Goal: Communication & Community: Answer question/provide support

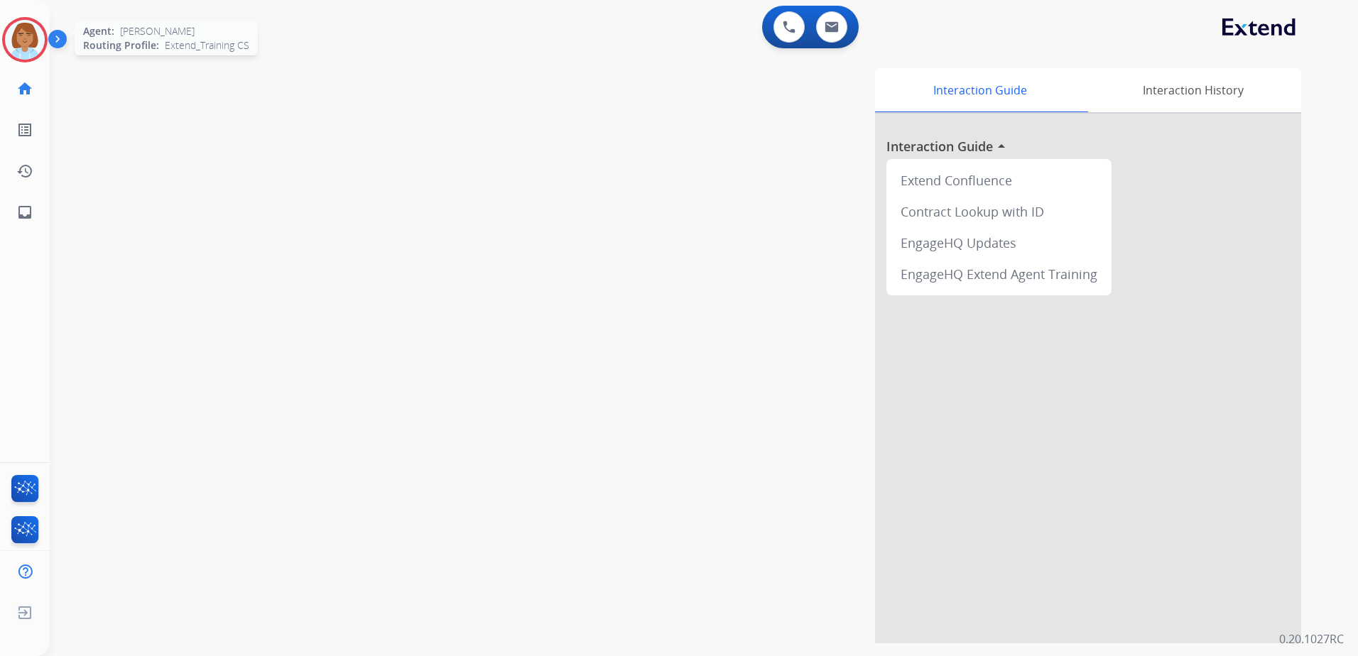
click at [21, 42] on img at bounding box center [25, 40] width 40 height 40
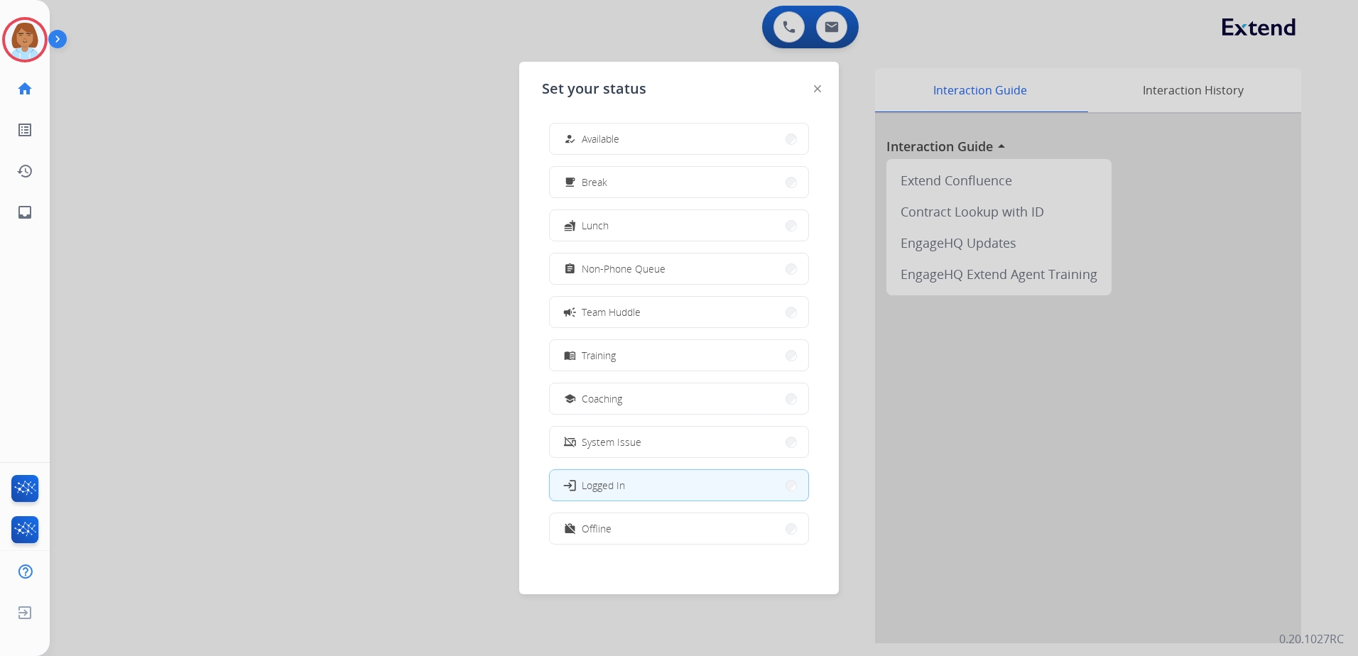
click at [645, 143] on button "how_to_reg Available" at bounding box center [679, 139] width 258 height 31
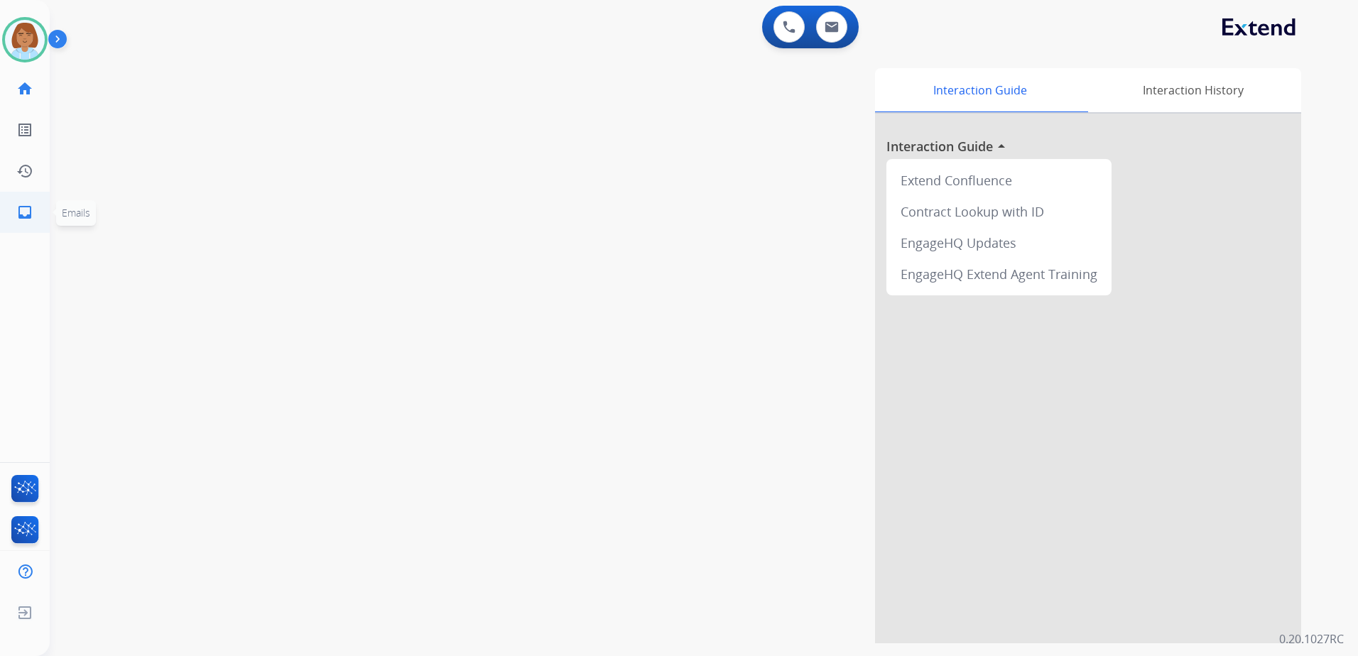
click at [26, 219] on mat-icon "inbox" at bounding box center [24, 212] width 17 height 17
select select "**********"
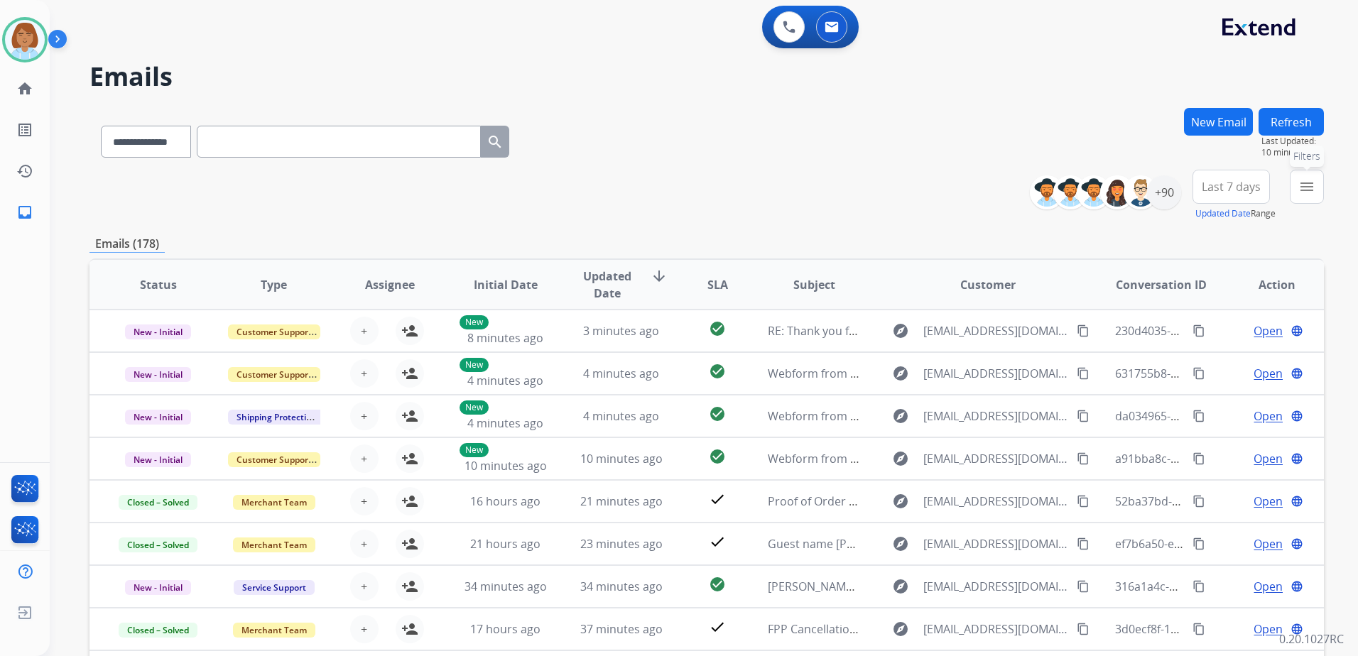
click at [1301, 190] on mat-icon "menu" at bounding box center [1306, 186] width 17 height 17
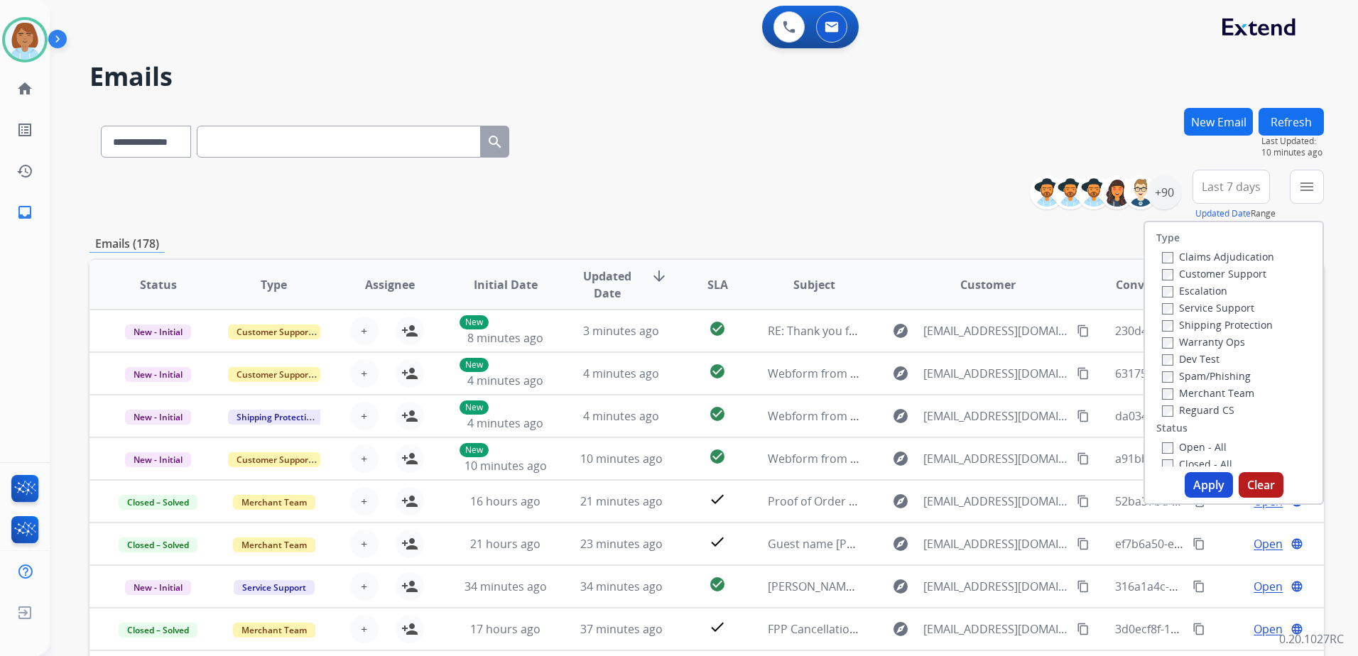
click at [1243, 276] on label "Customer Support" at bounding box center [1214, 273] width 104 height 13
click at [1237, 332] on div "Shipping Protection" at bounding box center [1218, 324] width 112 height 17
click at [1237, 323] on label "Shipping Protection" at bounding box center [1217, 324] width 111 height 13
click at [1212, 404] on label "Reguard CS" at bounding box center [1198, 409] width 72 height 13
click at [1175, 442] on label "Open - All" at bounding box center [1194, 446] width 65 height 13
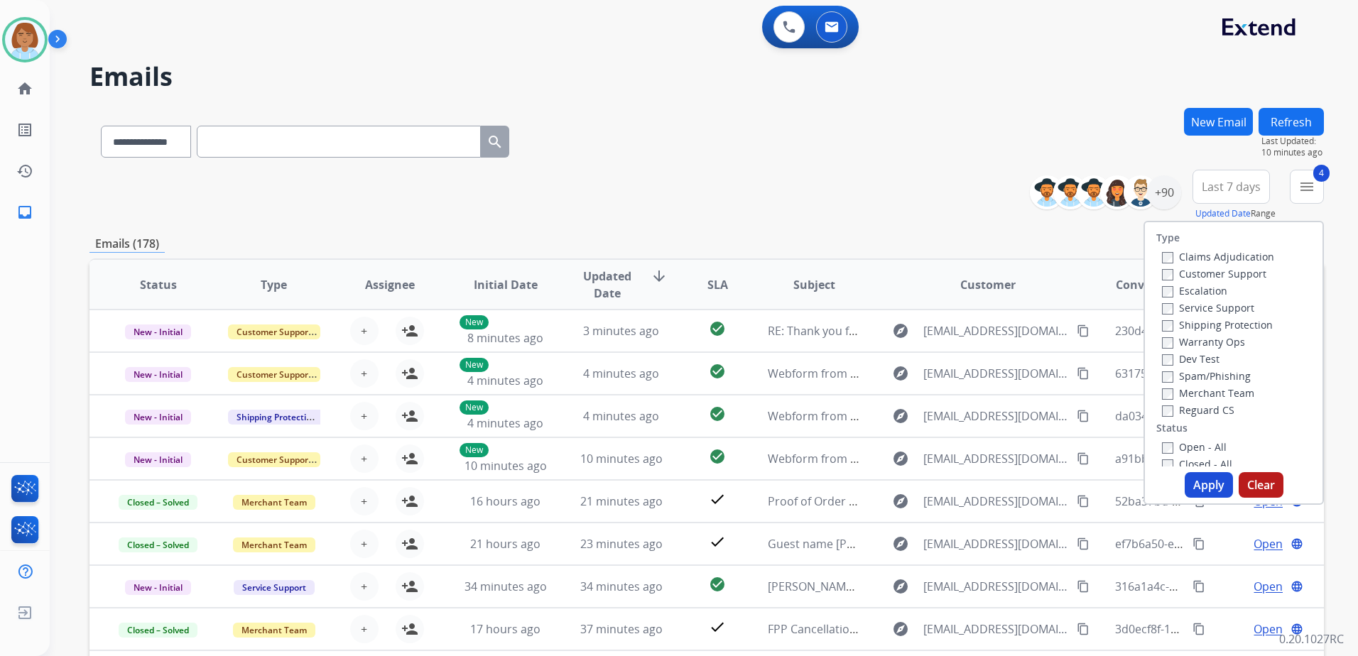
click at [1193, 479] on button "Apply" at bounding box center [1208, 485] width 48 height 26
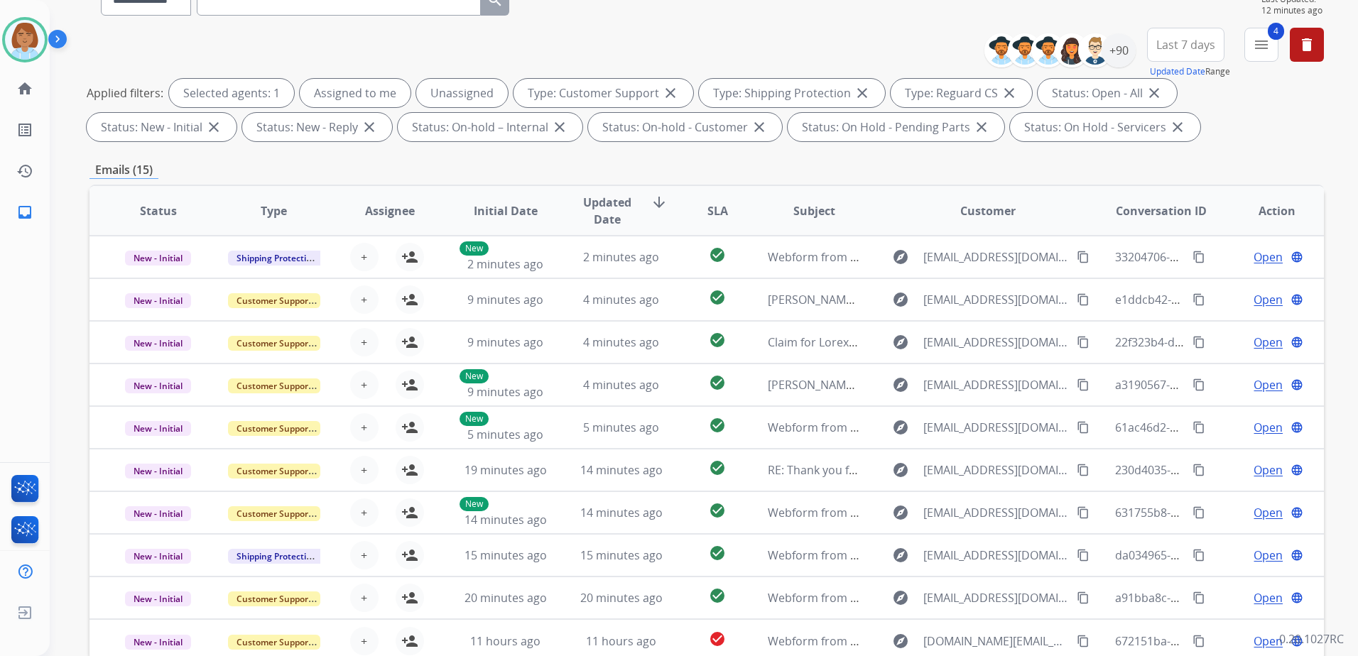
scroll to position [213, 0]
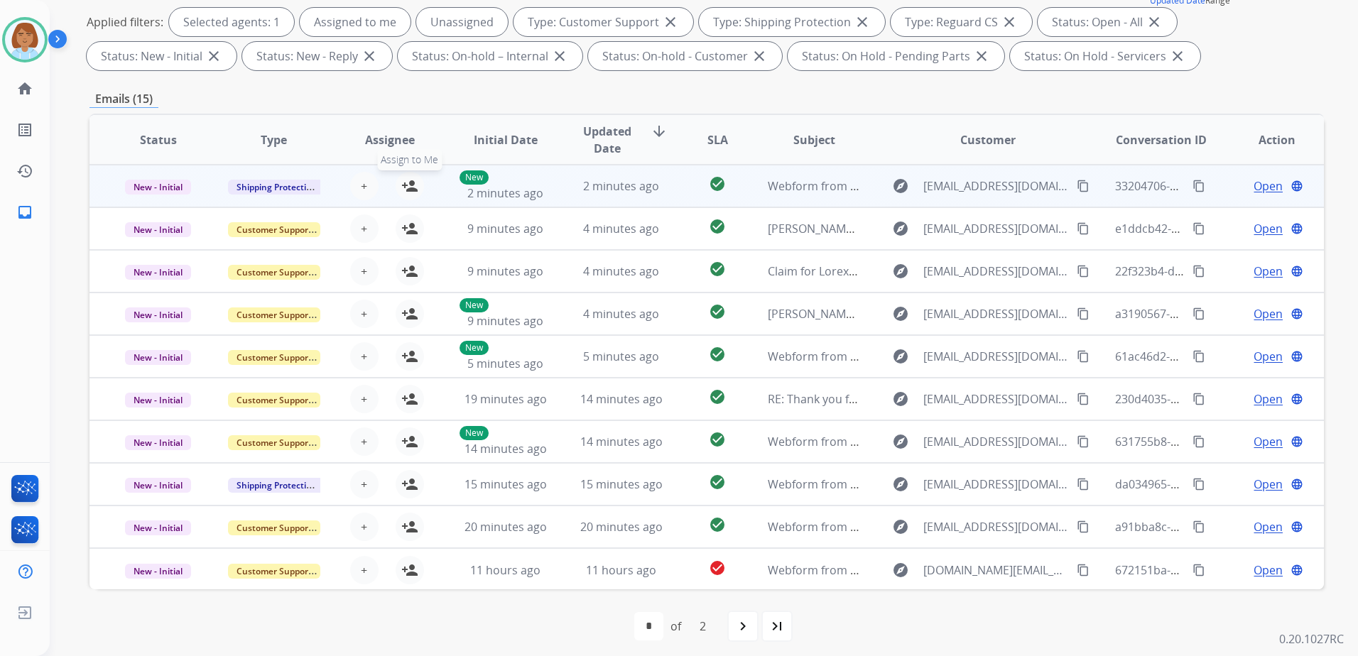
click at [404, 195] on button "person_add Assign to Me" at bounding box center [409, 186] width 28 height 28
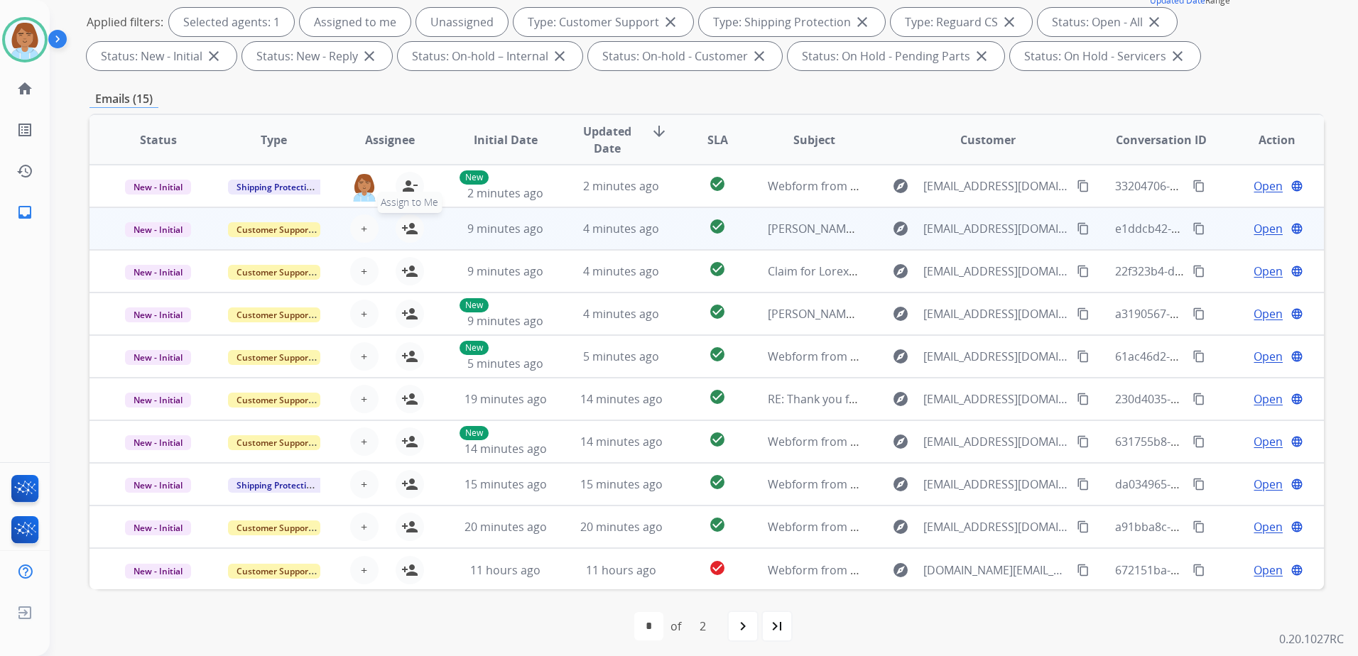
click at [410, 229] on mat-icon "person_add" at bounding box center [409, 228] width 17 height 17
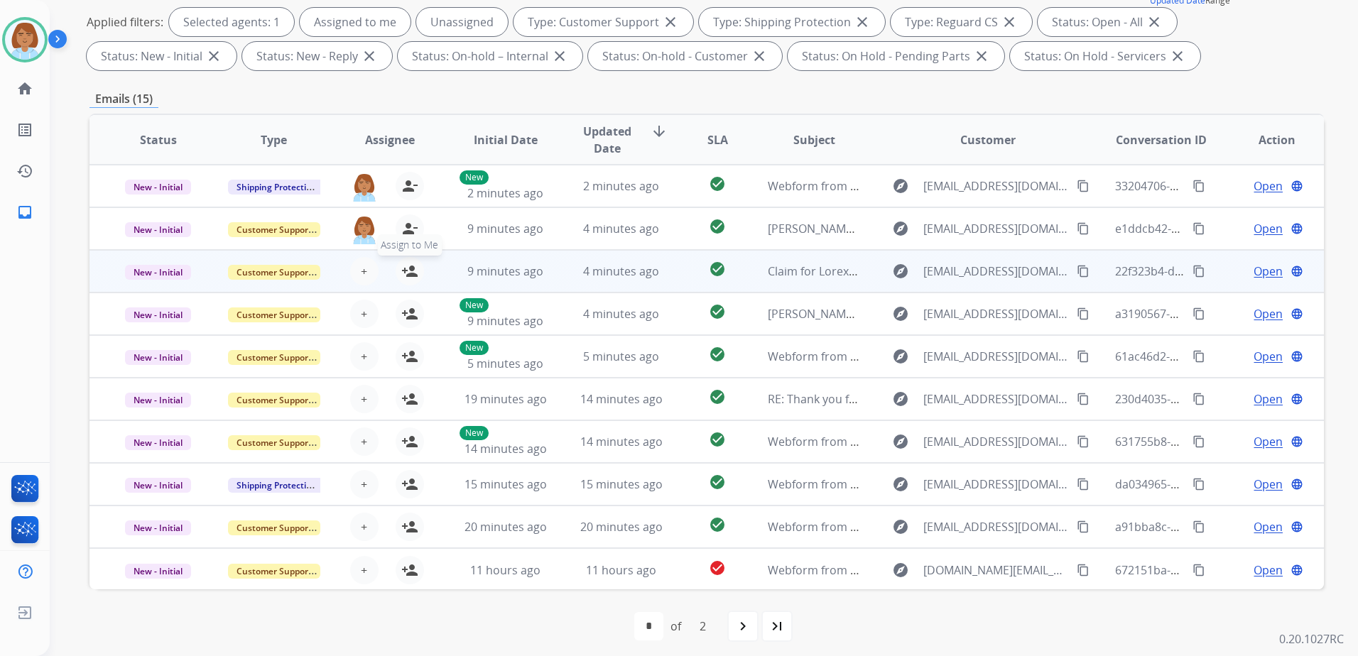
click at [405, 270] on mat-icon "person_add" at bounding box center [409, 271] width 17 height 17
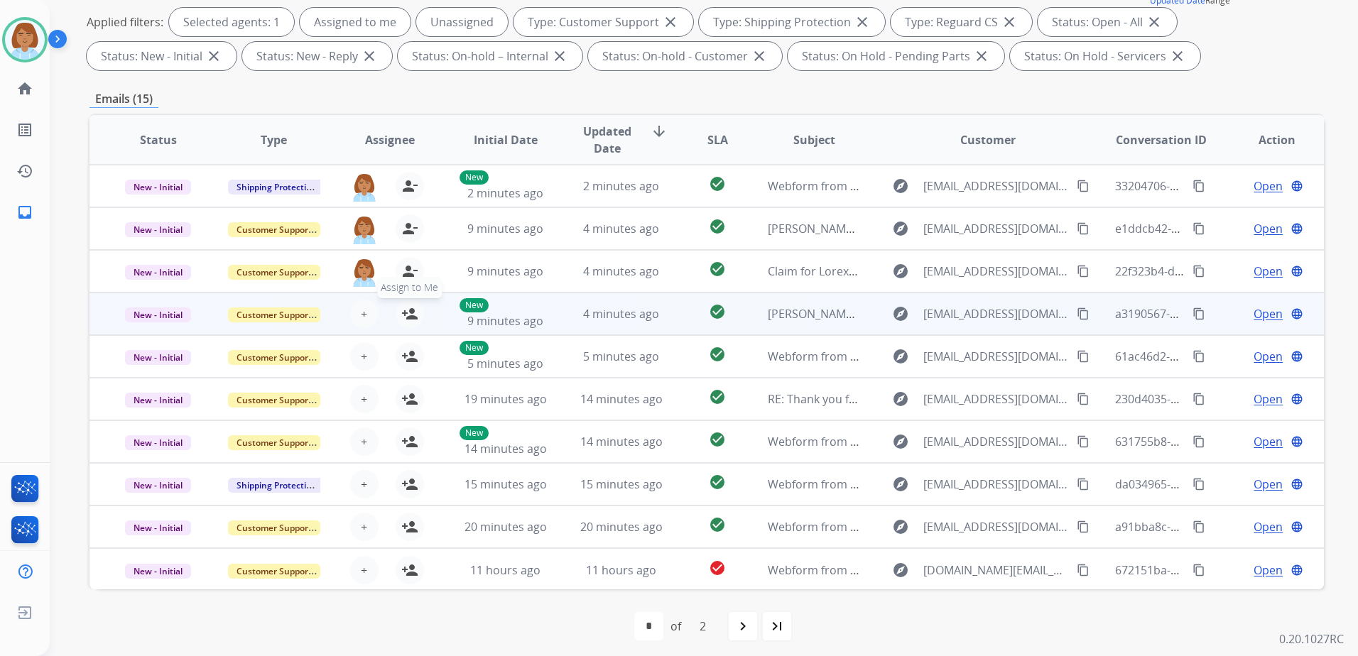
click at [405, 319] on mat-icon "person_add" at bounding box center [409, 313] width 17 height 17
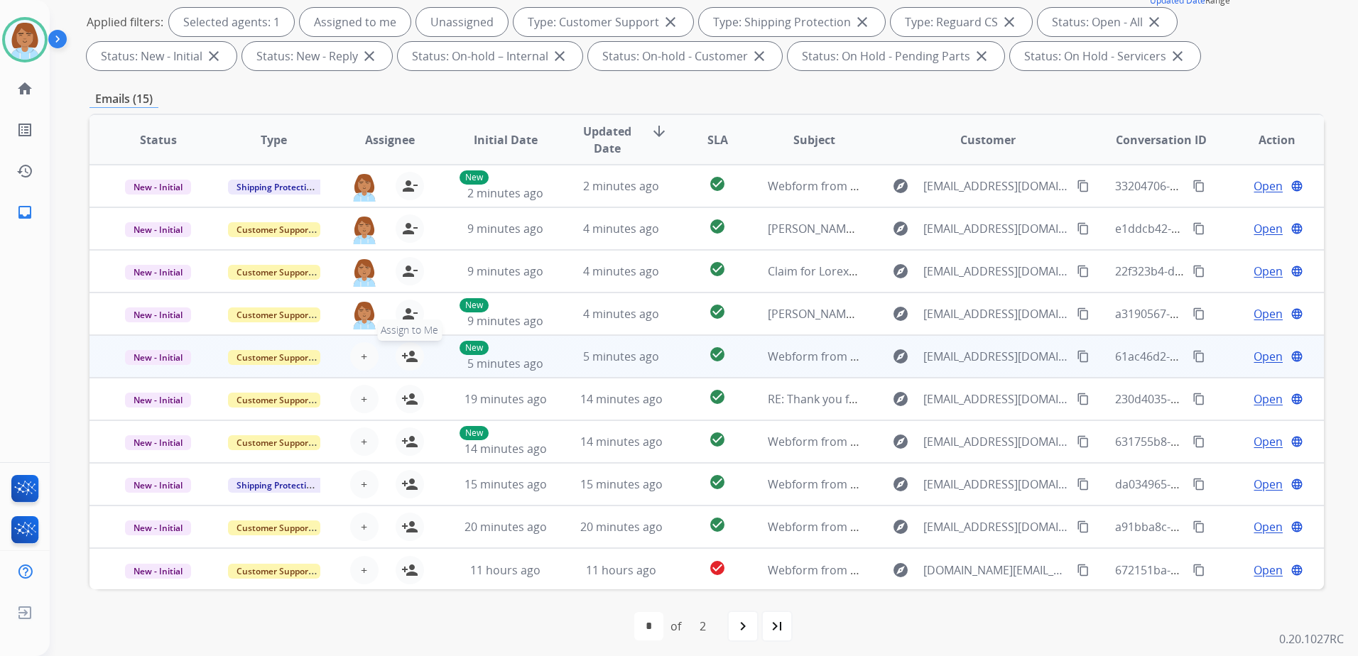
click at [410, 357] on mat-icon "person_add" at bounding box center [409, 356] width 17 height 17
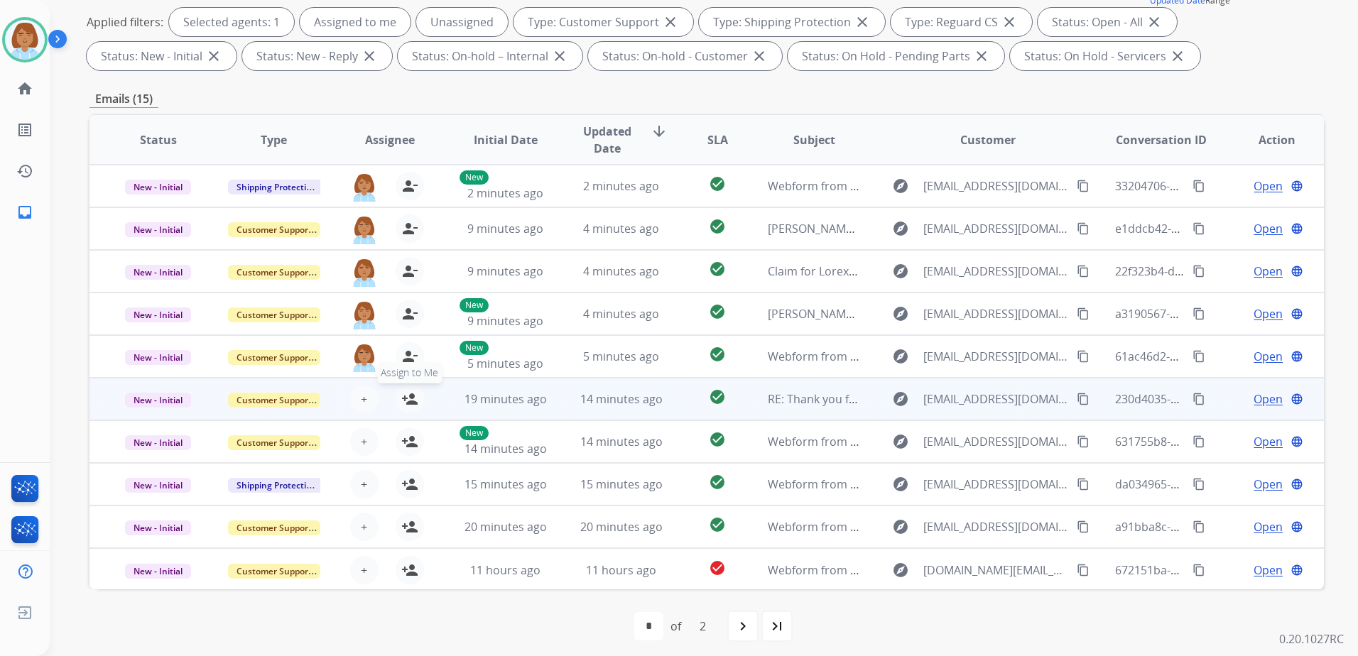
click at [410, 395] on mat-icon "person_add" at bounding box center [409, 399] width 17 height 17
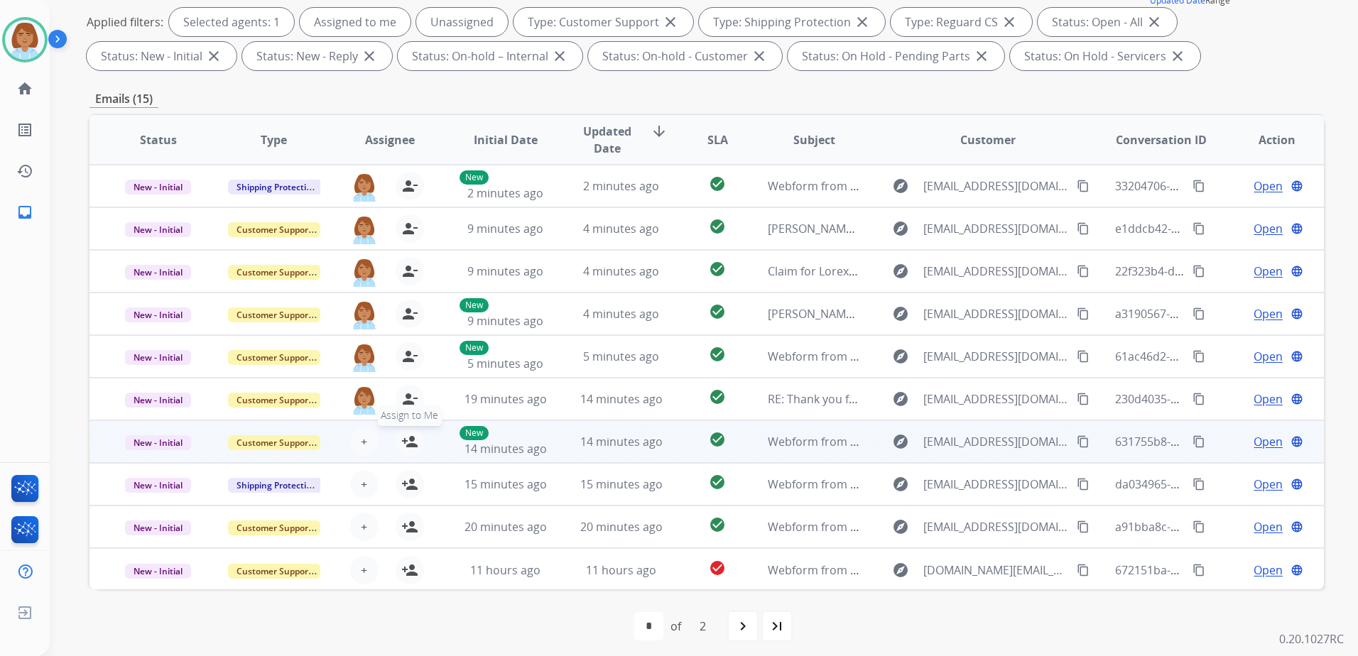
click at [412, 444] on mat-icon "person_add" at bounding box center [409, 441] width 17 height 17
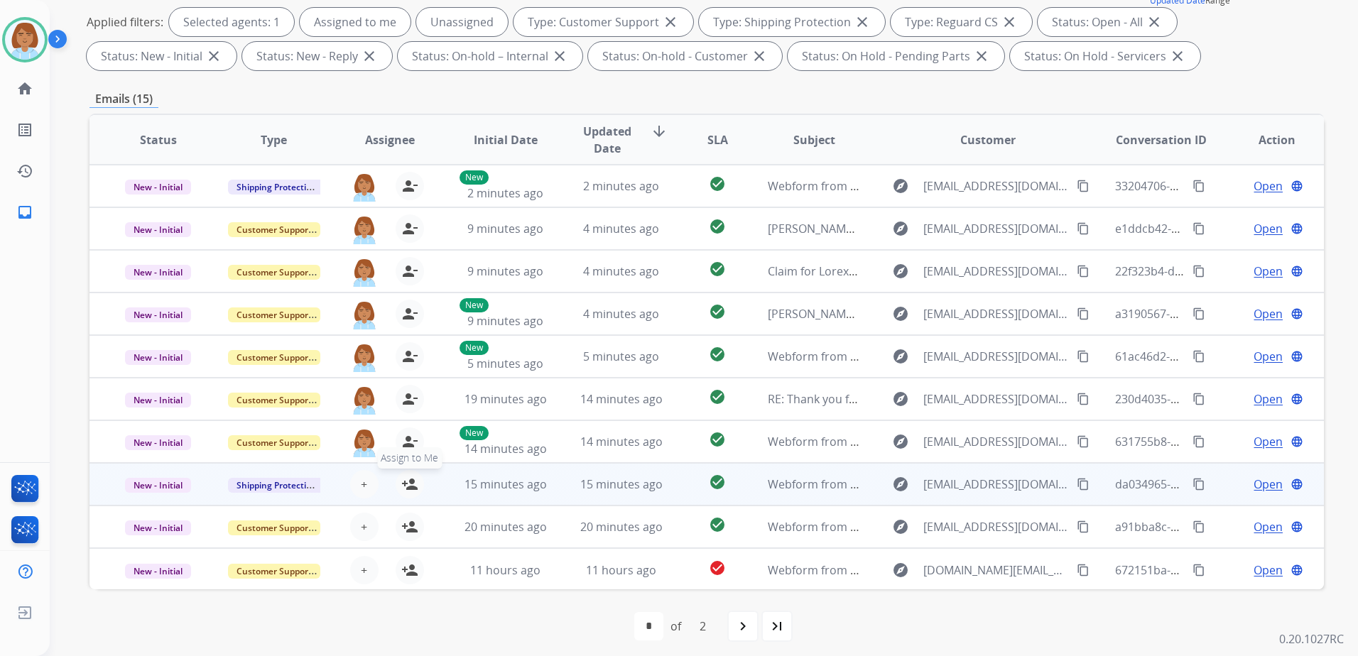
click at [408, 485] on mat-icon "person_add" at bounding box center [409, 484] width 17 height 17
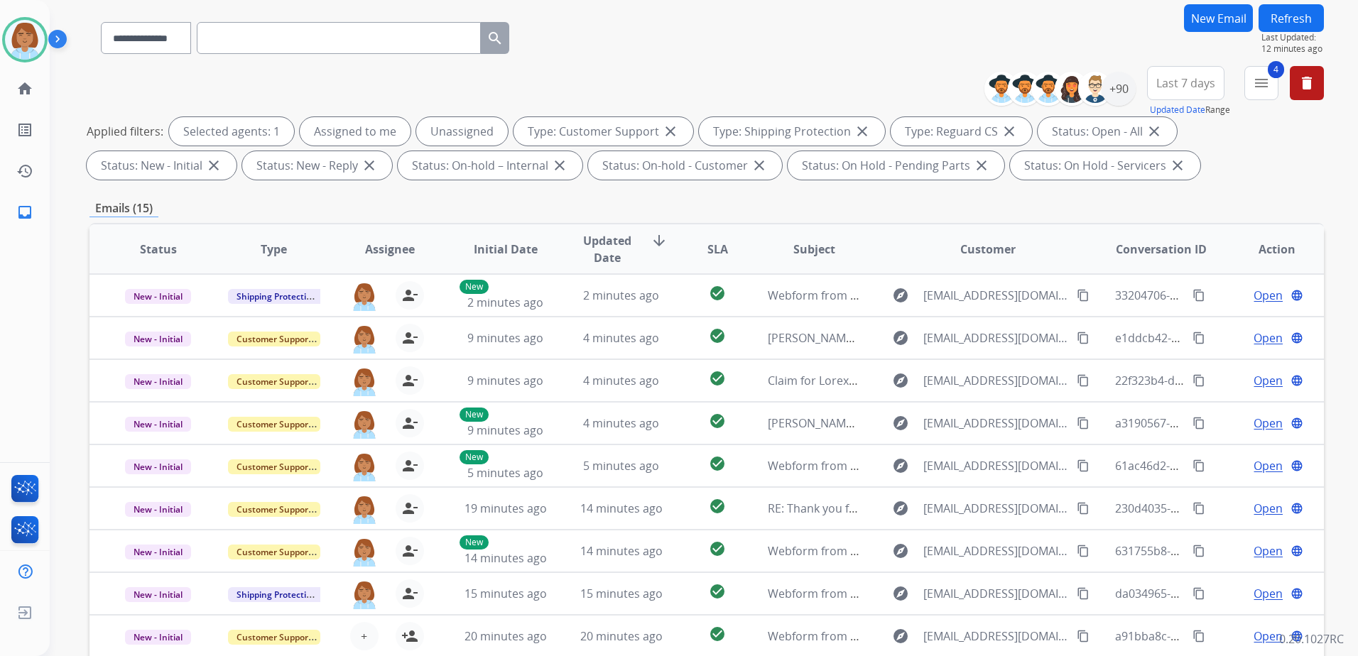
scroll to position [0, 0]
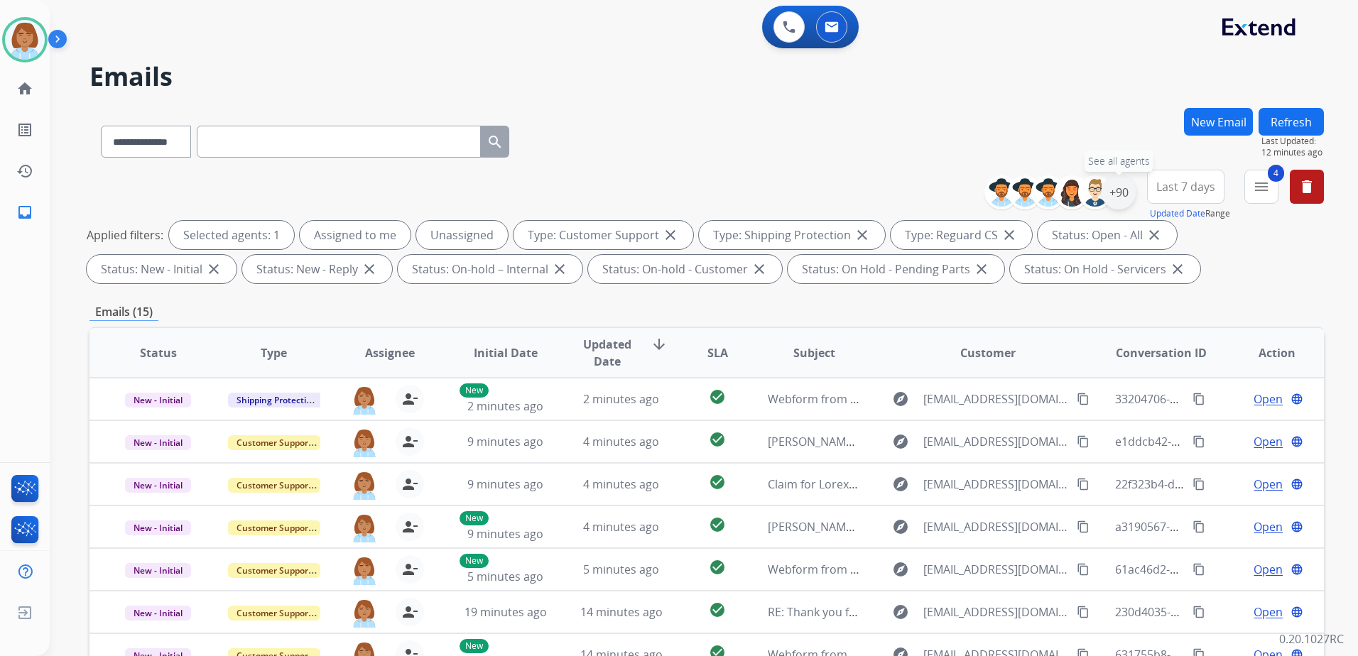
click at [1120, 197] on div "+90" at bounding box center [1118, 192] width 34 height 34
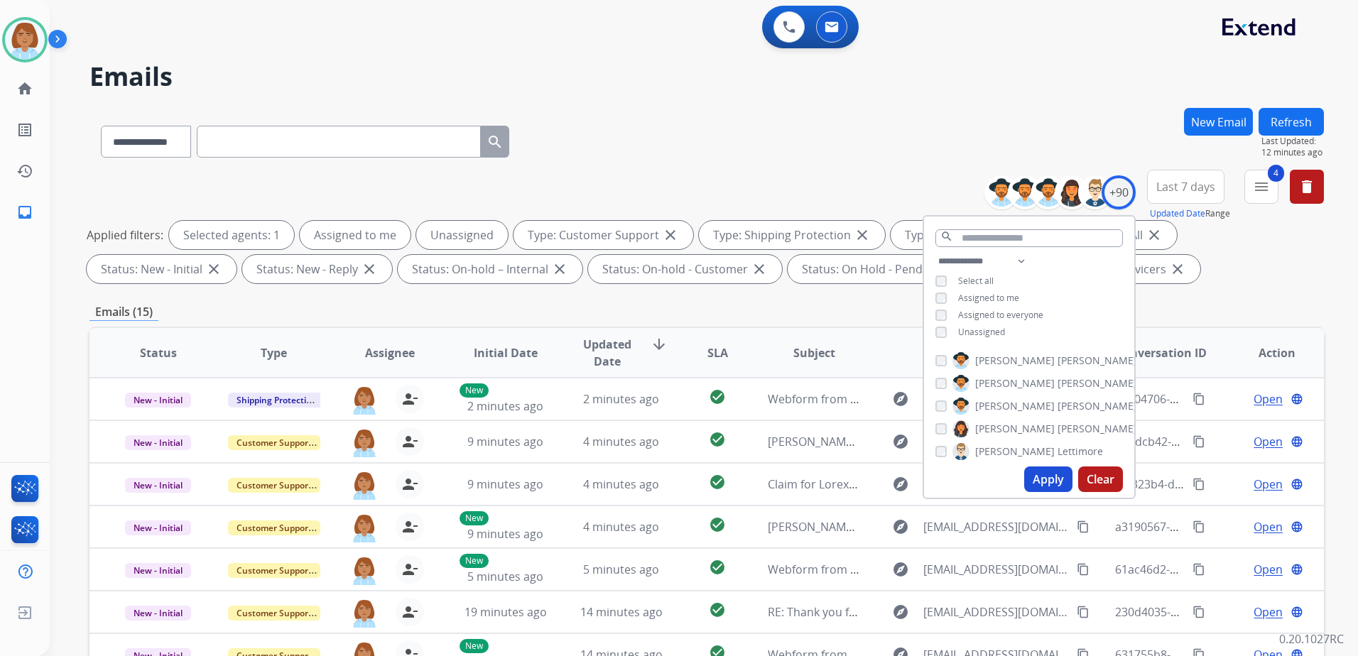
click at [968, 327] on span "Unassigned" at bounding box center [981, 332] width 47 height 12
click at [1037, 478] on button "Apply" at bounding box center [1048, 479] width 48 height 26
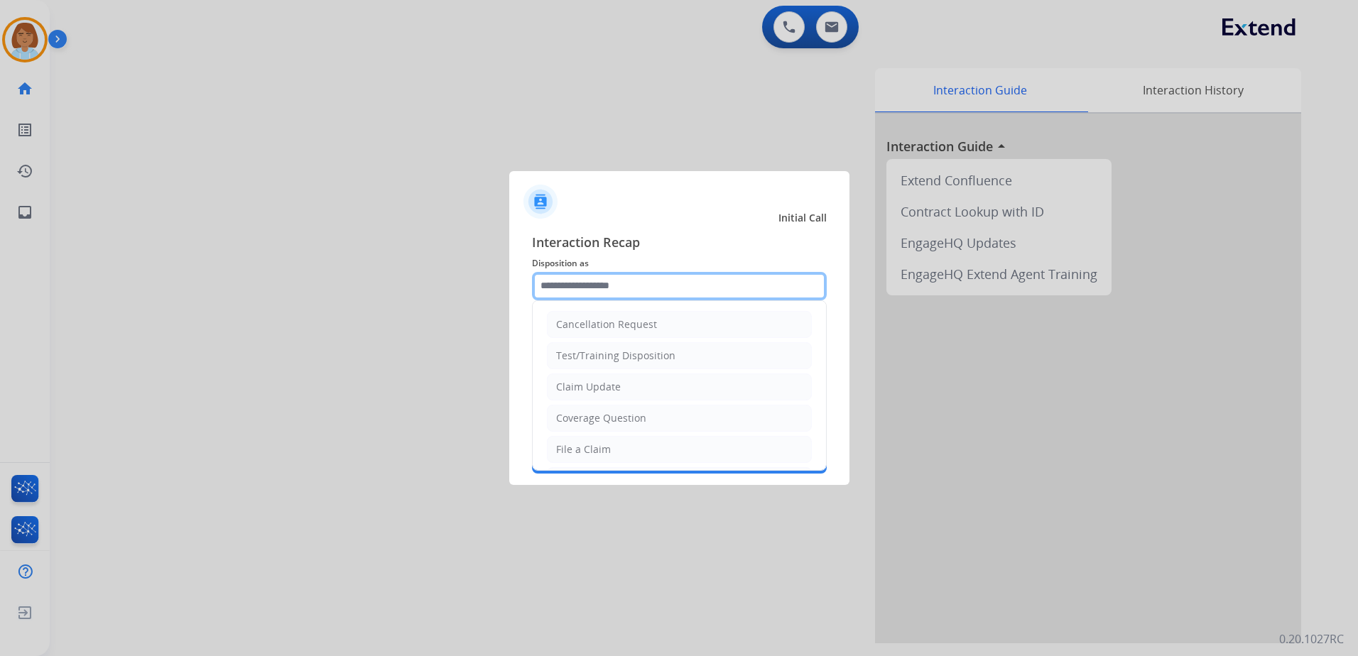
click at [671, 288] on input "text" at bounding box center [679, 286] width 295 height 28
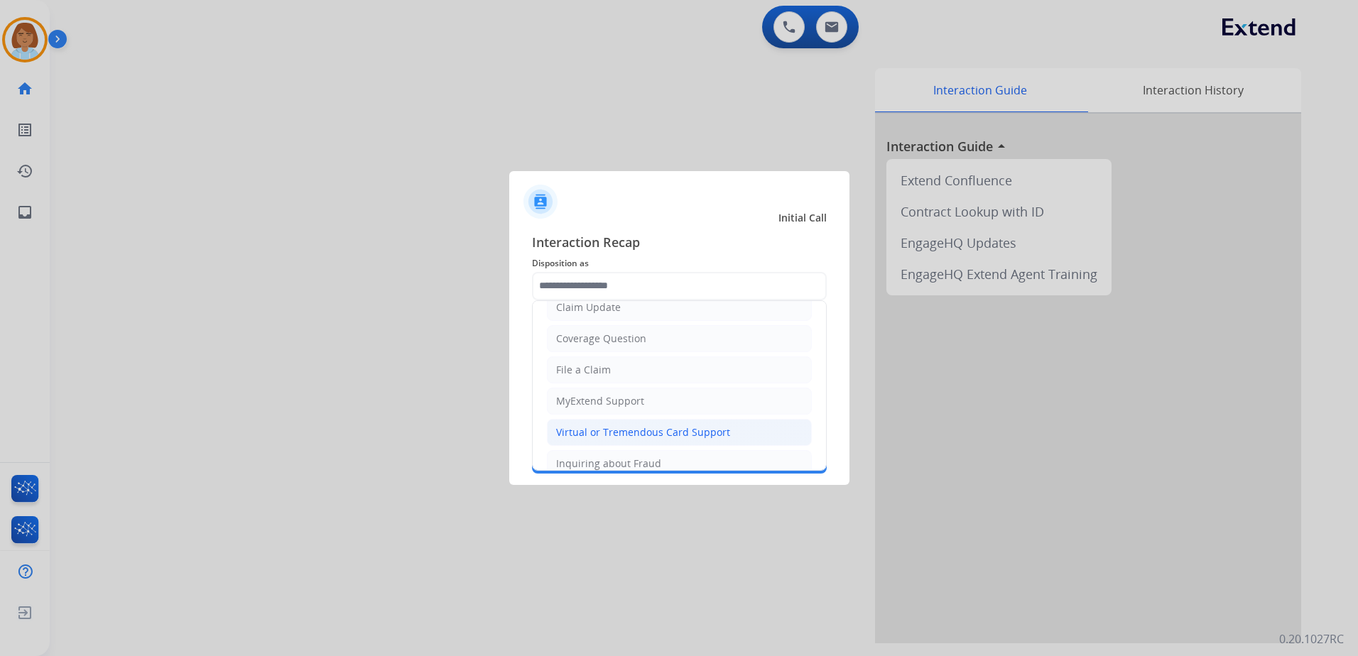
click at [618, 427] on div "Virtual or Tremendous Card Support" at bounding box center [643, 432] width 174 height 14
type input "**********"
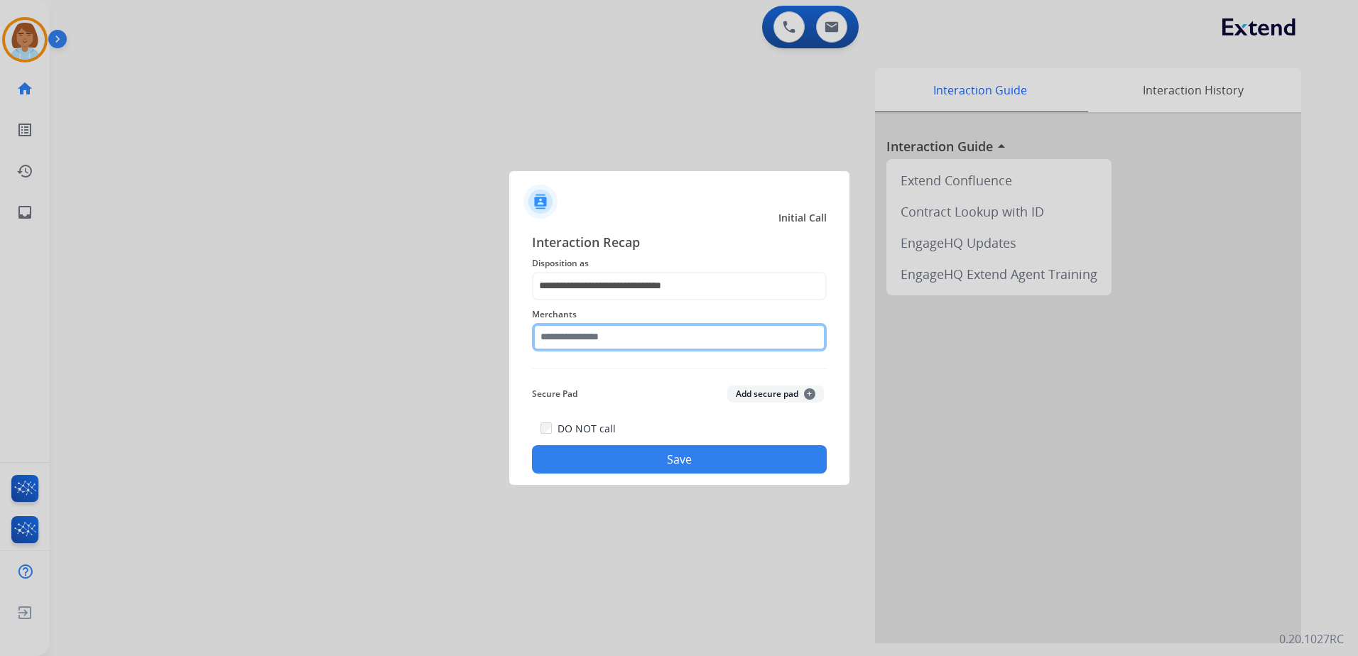
click at [642, 336] on input "text" at bounding box center [679, 337] width 295 height 28
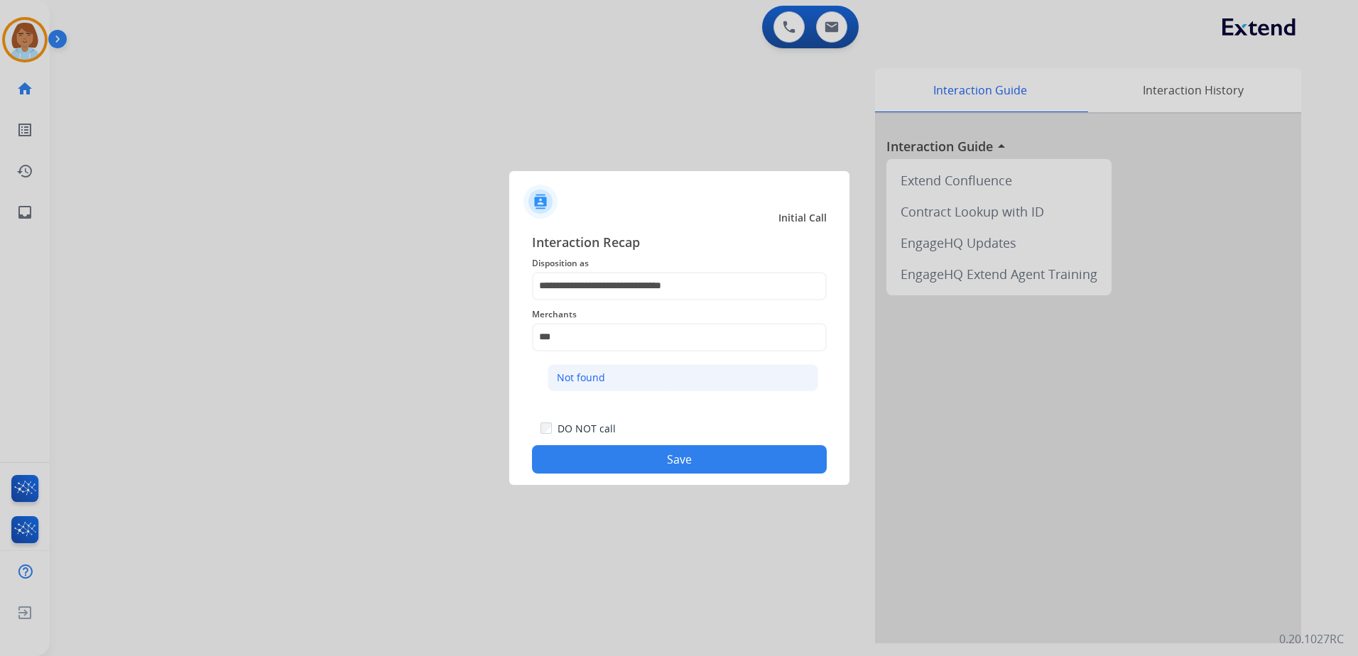
click at [645, 373] on li "Not found" at bounding box center [682, 377] width 271 height 27
type input "*********"
click at [689, 473] on div "DO NOT call Save" at bounding box center [679, 447] width 295 height 54
click at [680, 451] on button "Save" at bounding box center [679, 459] width 295 height 28
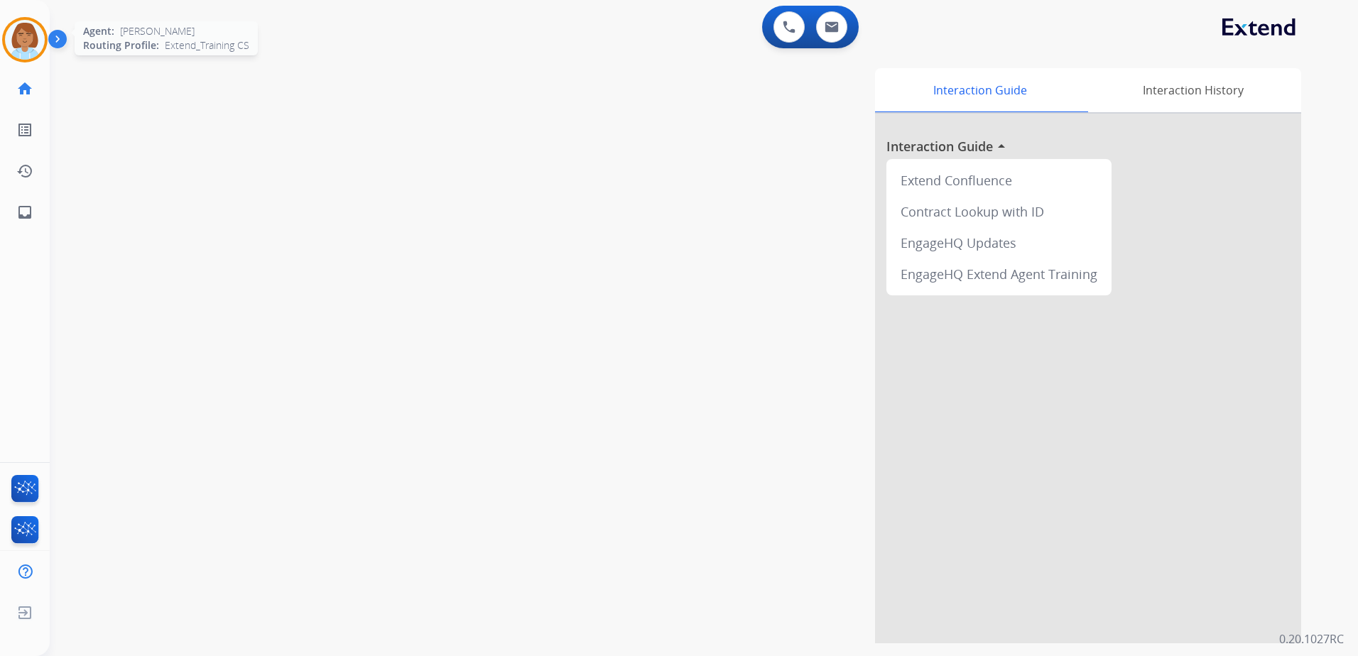
click at [14, 45] on img at bounding box center [25, 40] width 40 height 40
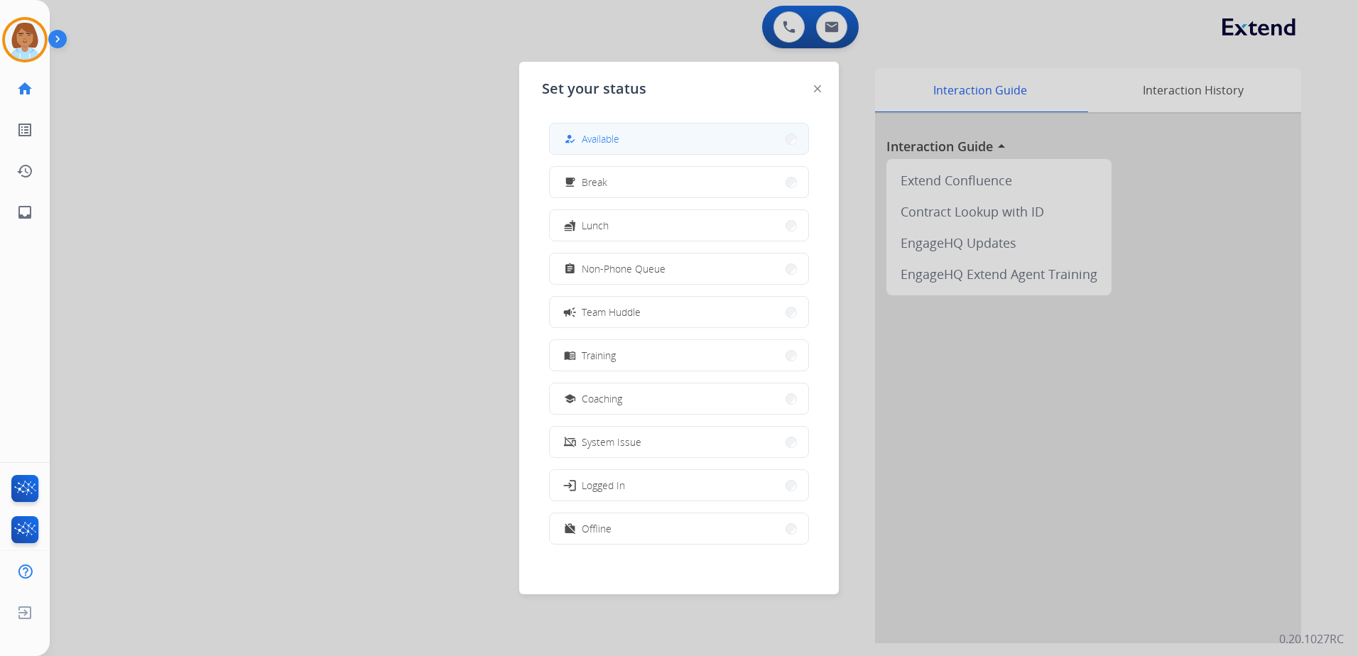
click at [551, 137] on div "how_to_reg Available" at bounding box center [679, 139] width 260 height 32
click at [687, 124] on div "how_to_reg Available" at bounding box center [679, 139] width 260 height 32
click at [755, 143] on button "how_to_reg Available" at bounding box center [679, 139] width 258 height 31
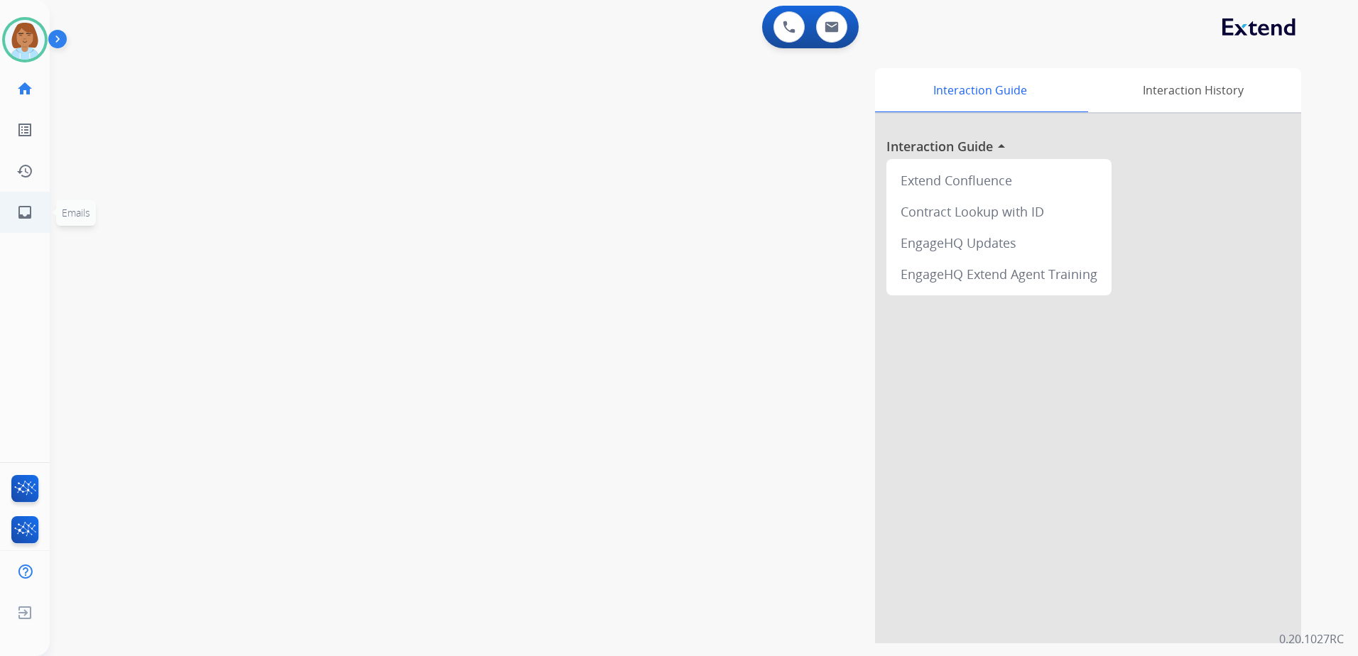
click at [49, 202] on ul "inbox Emails Emails" at bounding box center [25, 212] width 50 height 41
click at [20, 219] on mat-icon "inbox" at bounding box center [24, 212] width 17 height 17
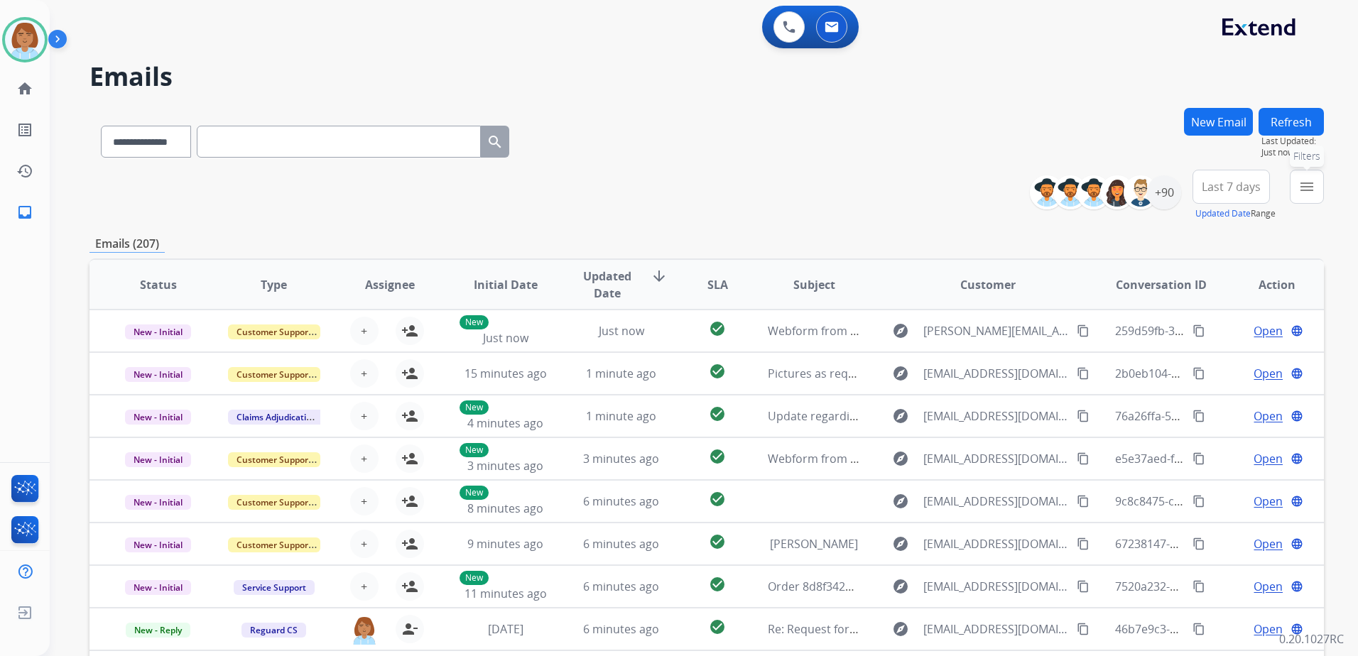
click at [1309, 180] on mat-icon "menu" at bounding box center [1306, 186] width 17 height 17
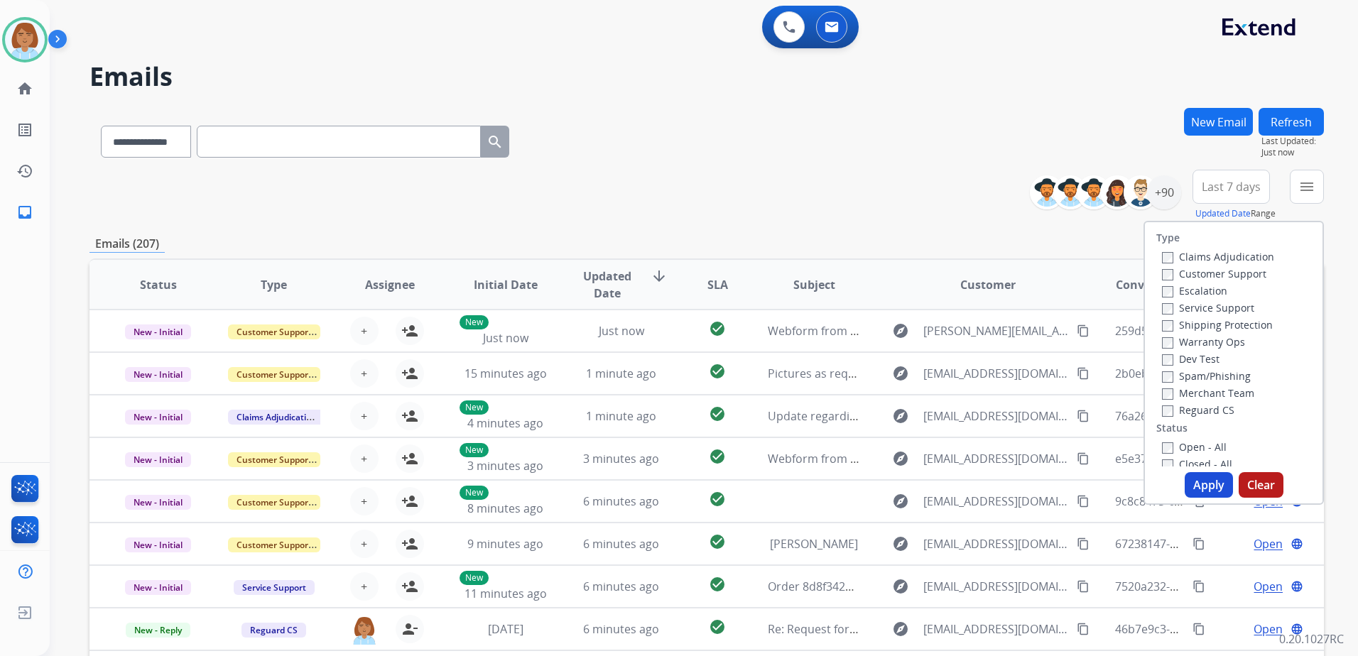
click at [1223, 274] on label "Customer Support" at bounding box center [1214, 273] width 104 height 13
click at [1227, 324] on label "Shipping Protection" at bounding box center [1217, 324] width 111 height 13
click at [1209, 410] on label "Reguard CS" at bounding box center [1198, 409] width 72 height 13
click at [1198, 446] on label "Open - All" at bounding box center [1194, 446] width 65 height 13
click at [1193, 493] on button "Apply" at bounding box center [1208, 485] width 48 height 26
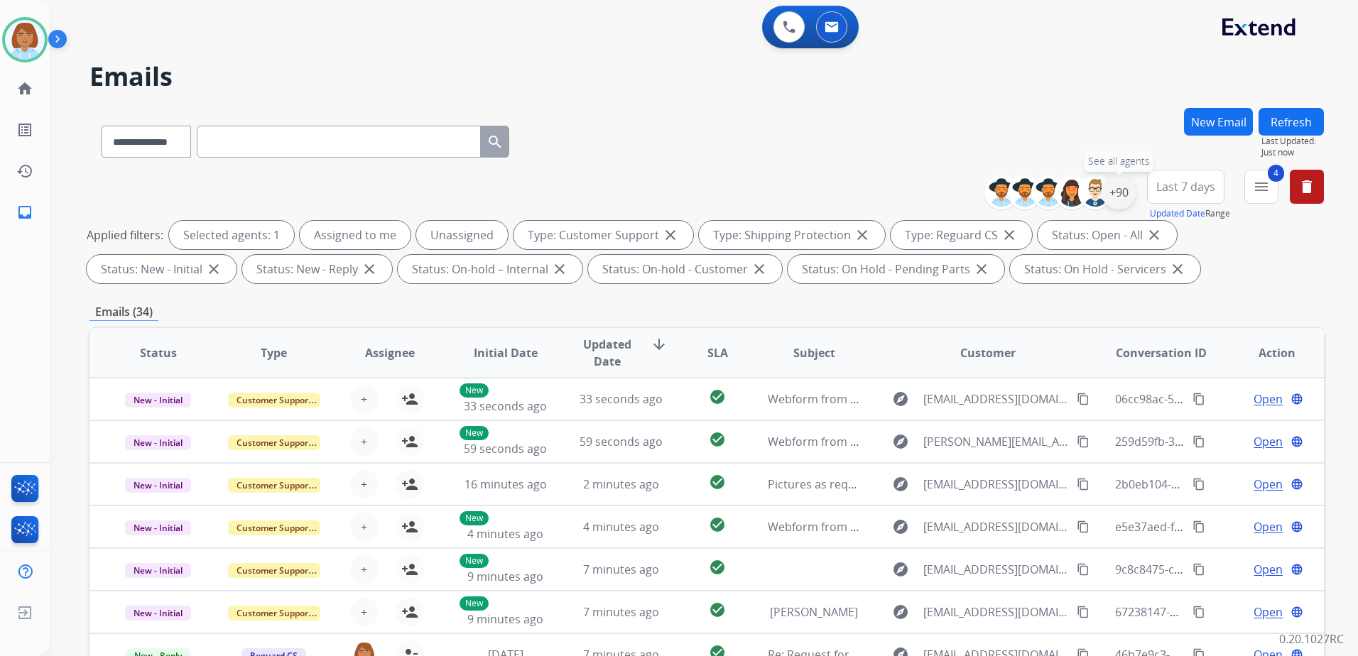
click at [1118, 201] on div "+90" at bounding box center [1118, 192] width 34 height 34
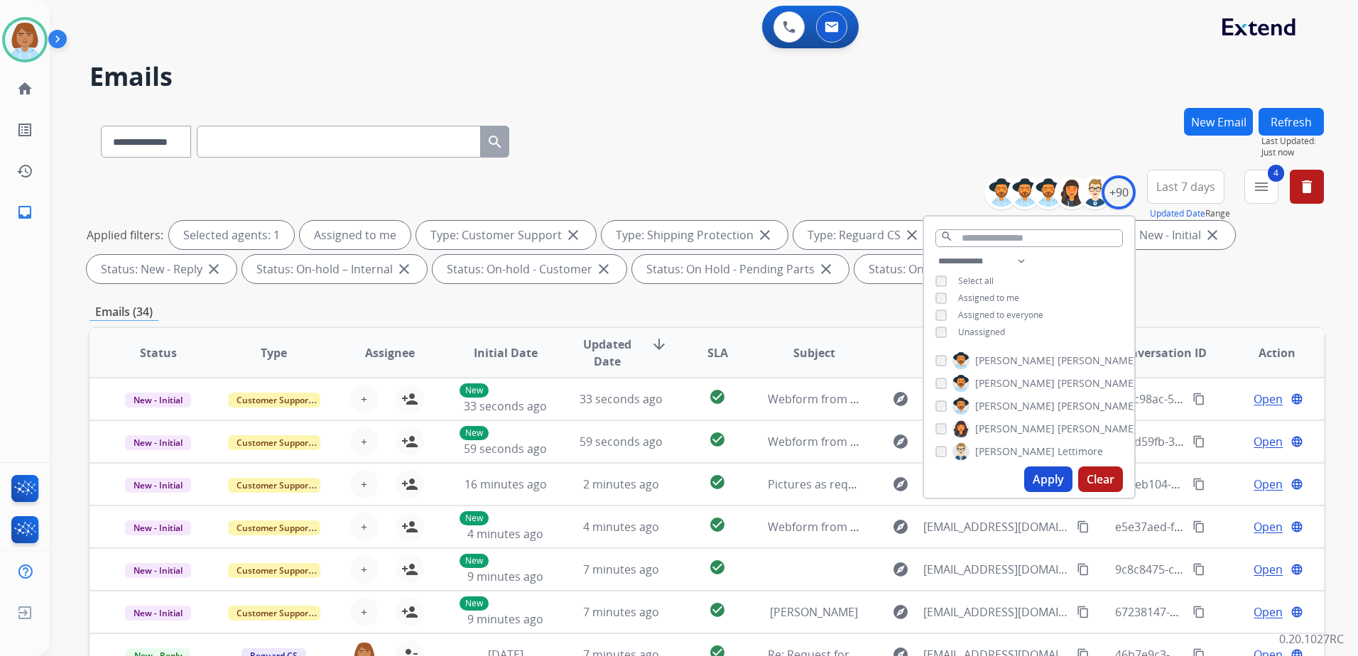
click at [1025, 479] on button "Apply" at bounding box center [1048, 479] width 48 height 26
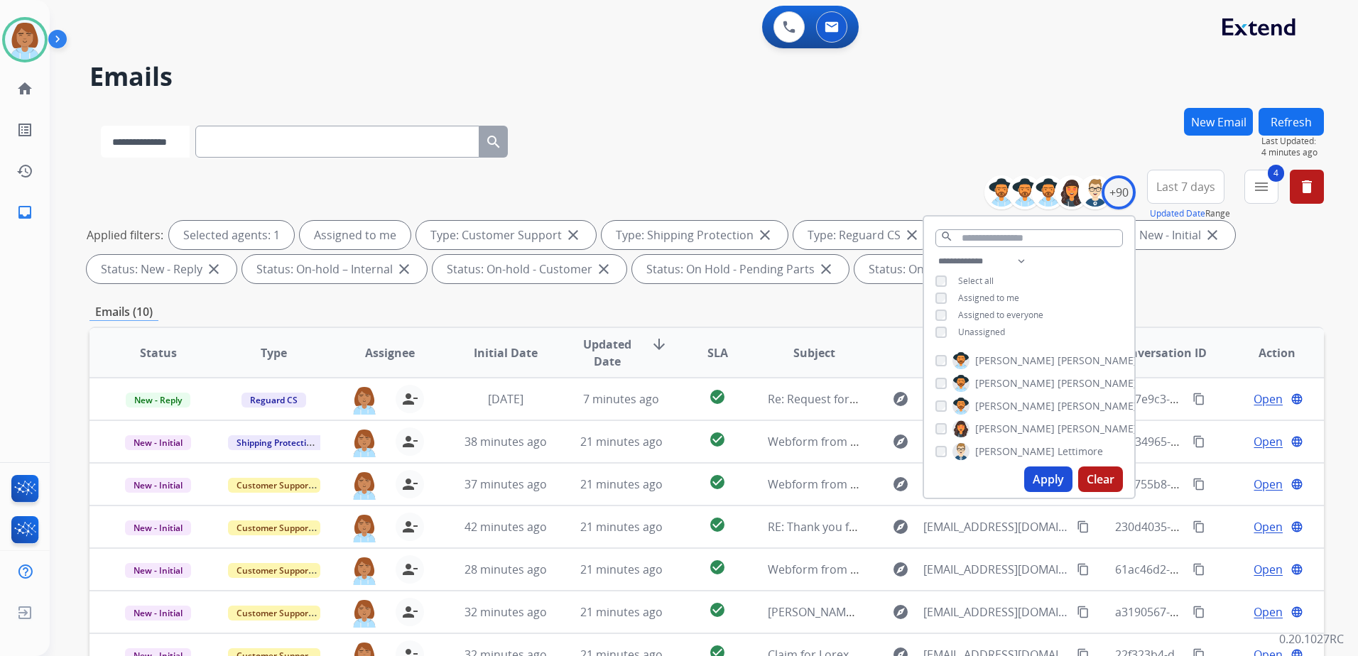
click at [164, 137] on select "**********" at bounding box center [145, 142] width 89 height 32
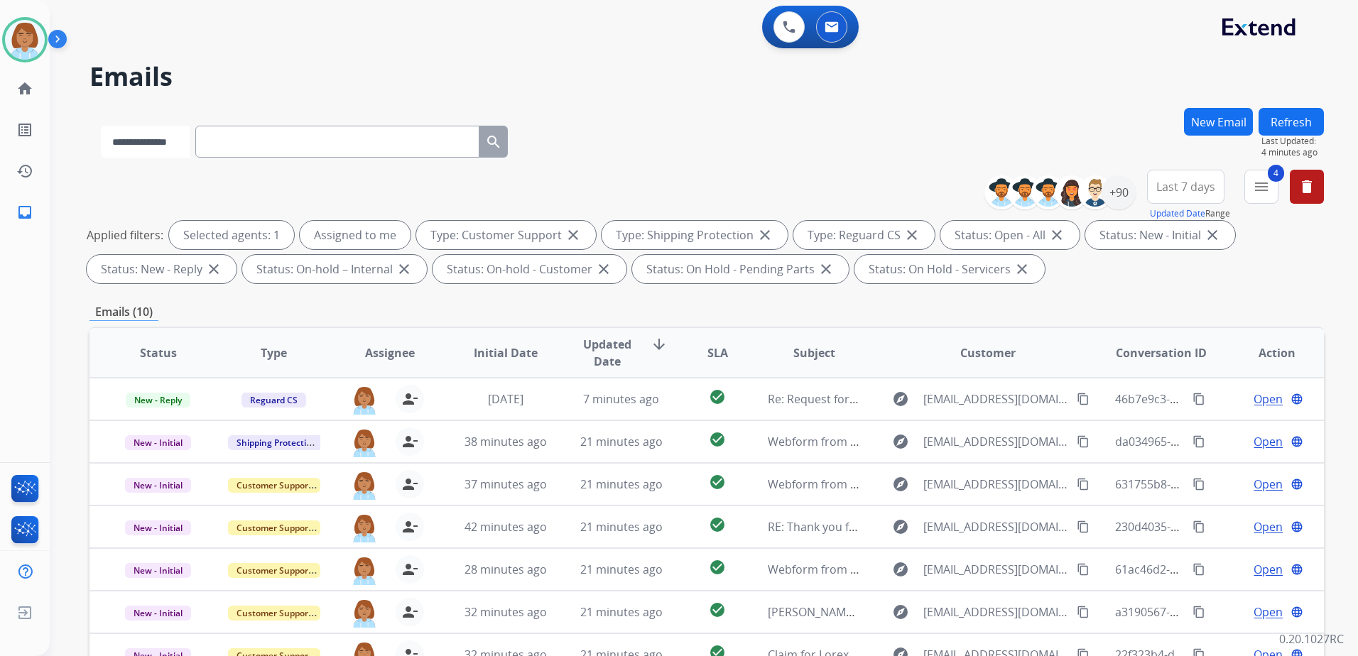
select select "**********"
click at [101, 126] on select "**********" at bounding box center [145, 142] width 89 height 32
paste input "**********"
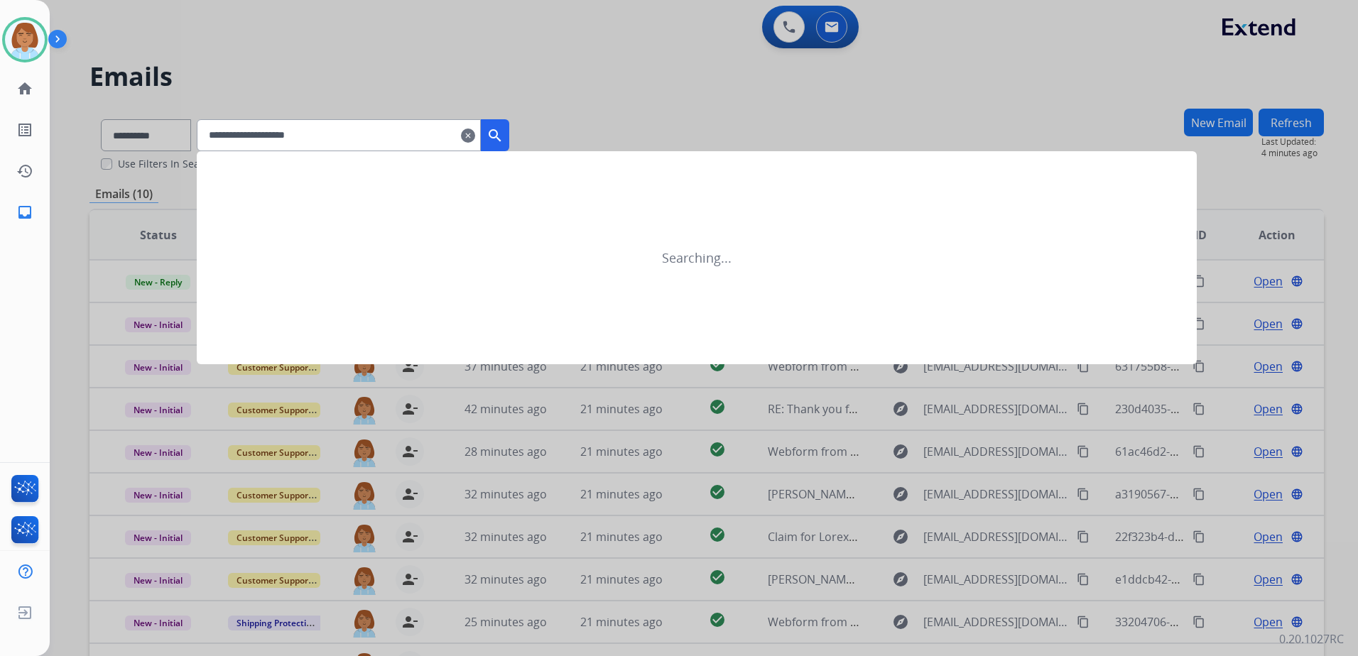
type input "**********"
click at [509, 124] on button "search" at bounding box center [495, 135] width 28 height 32
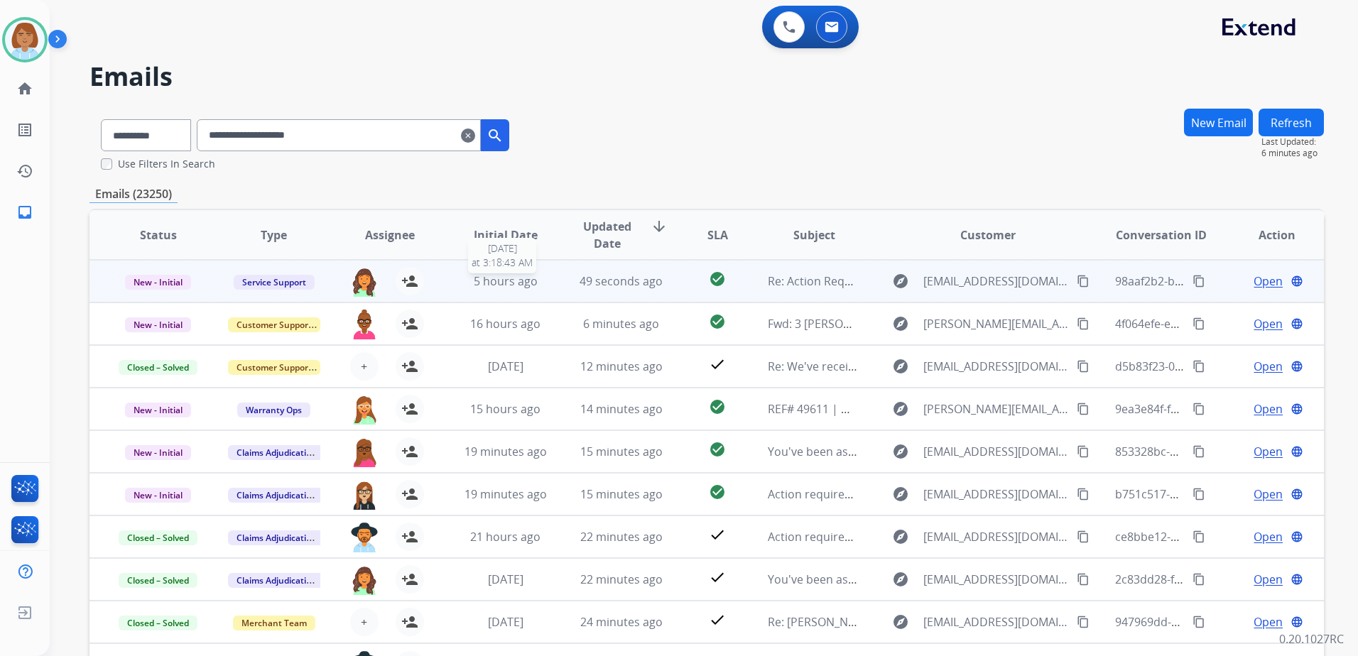
click at [540, 275] on div "5 hours ago" at bounding box center [505, 281] width 92 height 17
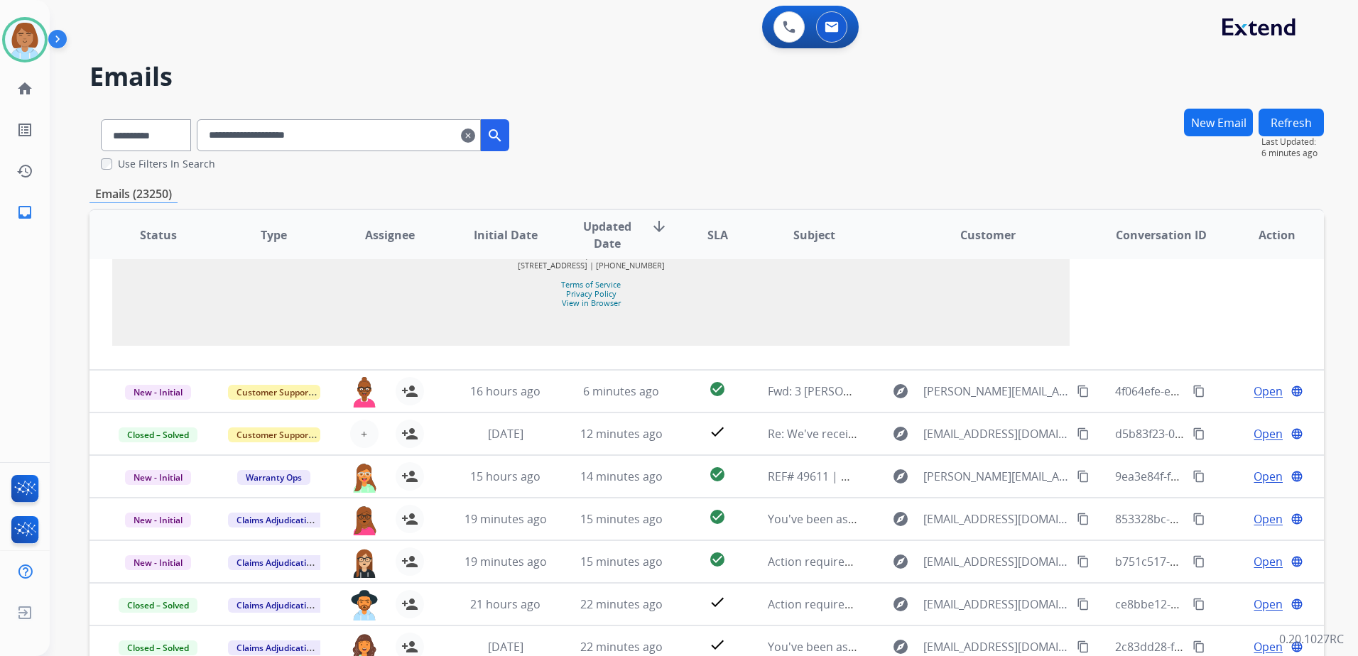
scroll to position [1893, 0]
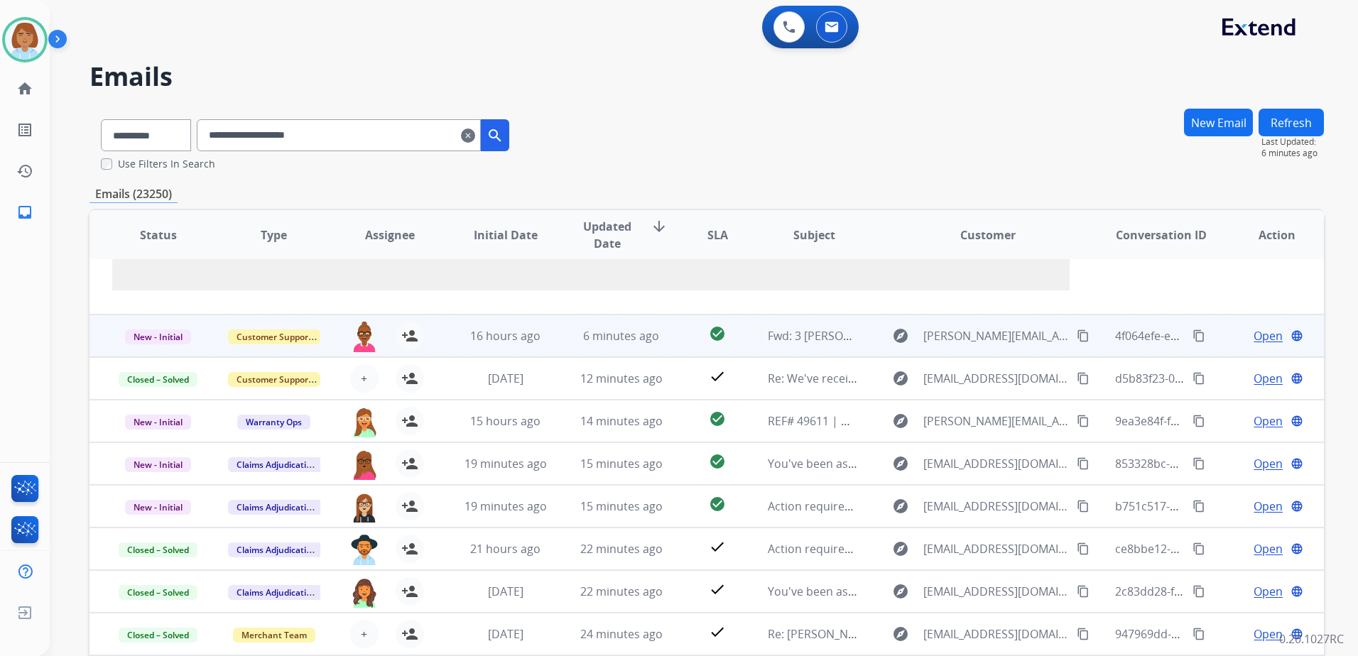
click at [450, 328] on td "16 hours ago" at bounding box center [495, 336] width 116 height 43
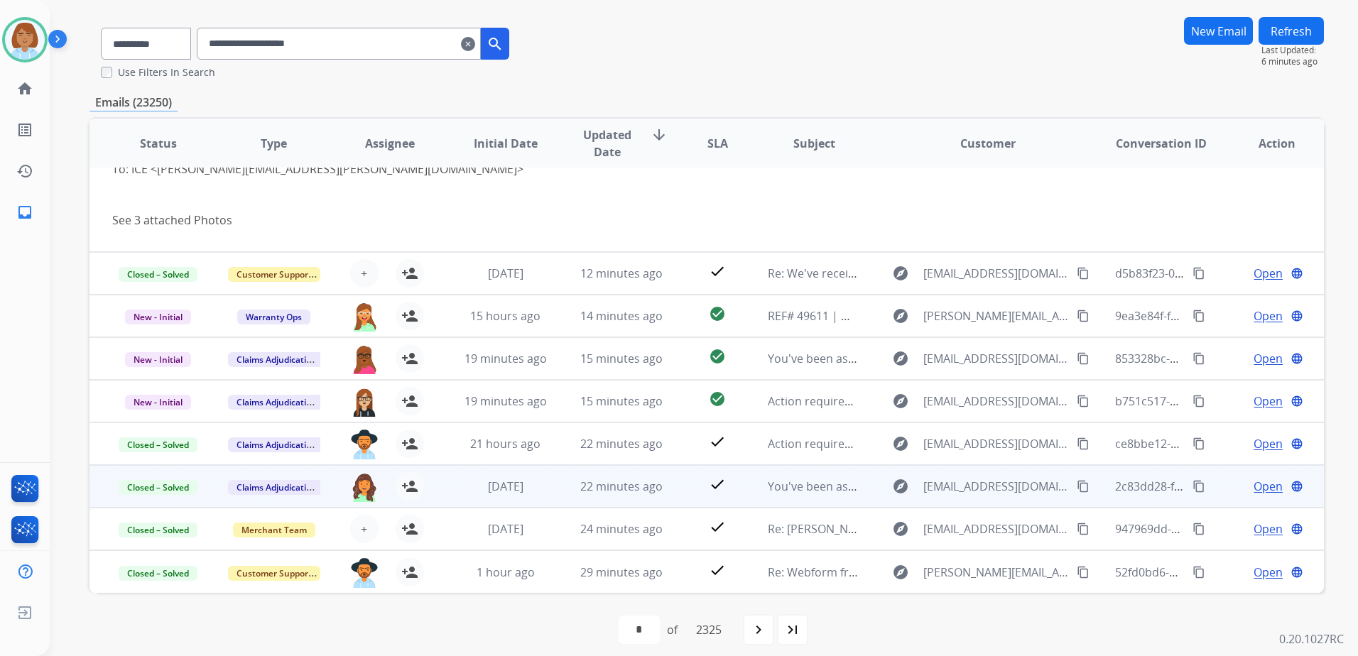
scroll to position [102, 0]
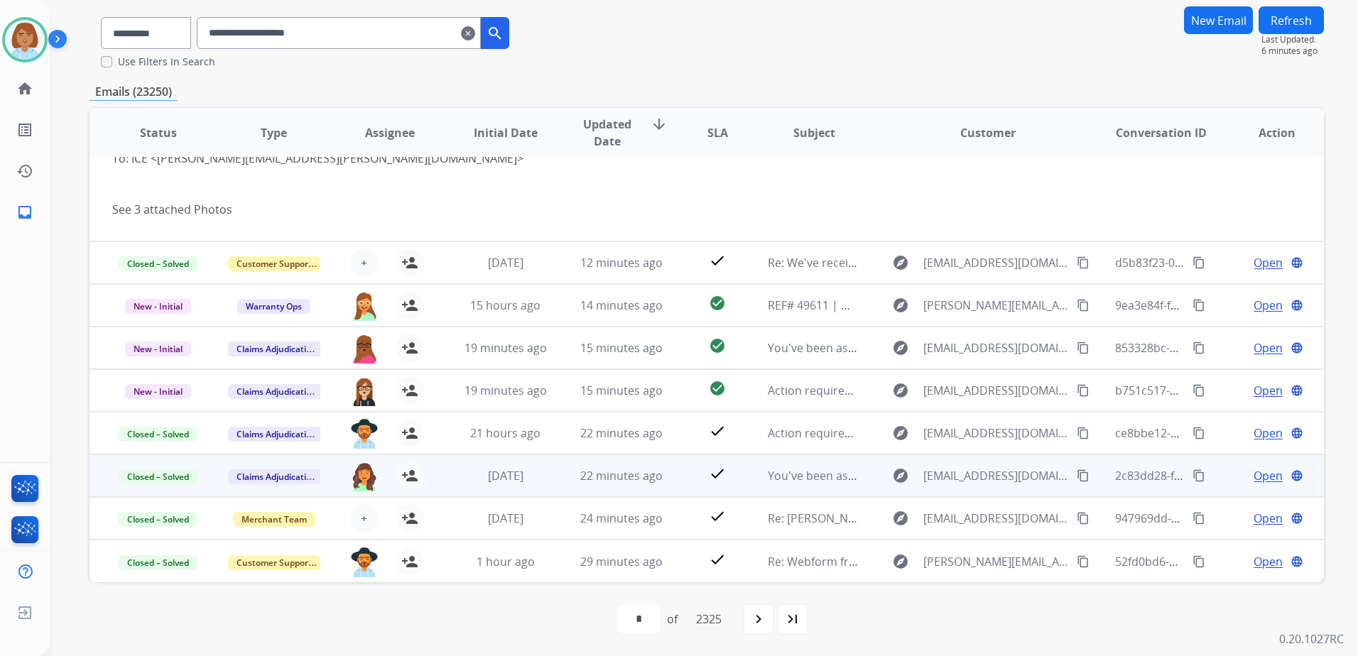
click at [606, 494] on td "22 minutes ago" at bounding box center [610, 475] width 116 height 43
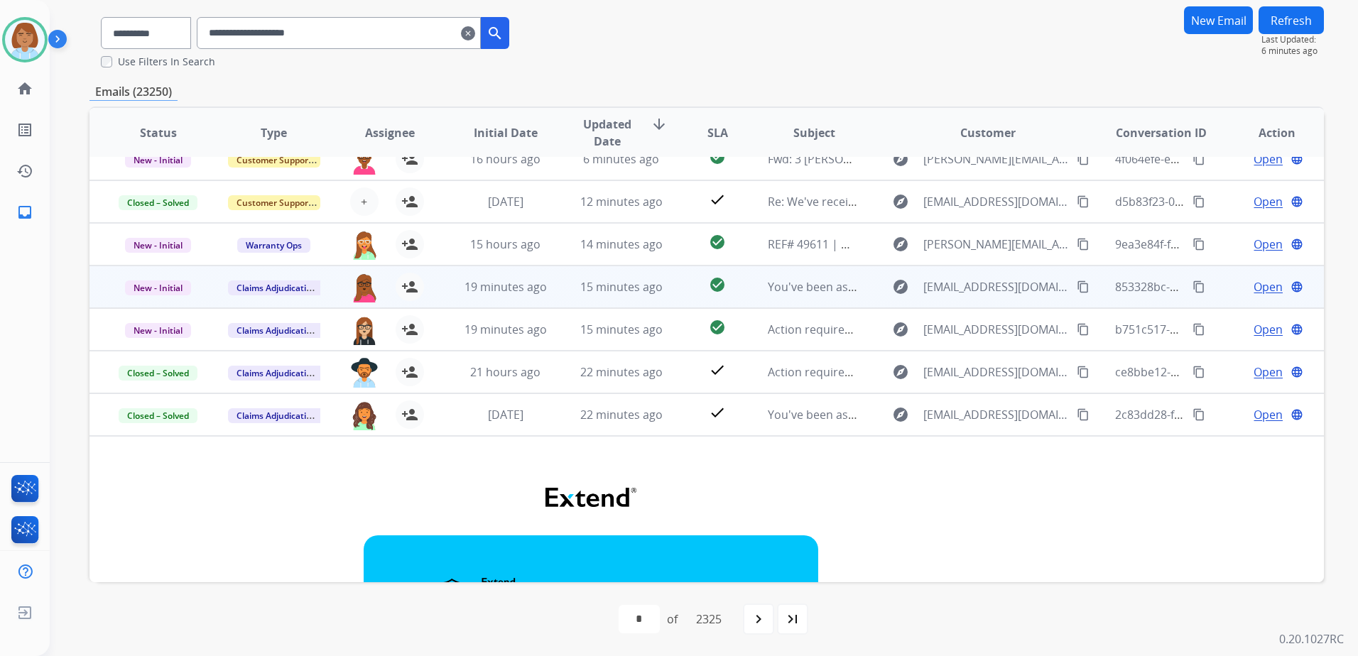
scroll to position [0, 0]
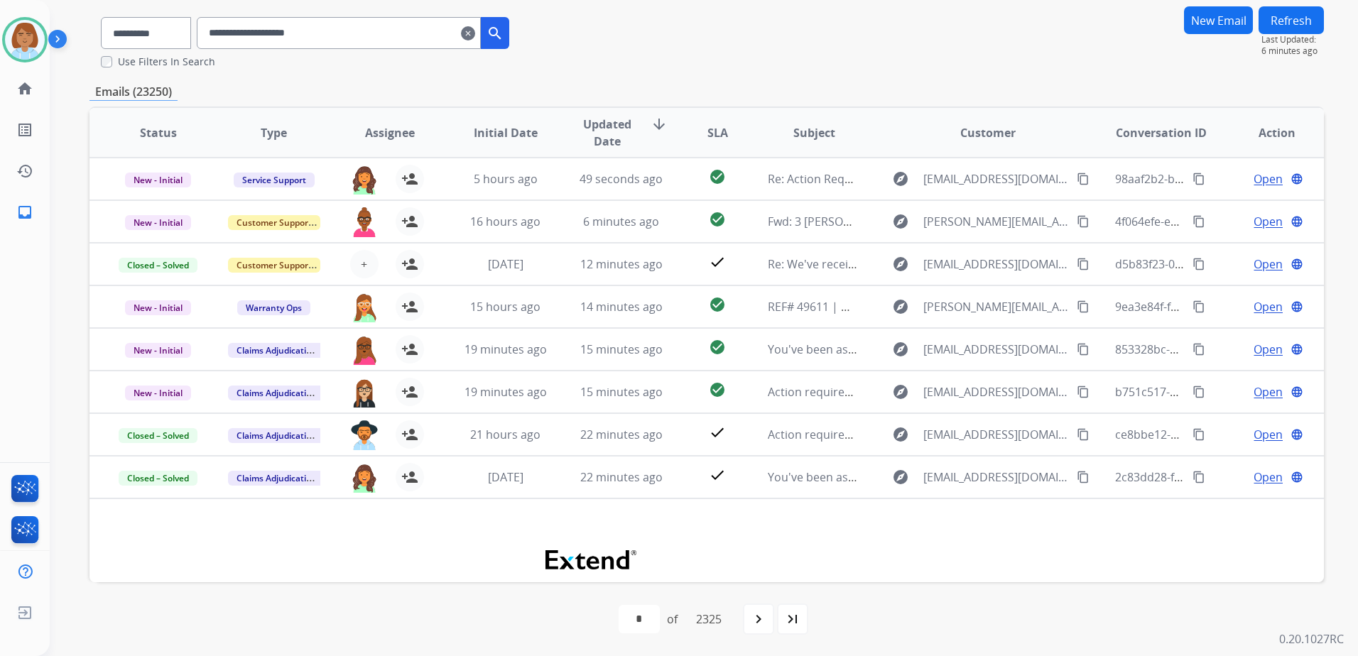
click at [509, 31] on button "search" at bounding box center [495, 33] width 28 height 32
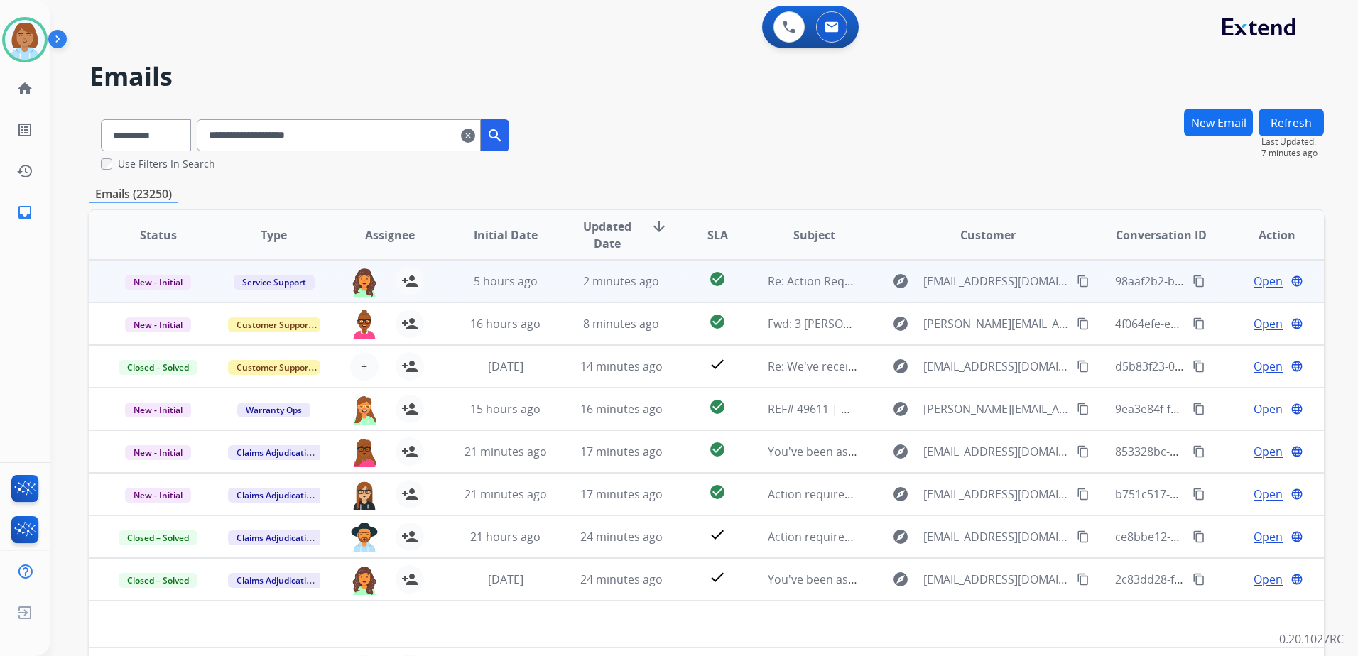
click at [565, 298] on td "2 minutes ago" at bounding box center [610, 281] width 116 height 43
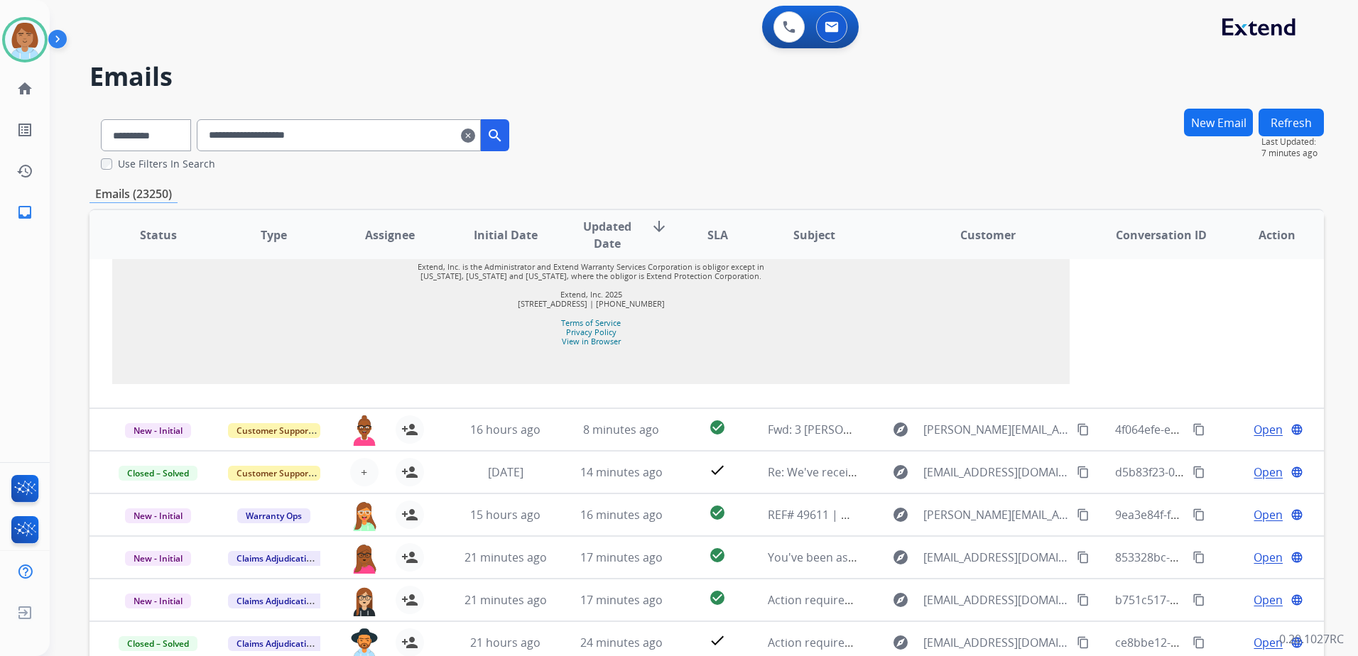
scroll to position [1893, 0]
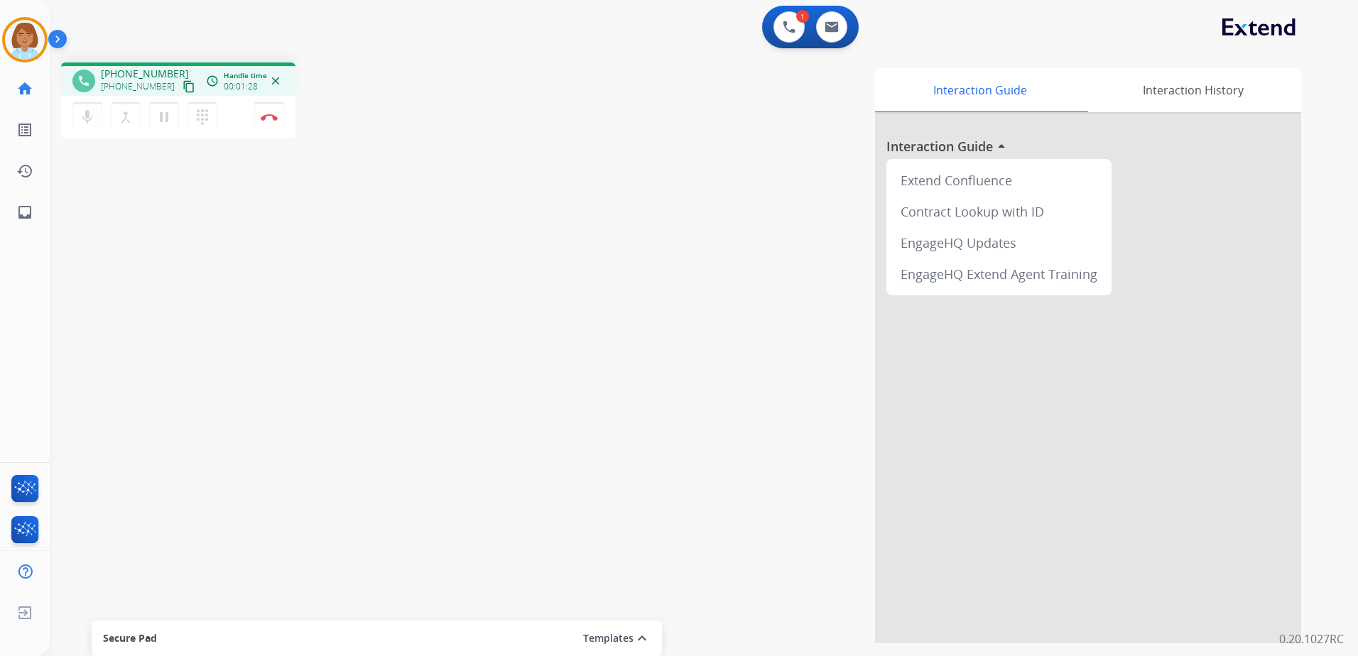
click at [182, 84] on mat-icon "content_copy" at bounding box center [188, 86] width 13 height 13
click at [270, 119] on img at bounding box center [269, 117] width 17 height 7
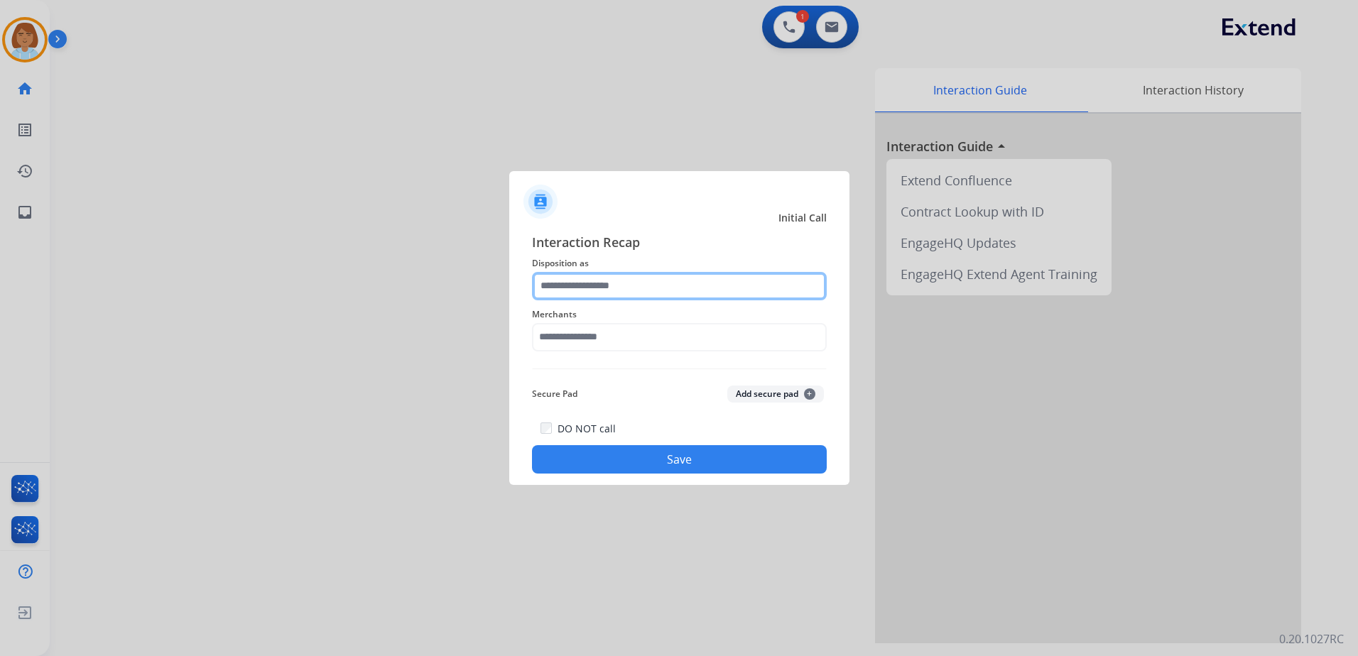
click at [637, 284] on input "text" at bounding box center [679, 286] width 295 height 28
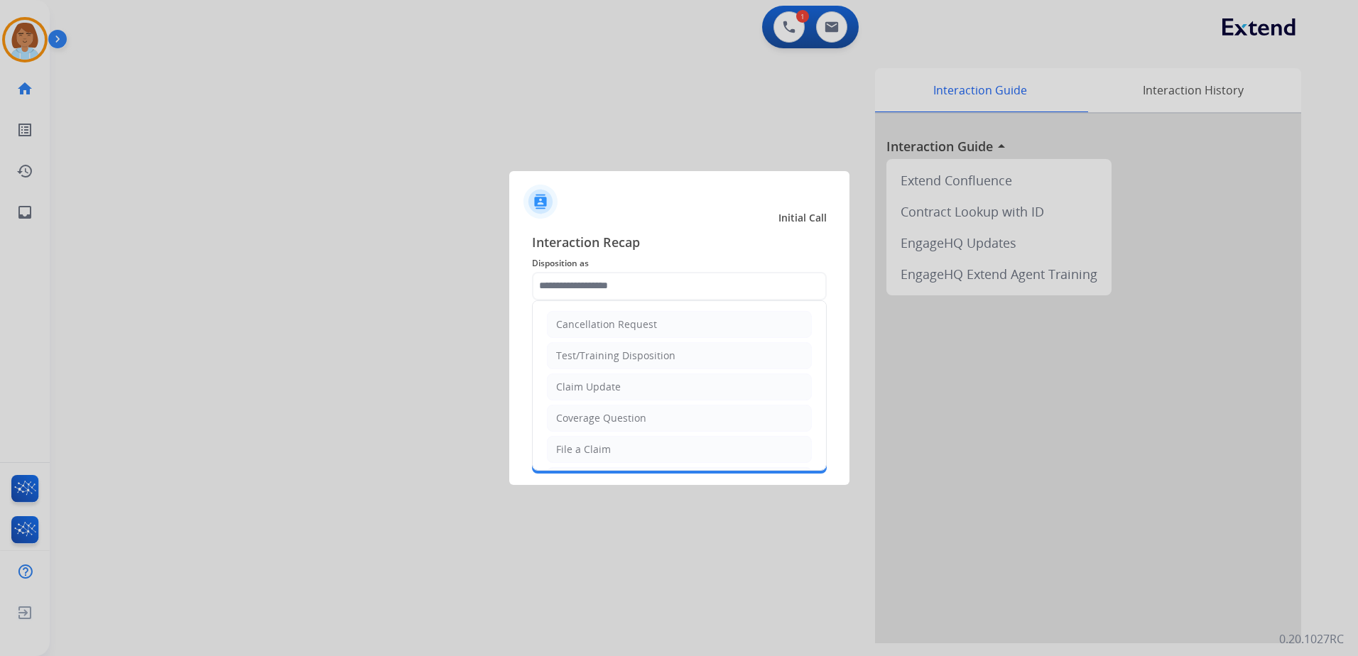
click at [626, 390] on li "Claim Update" at bounding box center [679, 386] width 265 height 27
type input "**********"
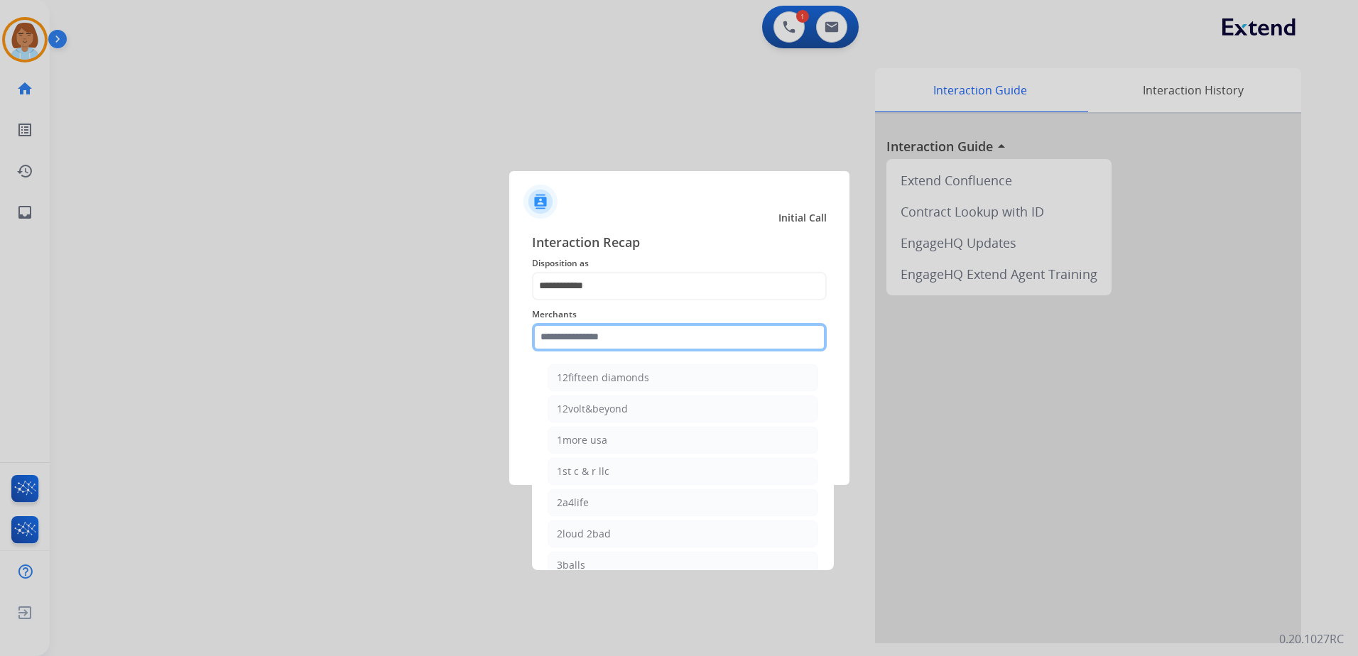
click at [608, 342] on input "text" at bounding box center [679, 337] width 295 height 28
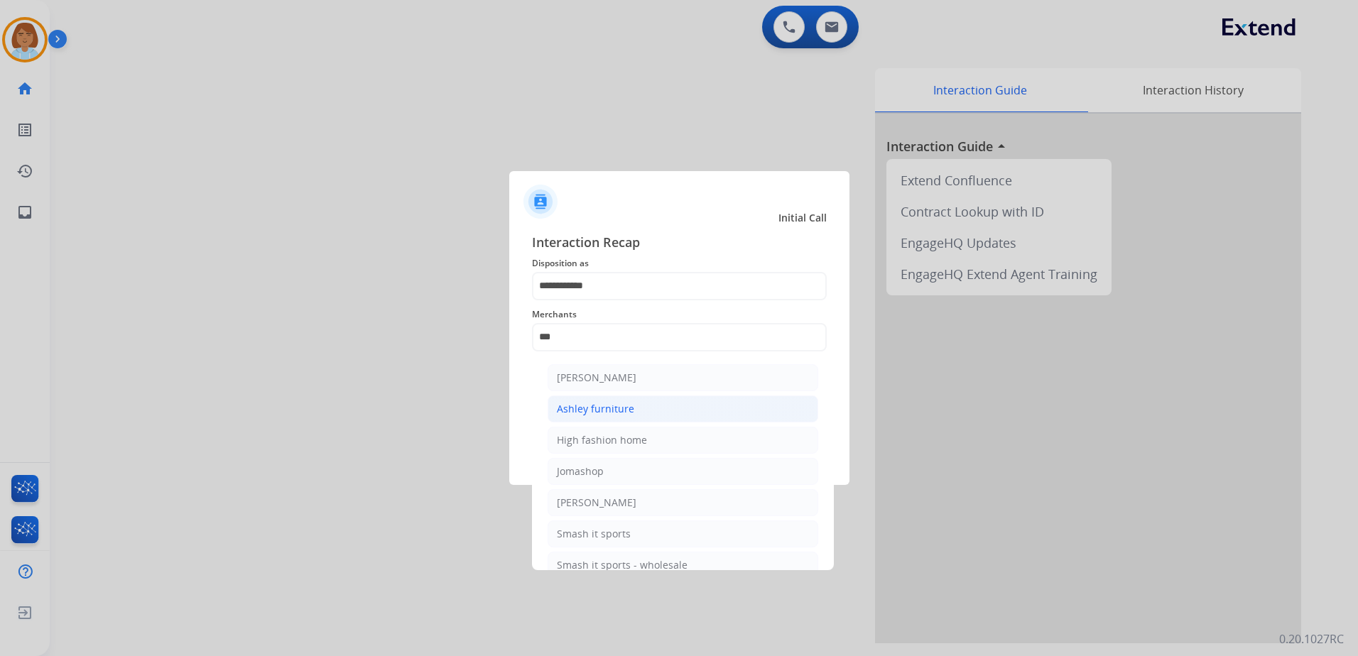
click at [627, 411] on div "Ashley furniture" at bounding box center [595, 409] width 77 height 14
type input "**********"
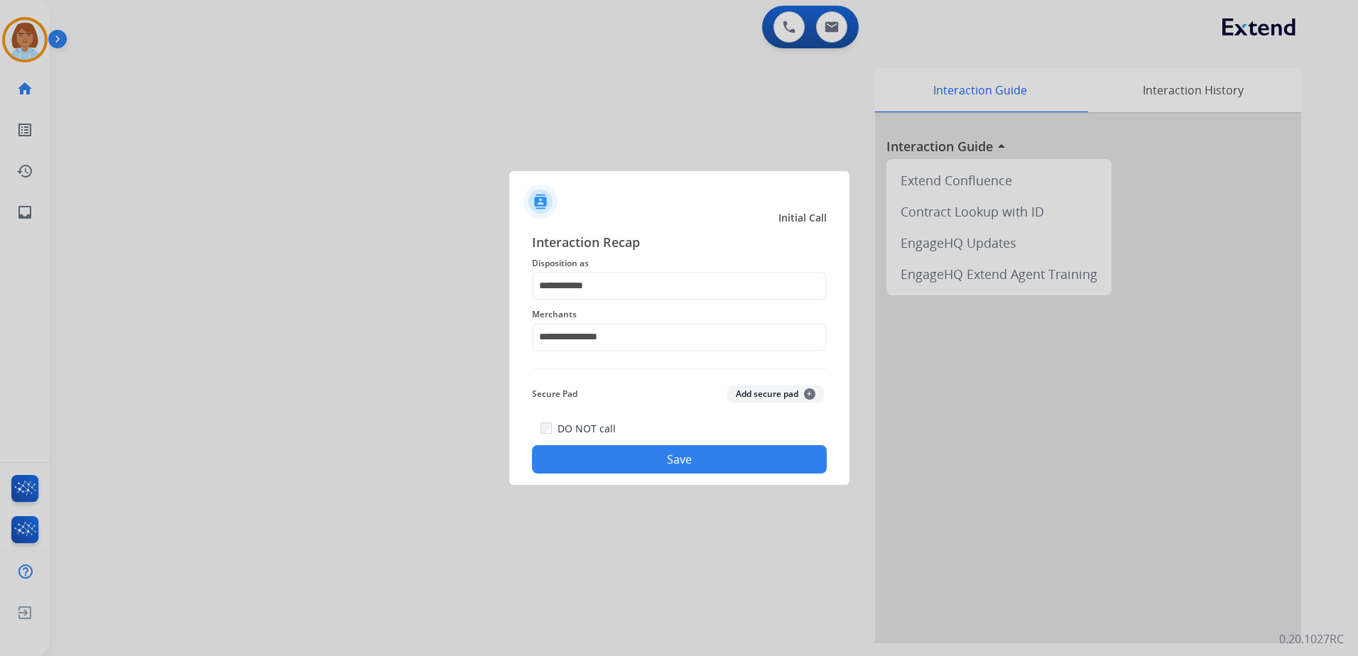
click at [632, 456] on button "Save" at bounding box center [679, 459] width 295 height 28
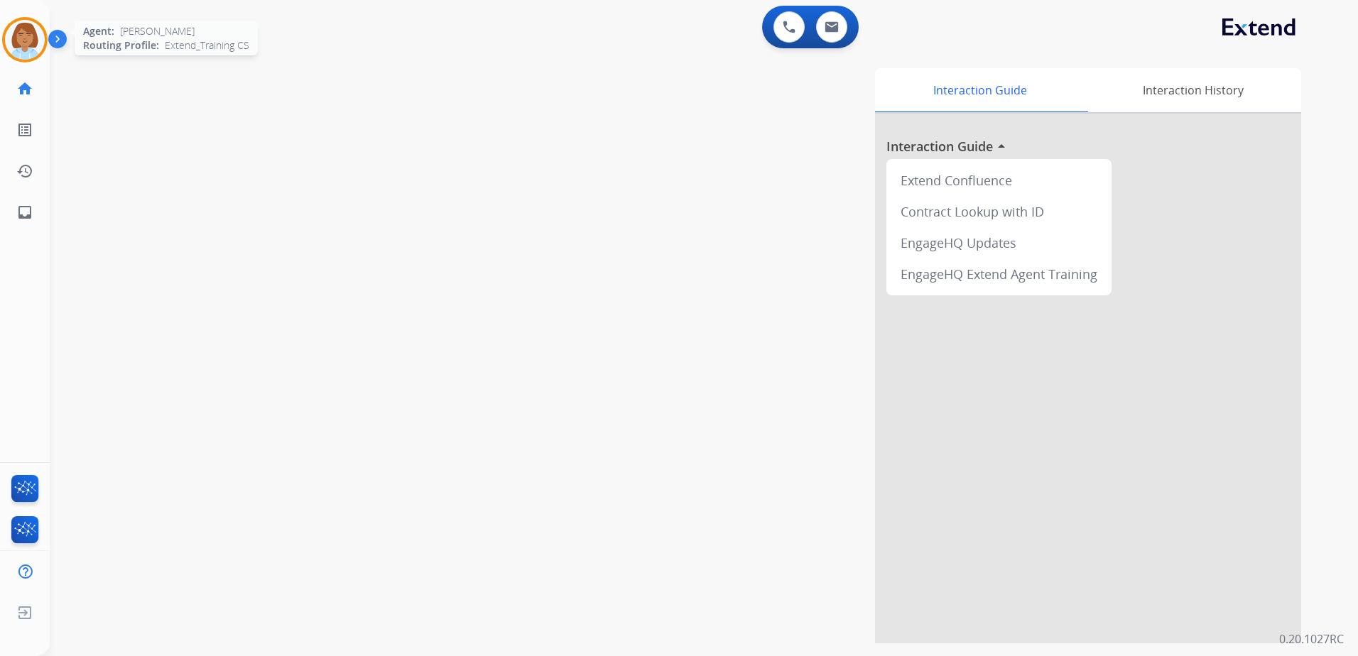
click at [37, 31] on img at bounding box center [25, 40] width 40 height 40
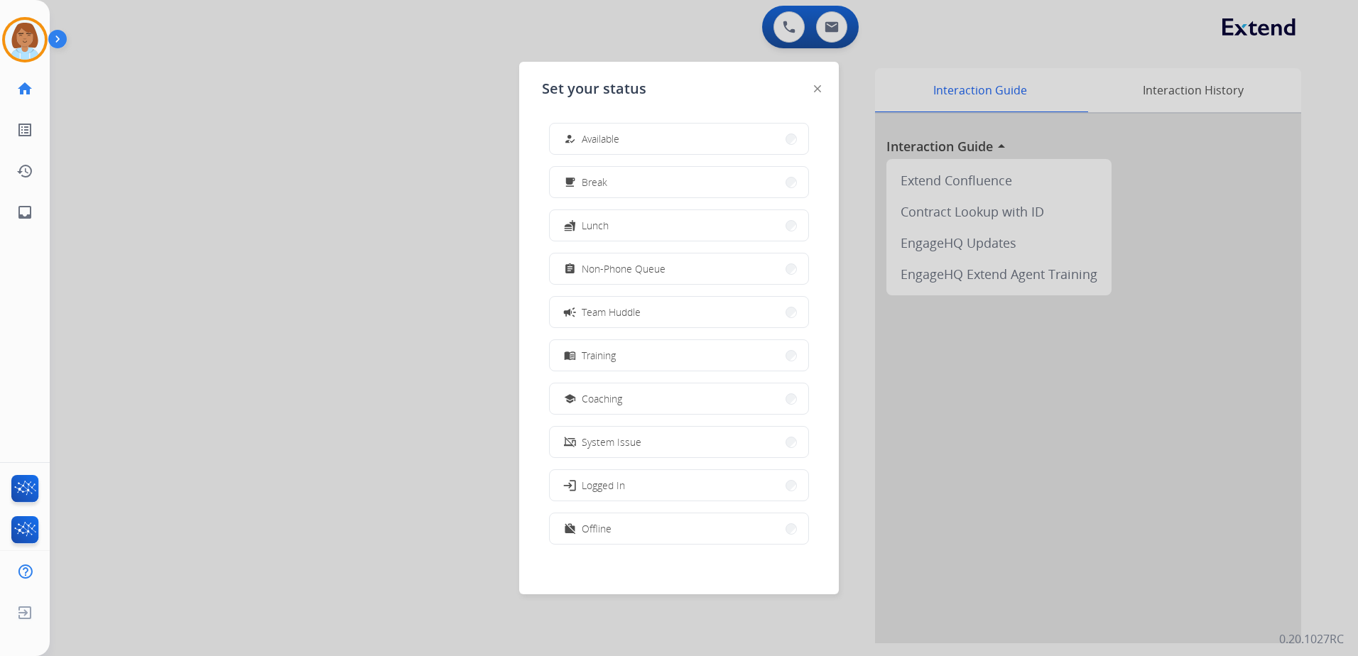
drag, startPoint x: 606, startPoint y: 131, endPoint x: 628, endPoint y: 127, distance: 23.1
click at [607, 131] on span "Available" at bounding box center [600, 138] width 38 height 15
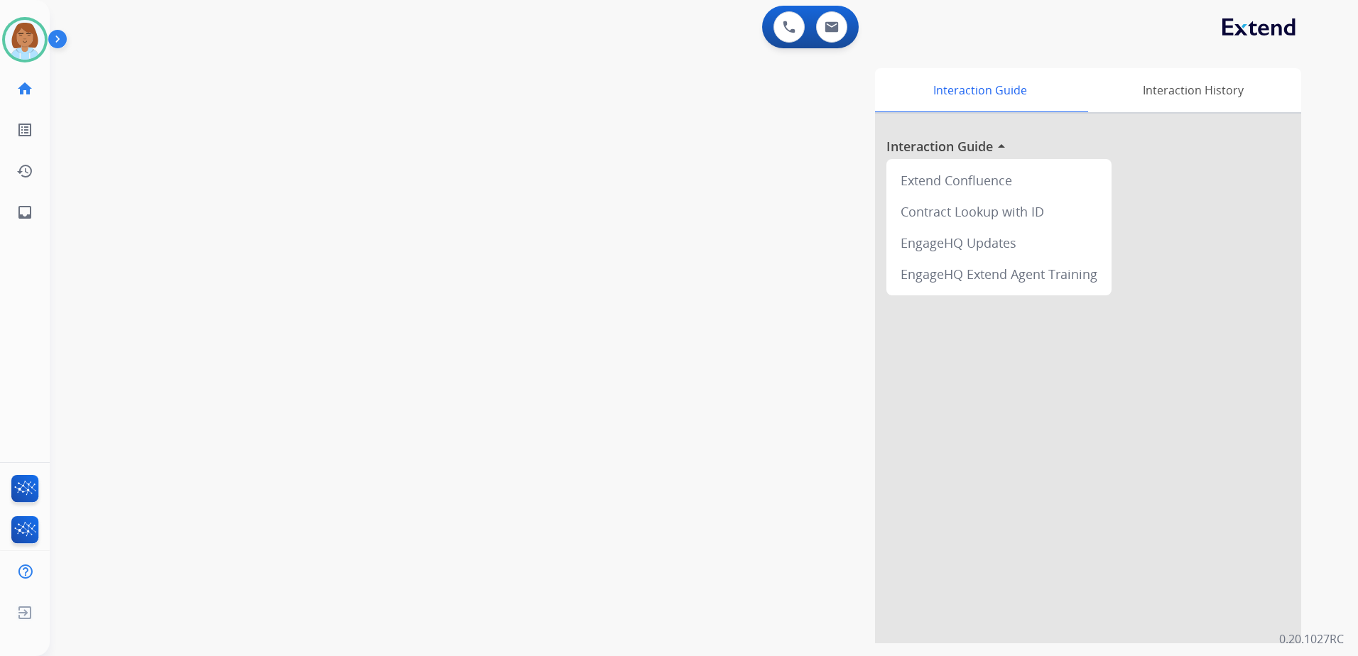
click at [763, 23] on div "0 Voice Interactions 0 Email Interactions" at bounding box center [810, 27] width 97 height 43
click at [787, 33] on img at bounding box center [788, 27] width 13 height 13
click at [785, 28] on img at bounding box center [788, 27] width 13 height 13
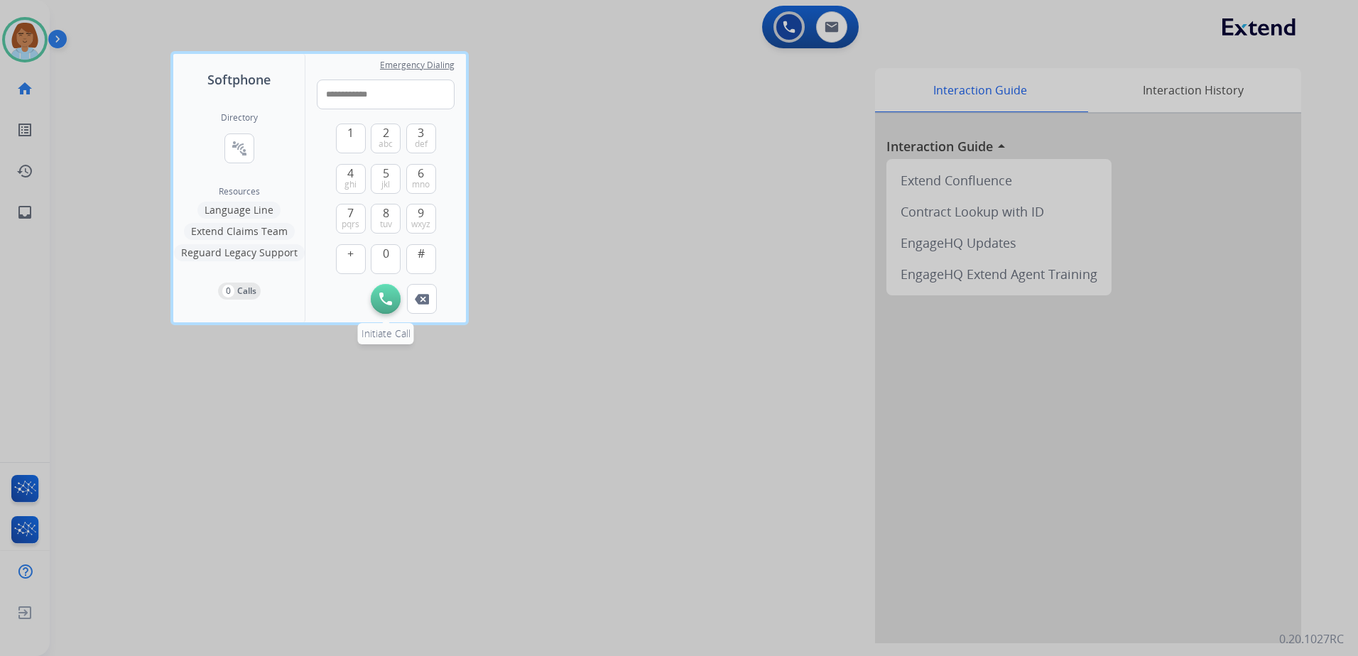
type input "**********"
click at [398, 297] on button "Initiate Call" at bounding box center [386, 299] width 30 height 30
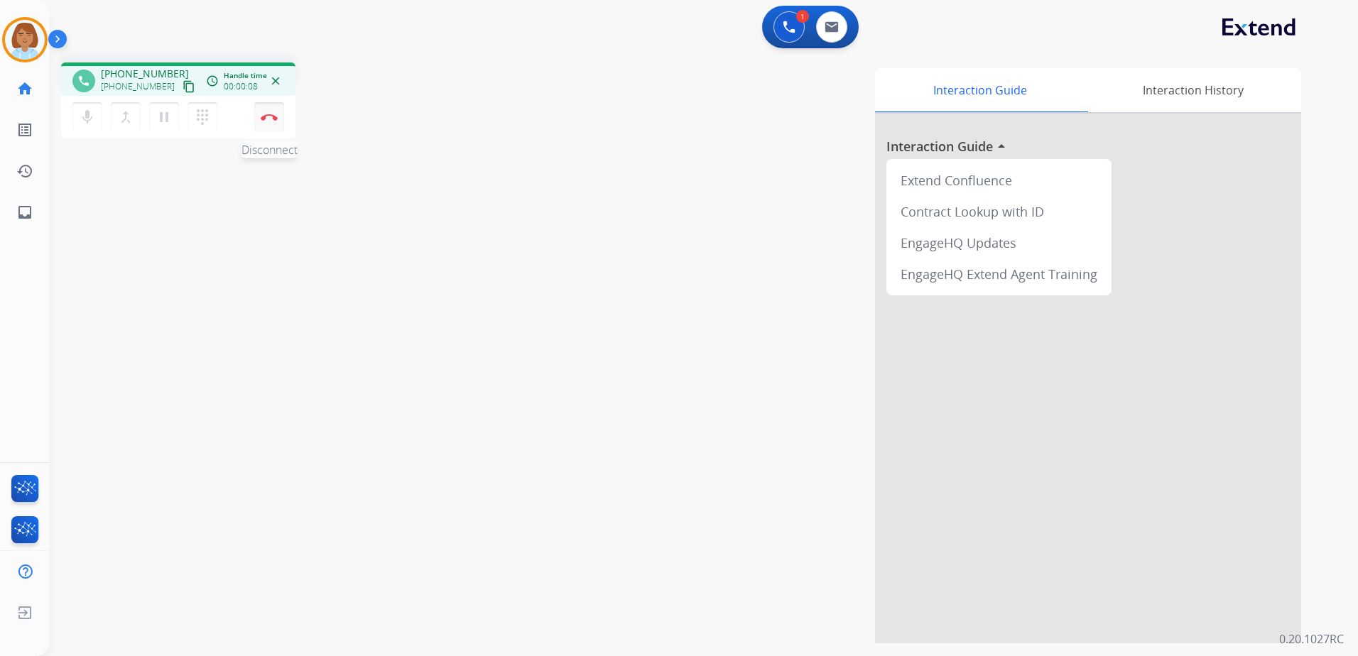
click at [278, 121] on button "Disconnect" at bounding box center [269, 117] width 30 height 30
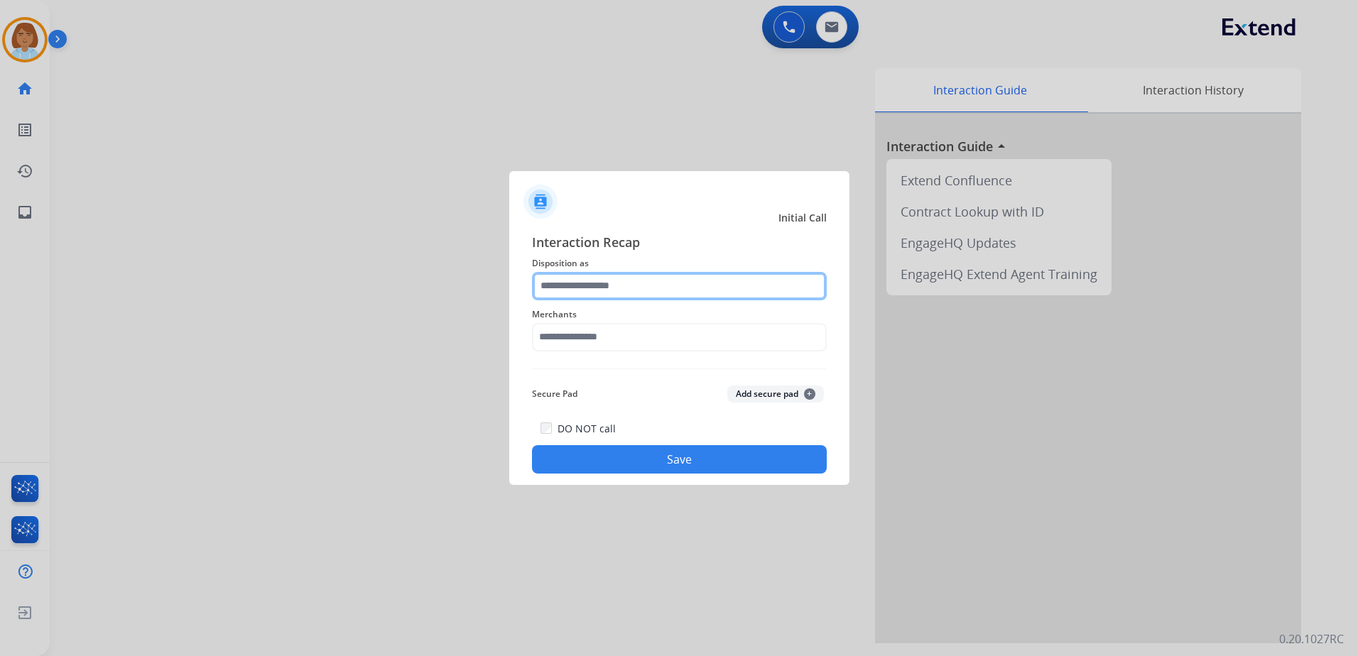
click at [622, 285] on input "text" at bounding box center [679, 286] width 295 height 28
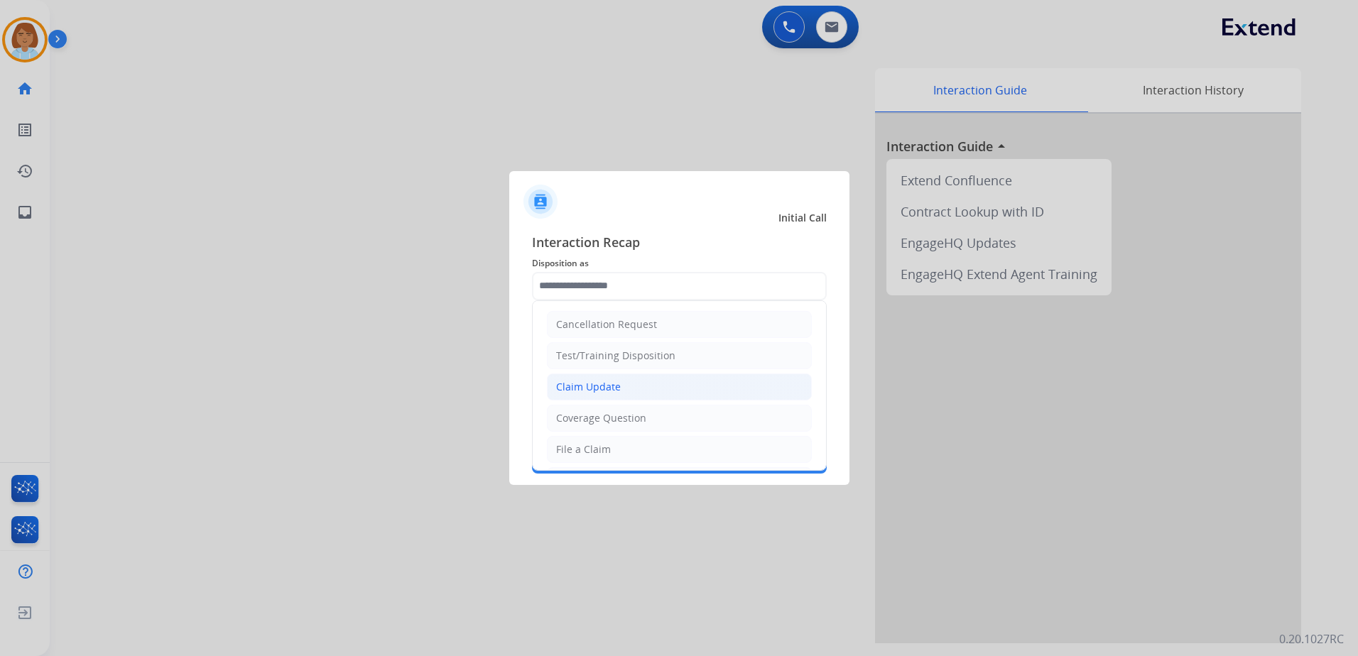
click at [633, 386] on li "Claim Update" at bounding box center [679, 386] width 265 height 27
type input "**********"
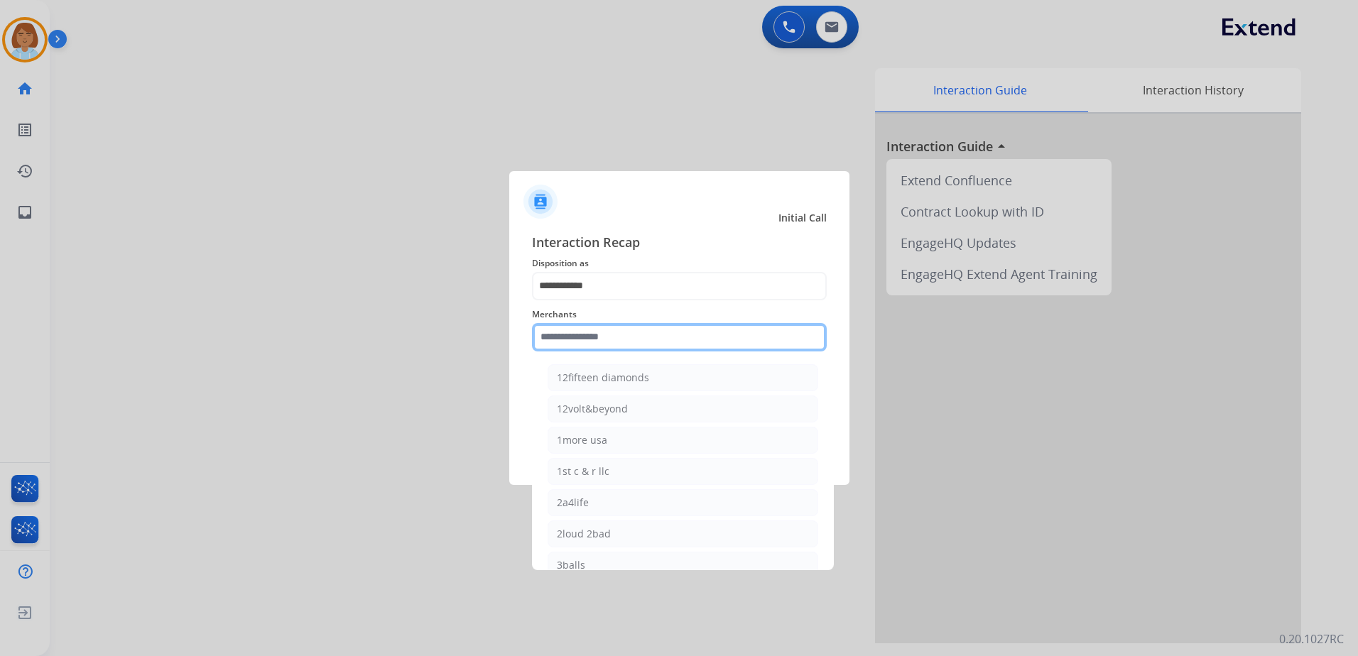
click at [671, 349] on input "text" at bounding box center [679, 337] width 295 height 28
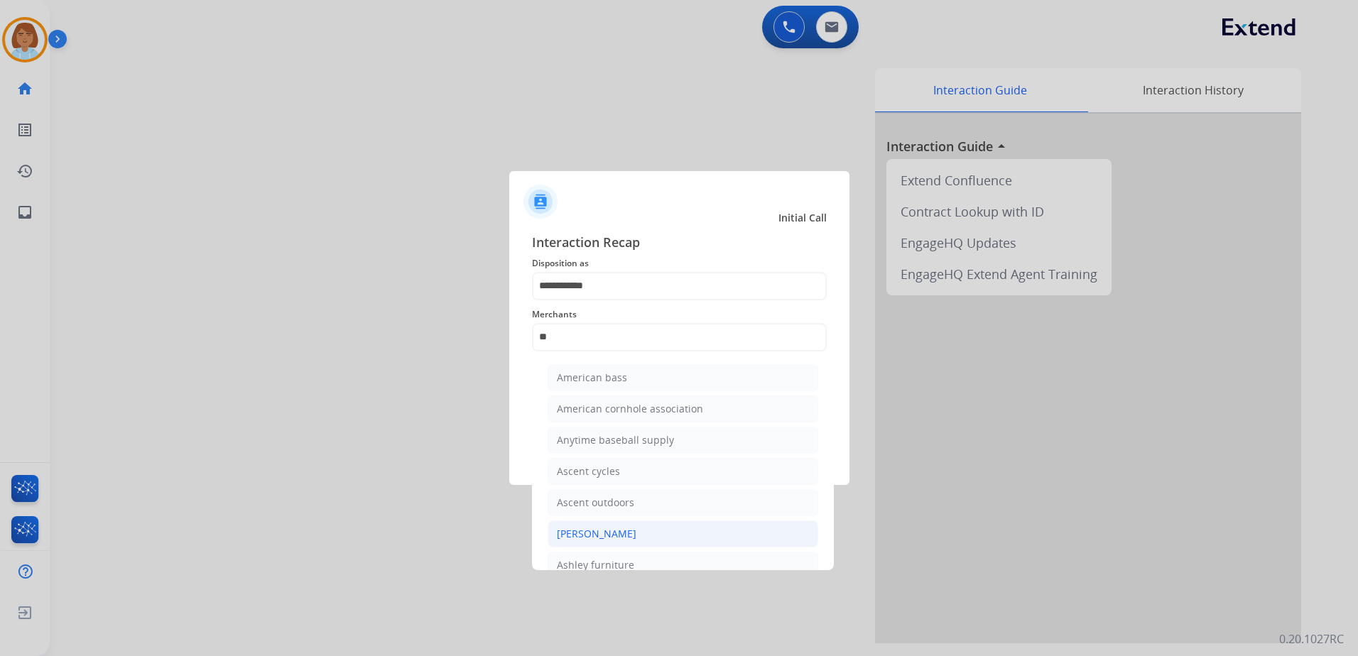
click at [612, 540] on div "[PERSON_NAME]" at bounding box center [597, 534] width 80 height 14
type input "**********"
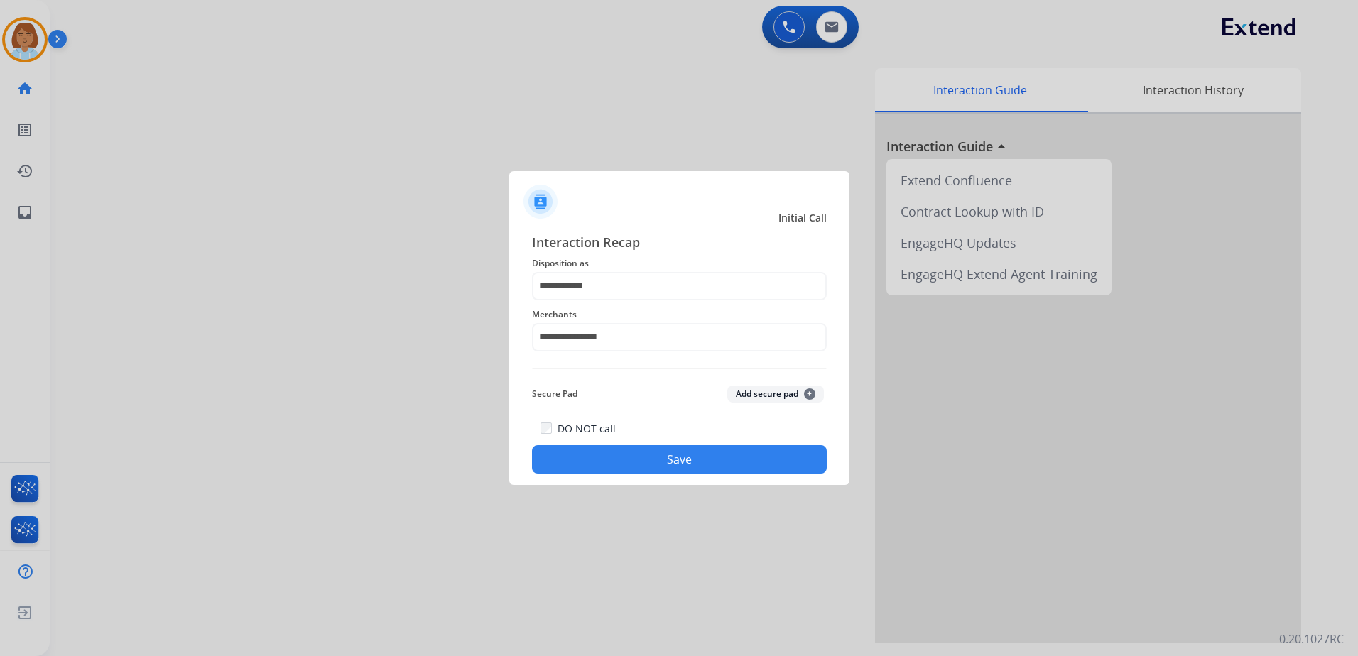
click at [660, 458] on button "Save" at bounding box center [679, 459] width 295 height 28
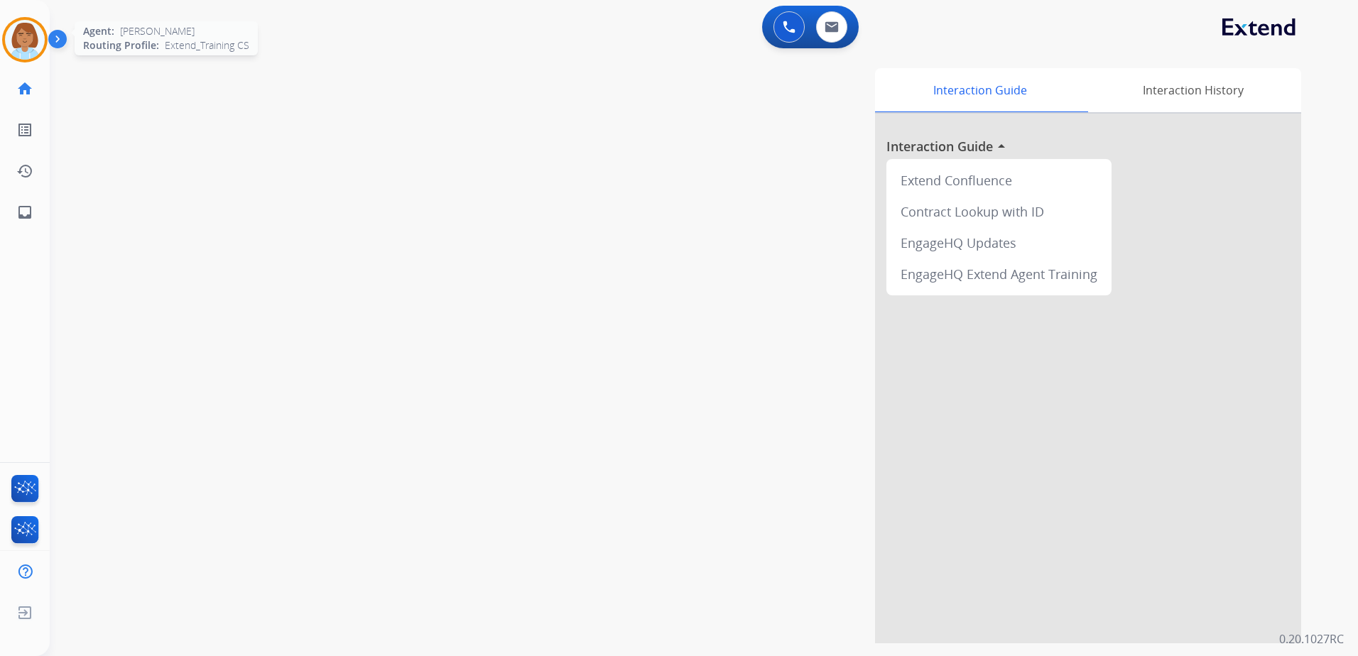
click at [18, 31] on img at bounding box center [25, 40] width 40 height 40
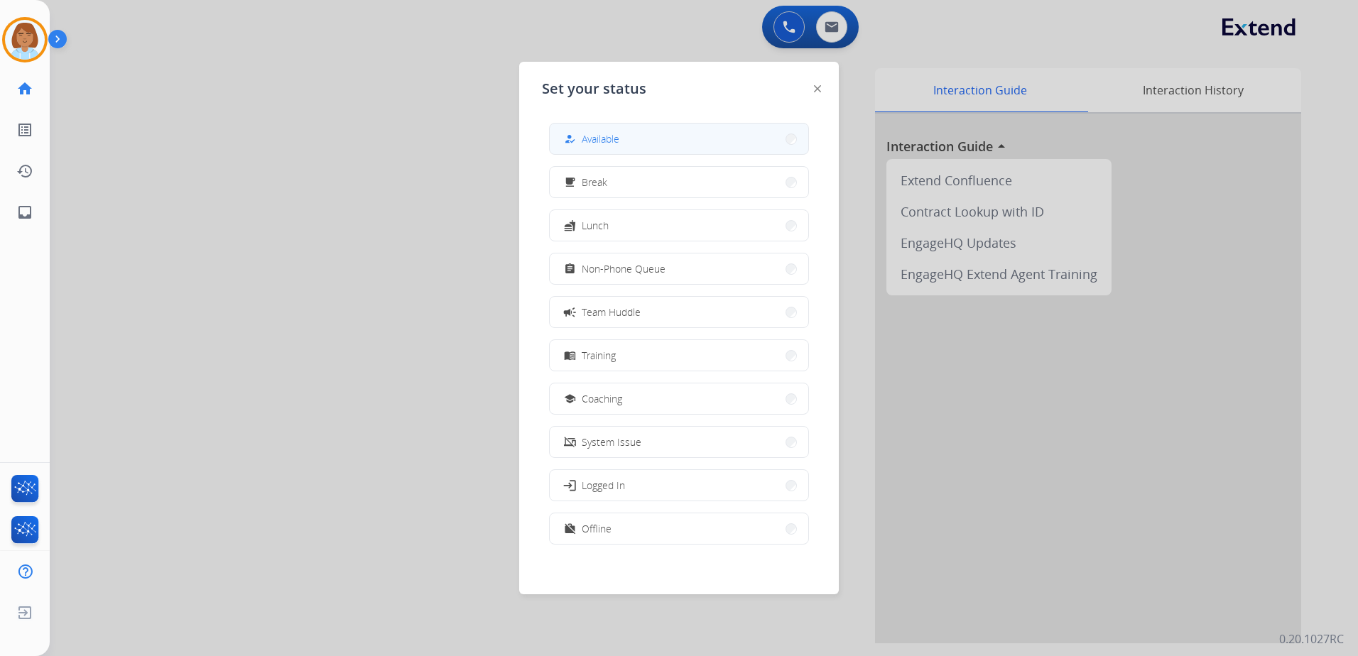
click at [652, 124] on button "how_to_reg Available" at bounding box center [679, 139] width 258 height 31
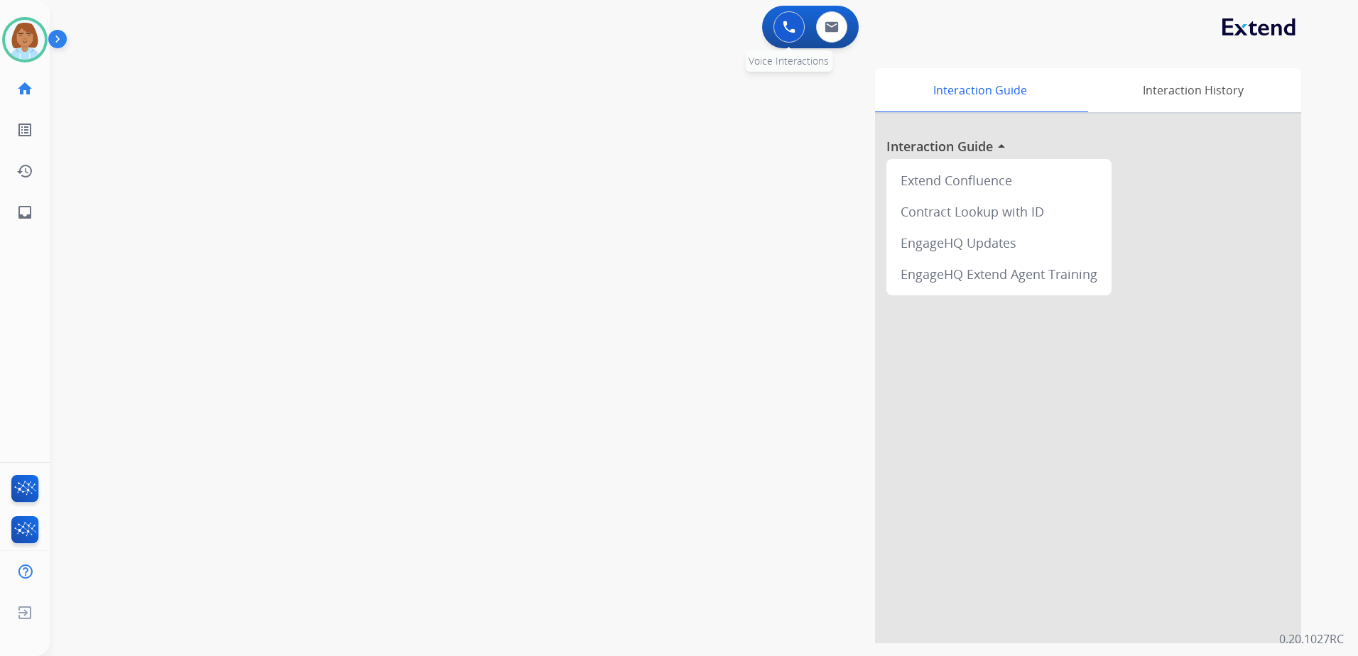
click at [772, 32] on div "0 Voice Interactions" at bounding box center [789, 26] width 43 height 31
click at [782, 38] on button at bounding box center [788, 26] width 31 height 31
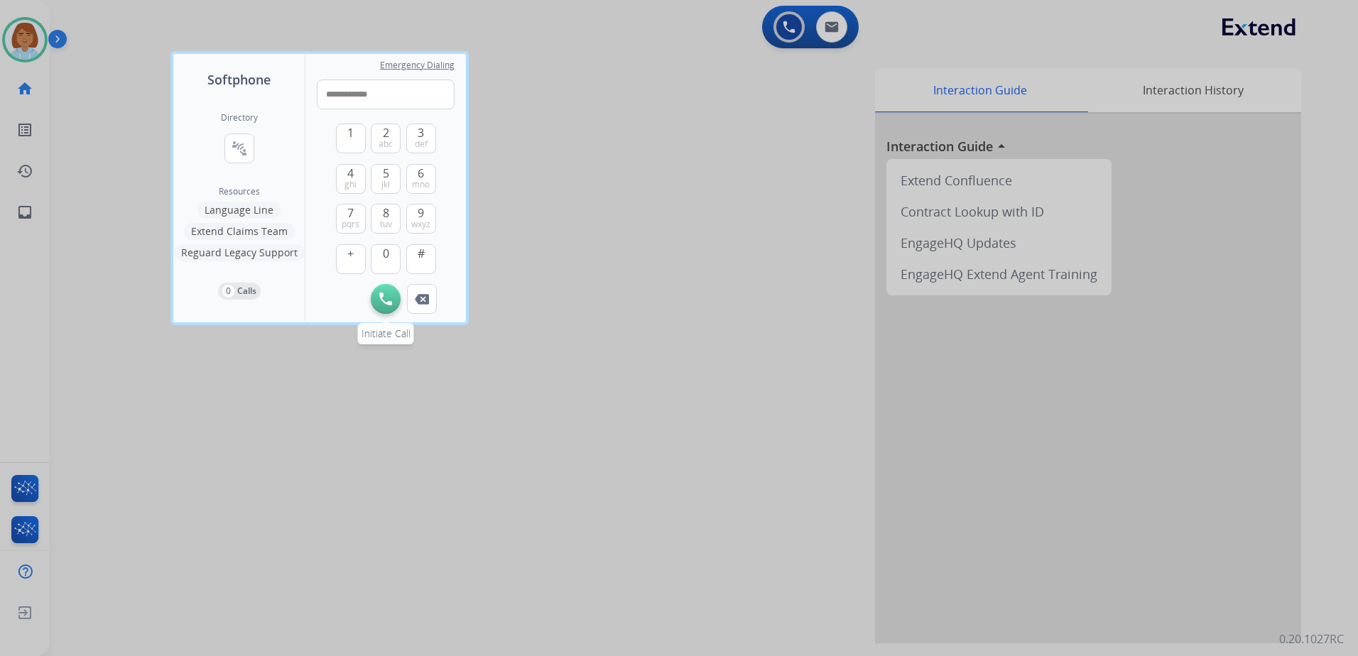
type input "**********"
click at [395, 301] on button "Initiate Call" at bounding box center [386, 299] width 30 height 30
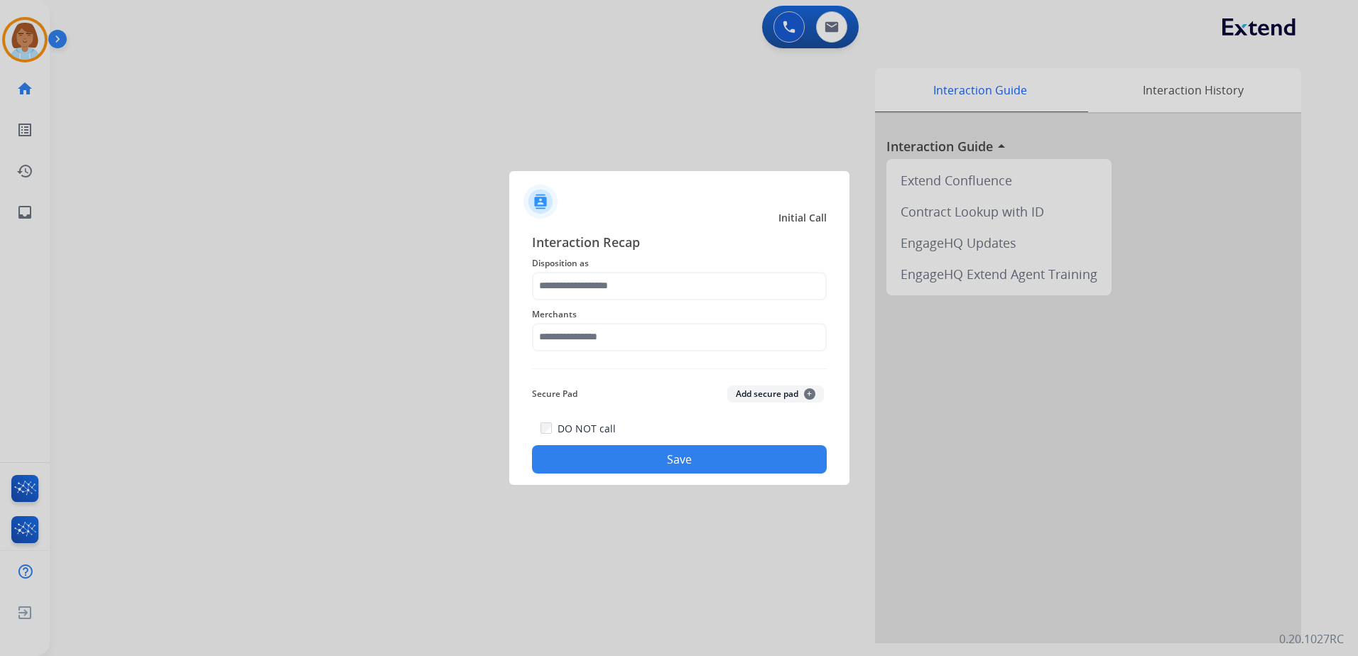
drag, startPoint x: 716, startPoint y: 207, endPoint x: 699, endPoint y: 231, distance: 29.0
click at [699, 231] on div "Initial Call Interaction Recap Disposition as Merchants Secure Pad Add secure p…" at bounding box center [679, 328] width 340 height 315
drag, startPoint x: 699, startPoint y: 231, endPoint x: 677, endPoint y: 267, distance: 42.0
click at [677, 267] on span "Disposition as" at bounding box center [679, 263] width 295 height 17
click at [672, 284] on input "text" at bounding box center [679, 286] width 295 height 28
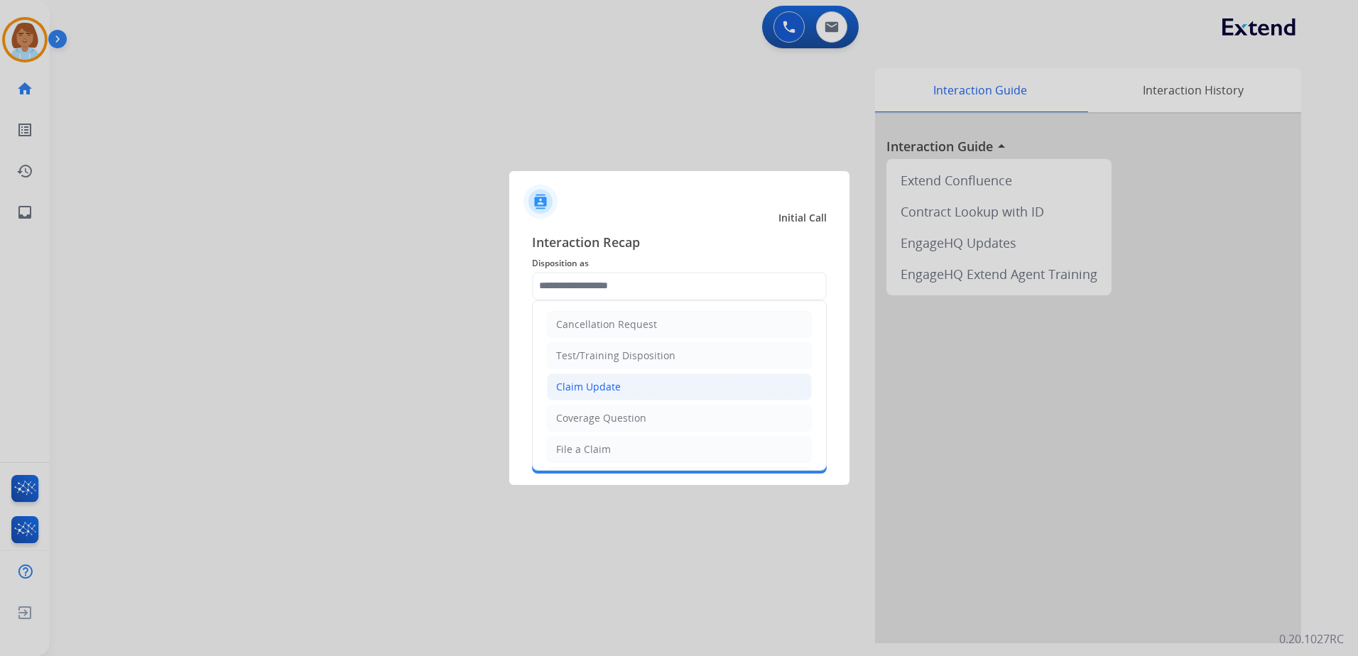
click at [668, 387] on li "Claim Update" at bounding box center [679, 386] width 265 height 27
type input "**********"
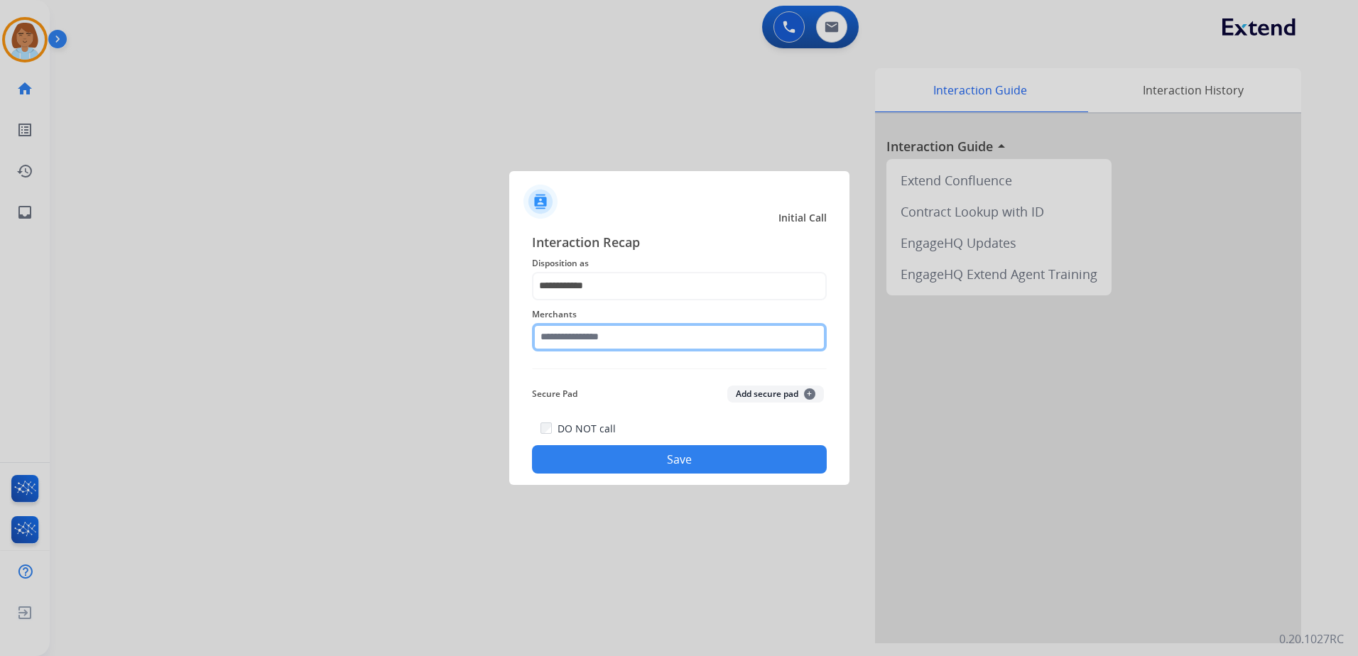
click at [687, 342] on input "text" at bounding box center [679, 337] width 295 height 28
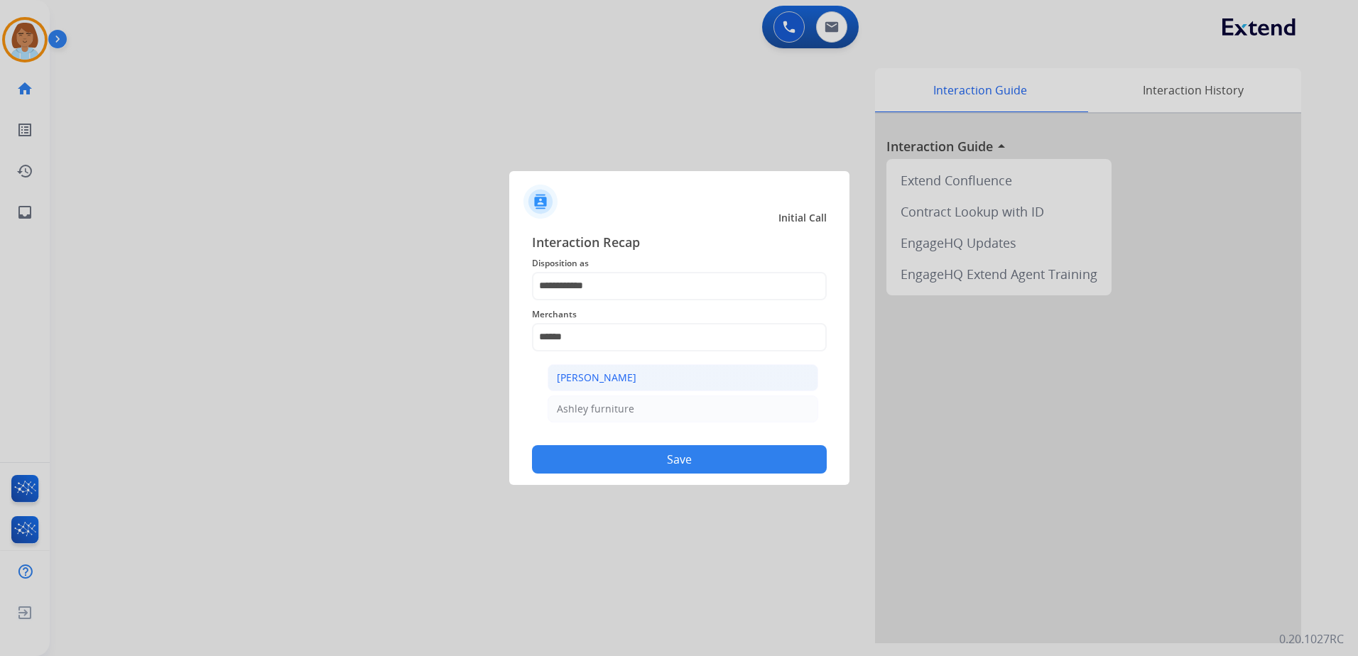
click at [652, 375] on li "[PERSON_NAME]" at bounding box center [682, 377] width 271 height 27
type input "**********"
click at [675, 462] on button "Save" at bounding box center [679, 459] width 295 height 28
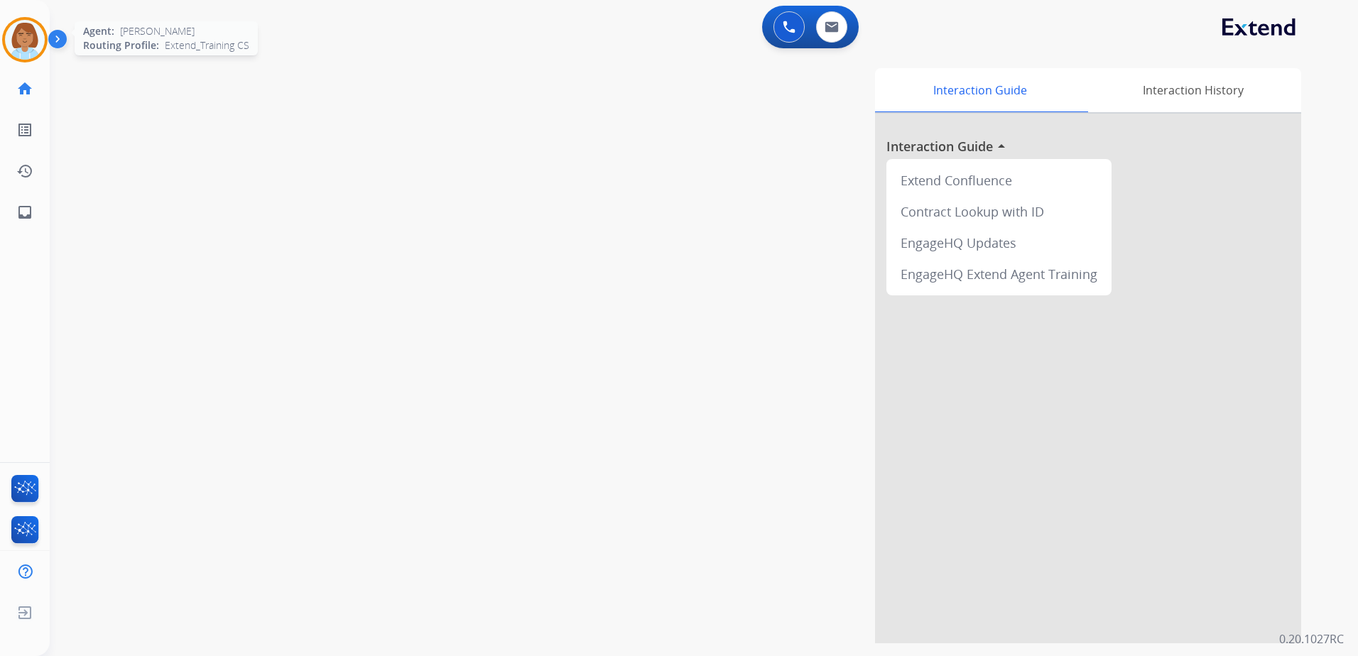
click at [11, 21] on div at bounding box center [24, 39] width 45 height 45
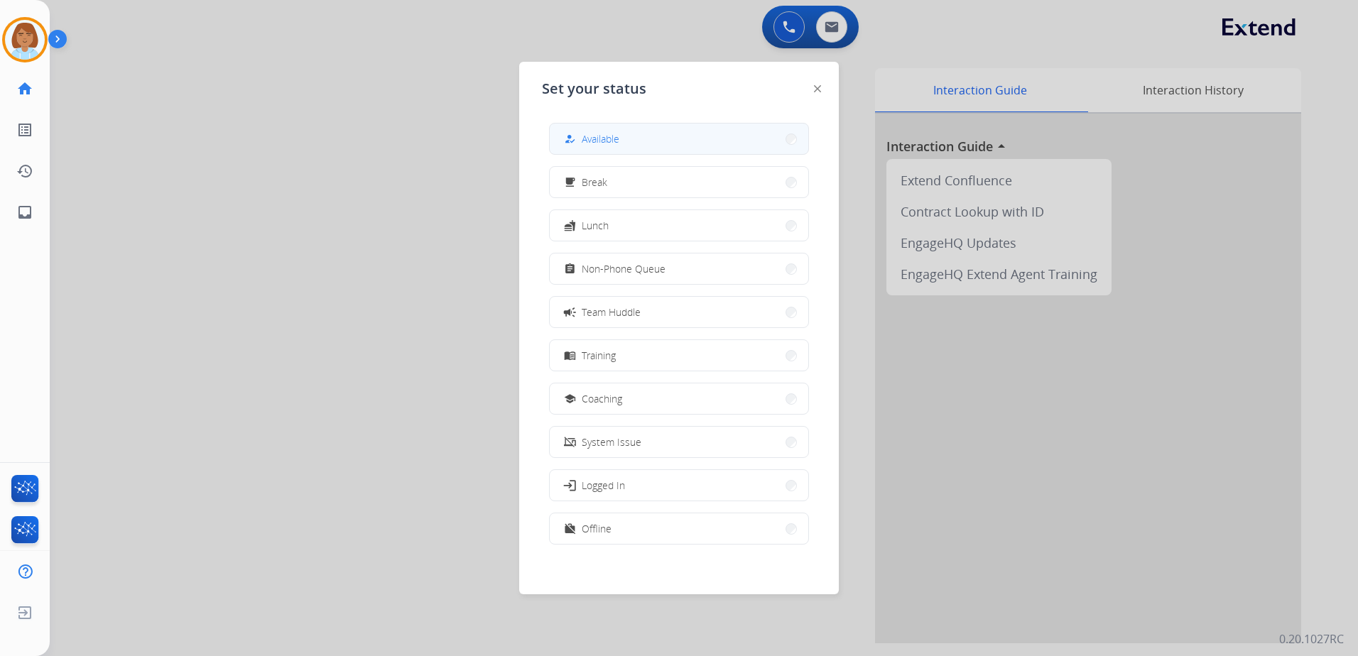
click at [639, 131] on button "how_to_reg Available" at bounding box center [679, 139] width 258 height 31
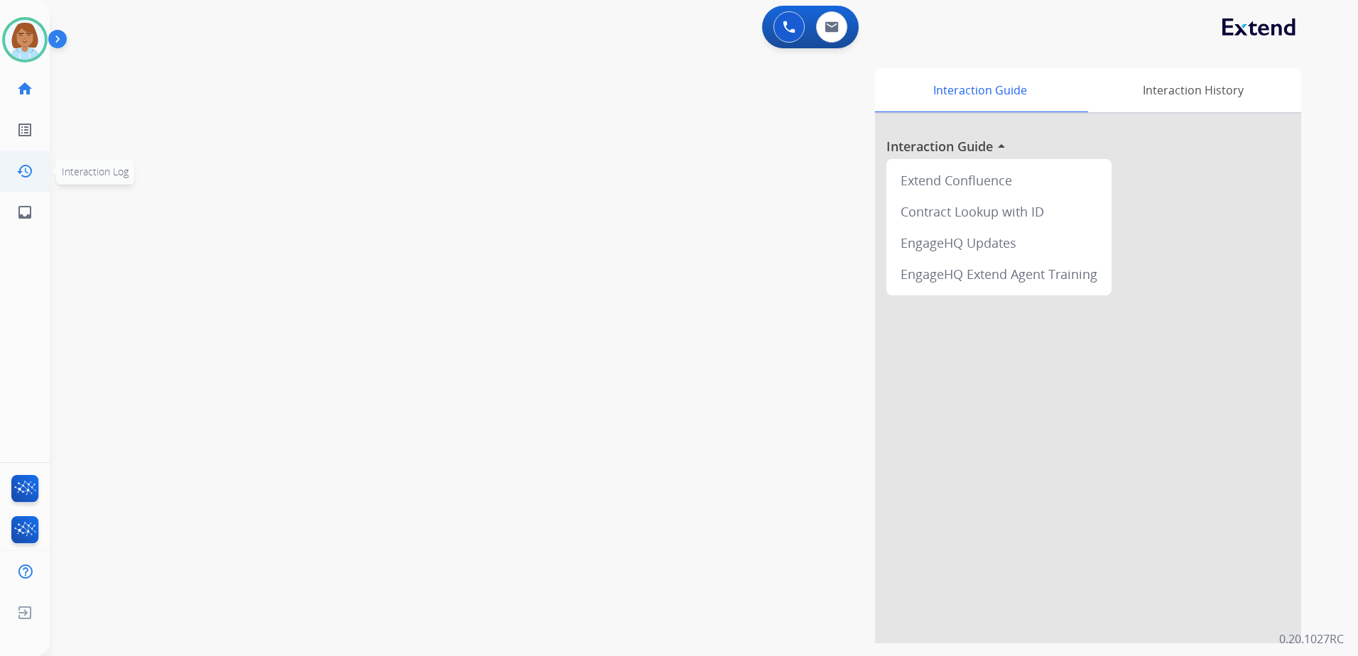
click at [6, 189] on link "history Interaction Log" at bounding box center [25, 171] width 40 height 40
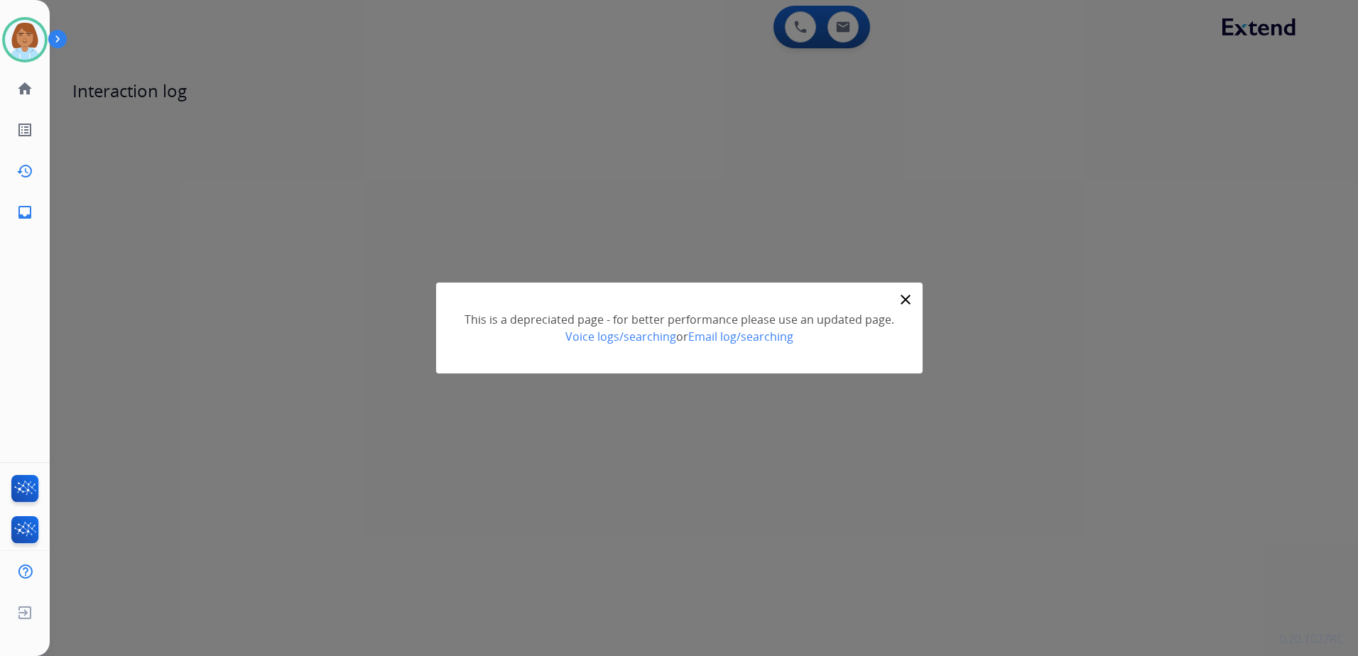
click at [17, 223] on link "inbox Emails" at bounding box center [25, 212] width 40 height 40
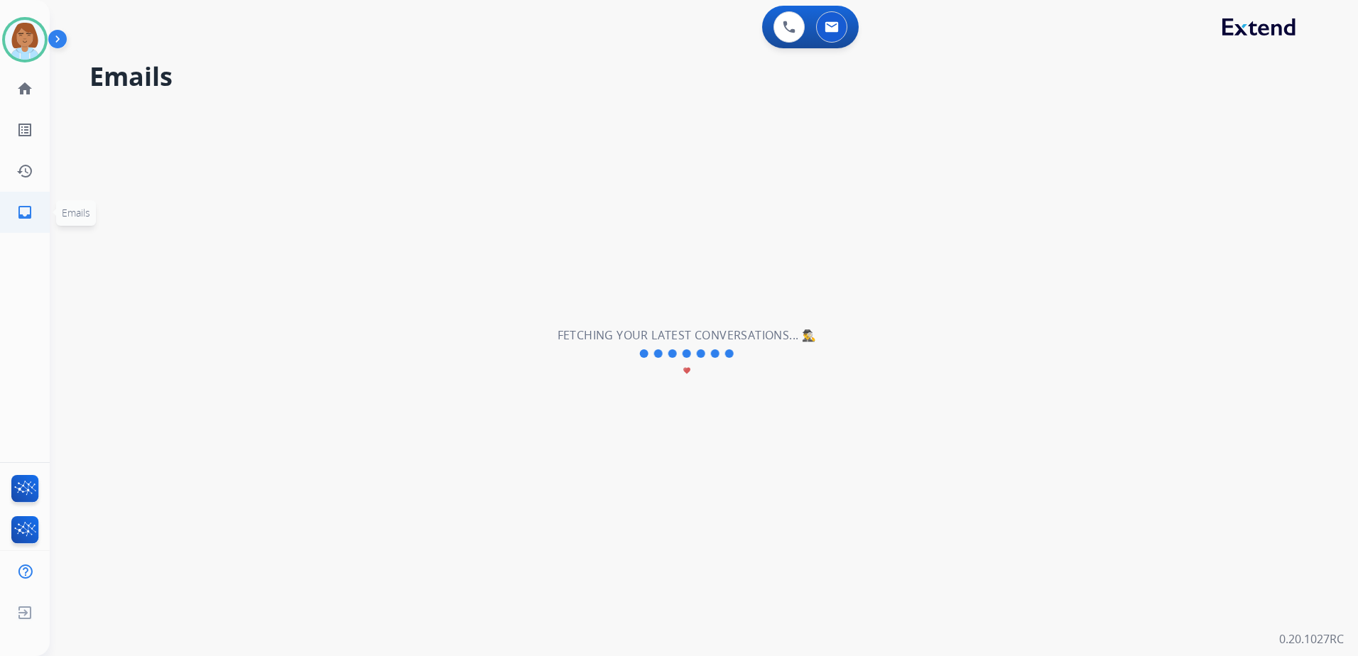
click at [23, 216] on mat-icon "inbox" at bounding box center [24, 212] width 17 height 17
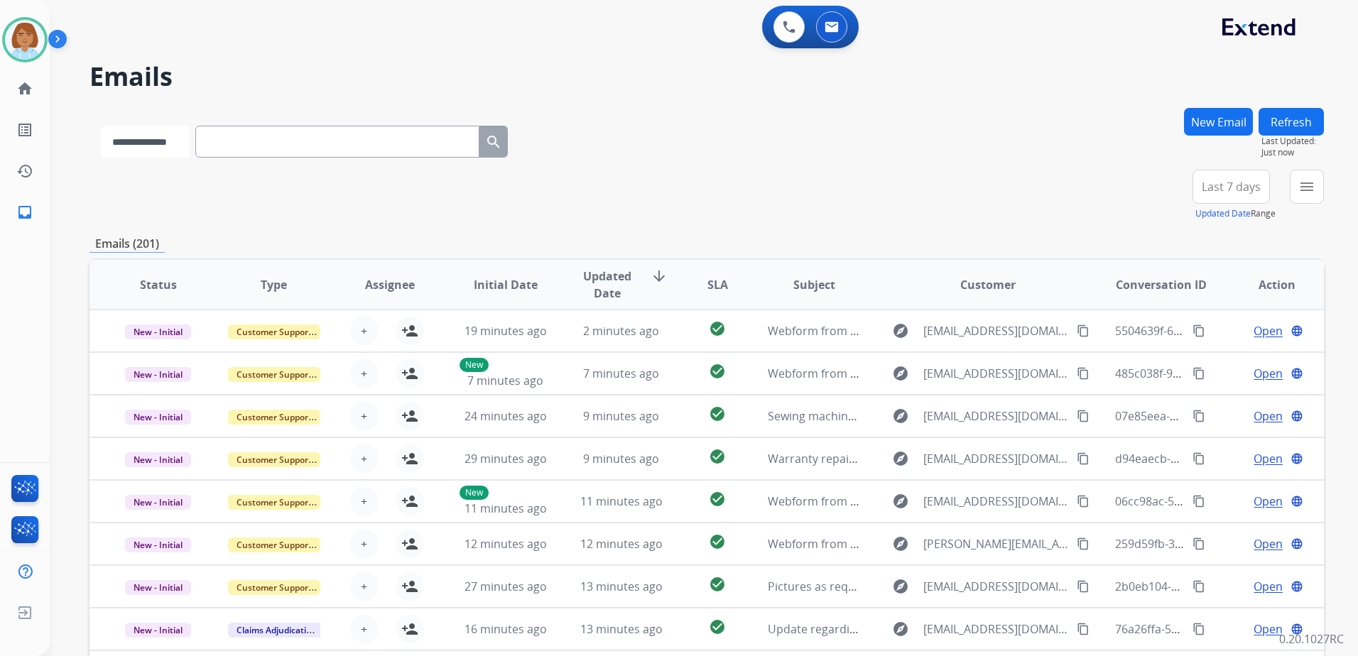
click at [186, 138] on select "**********" at bounding box center [145, 142] width 89 height 32
select select "**********"
click at [101, 126] on select "**********" at bounding box center [145, 142] width 89 height 32
paste input "**********"
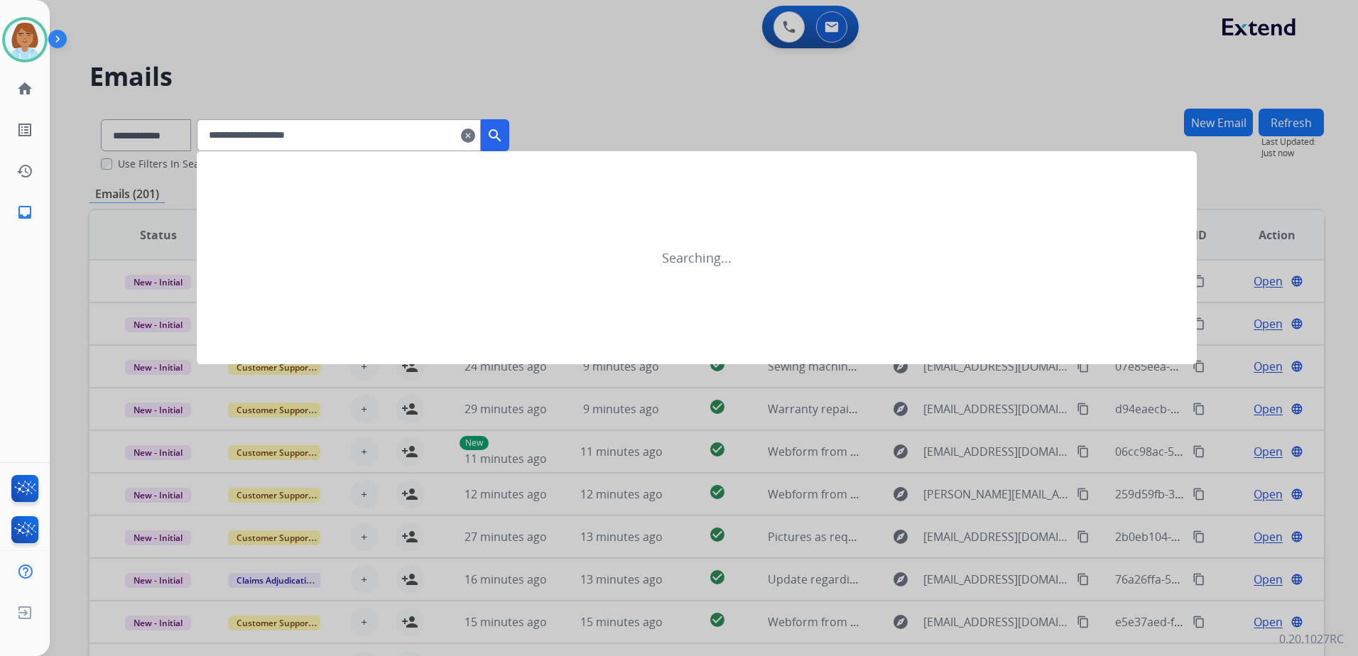
type input "**********"
click at [509, 138] on button "search" at bounding box center [495, 135] width 28 height 32
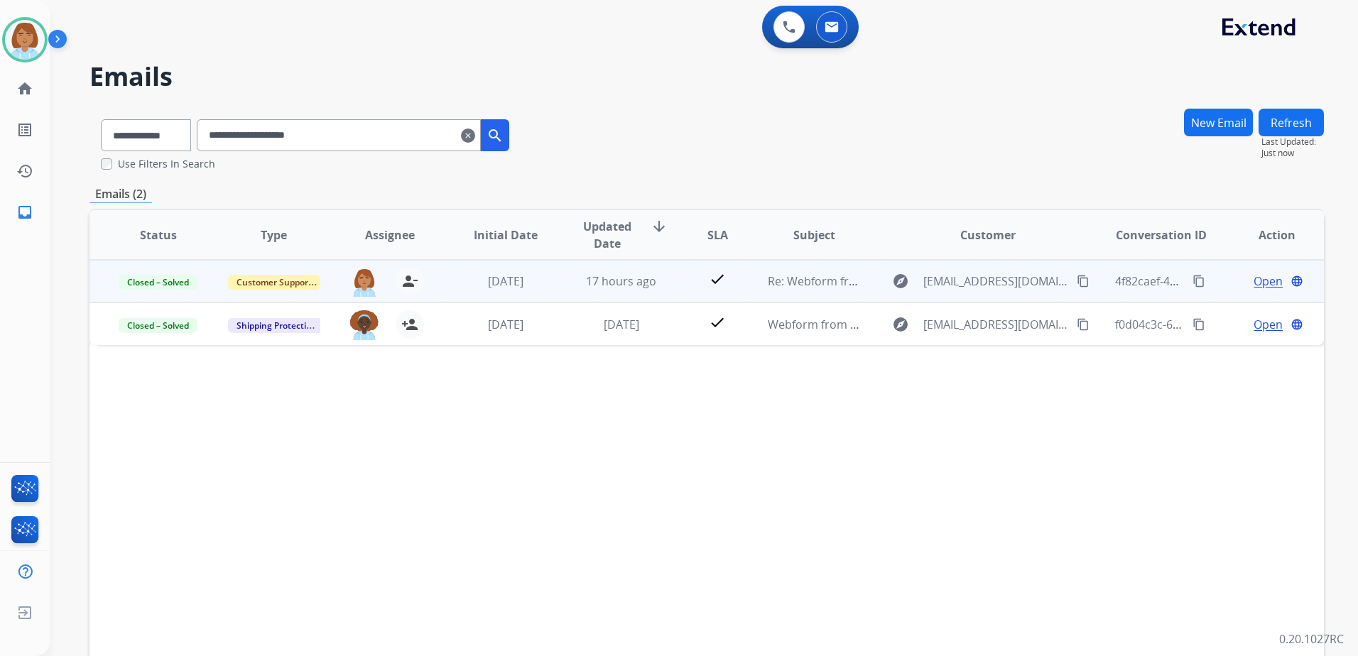
click at [677, 271] on td "check" at bounding box center [706, 281] width 77 height 43
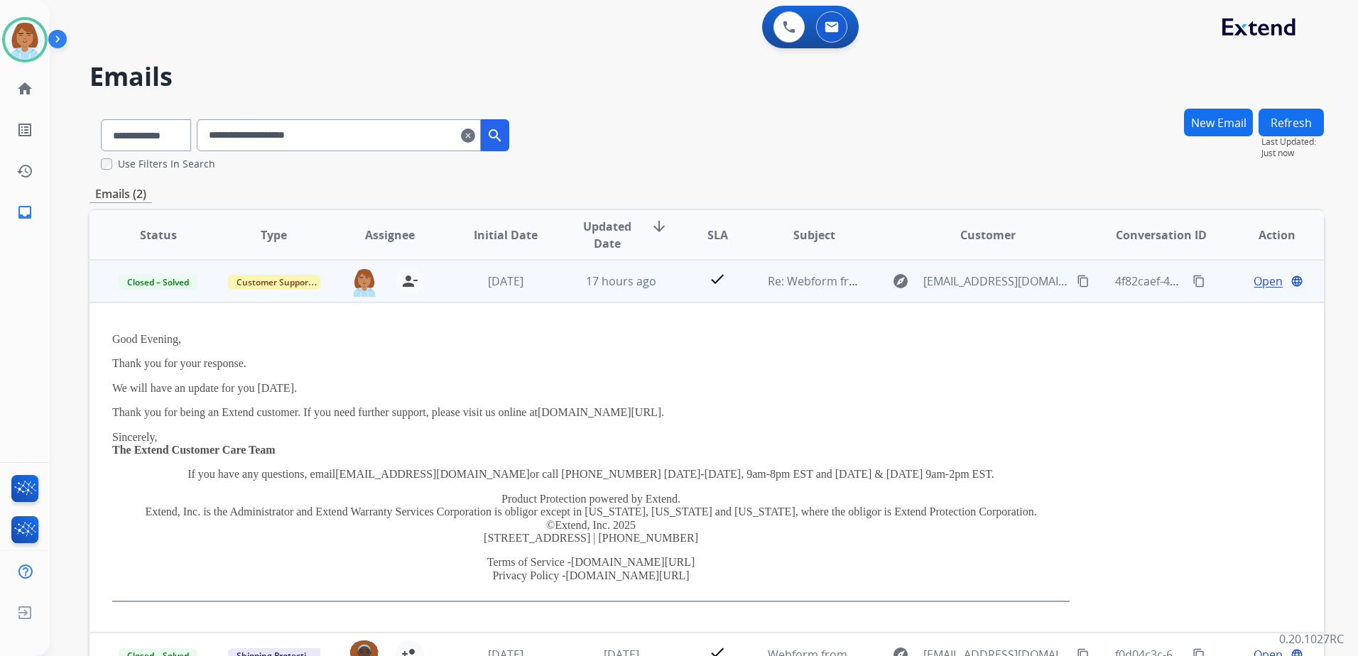
click at [1253, 277] on span "Open" at bounding box center [1267, 281] width 29 height 17
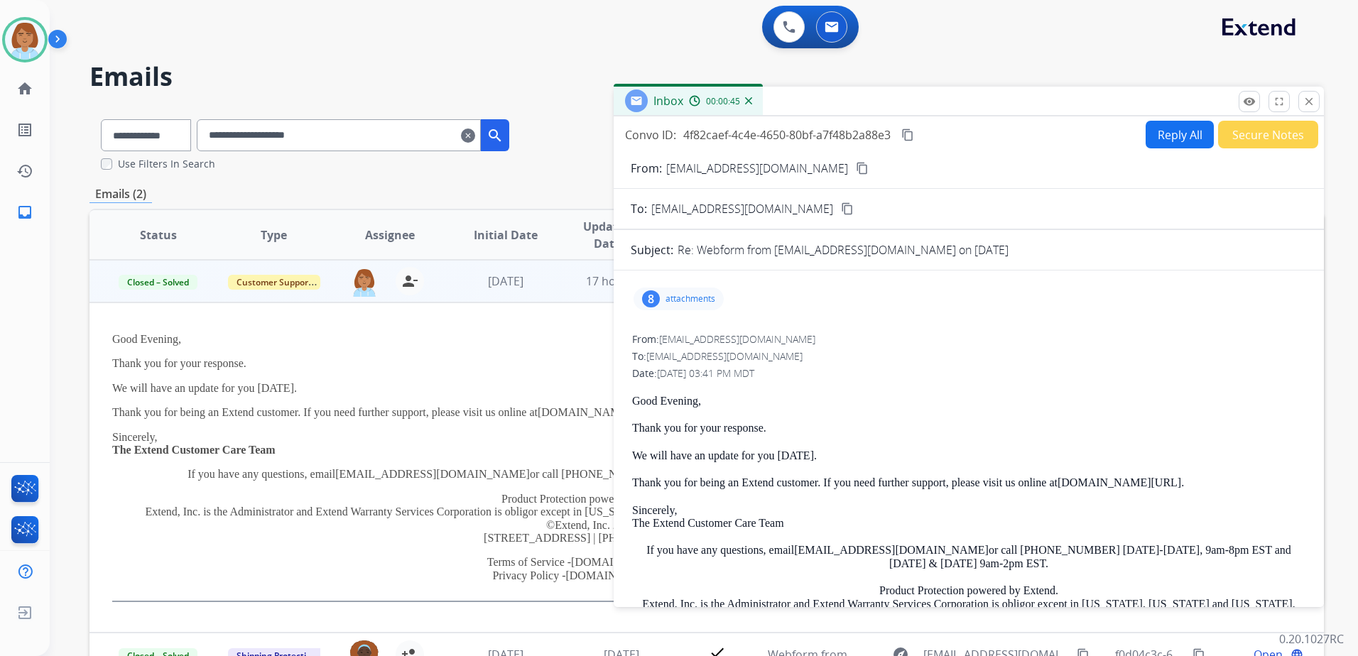
click at [653, 308] on div "8 attachments" at bounding box center [678, 299] width 90 height 23
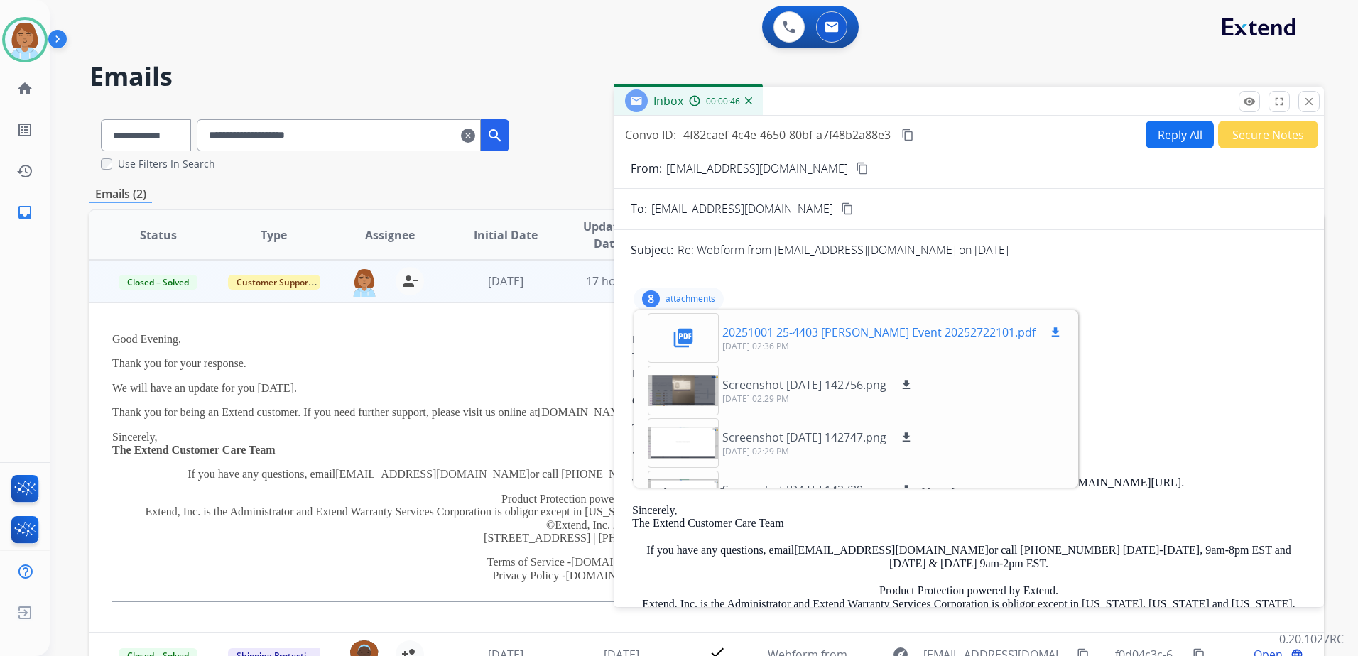
click at [674, 337] on mat-icon "picture_as_pdf" at bounding box center [683, 338] width 23 height 23
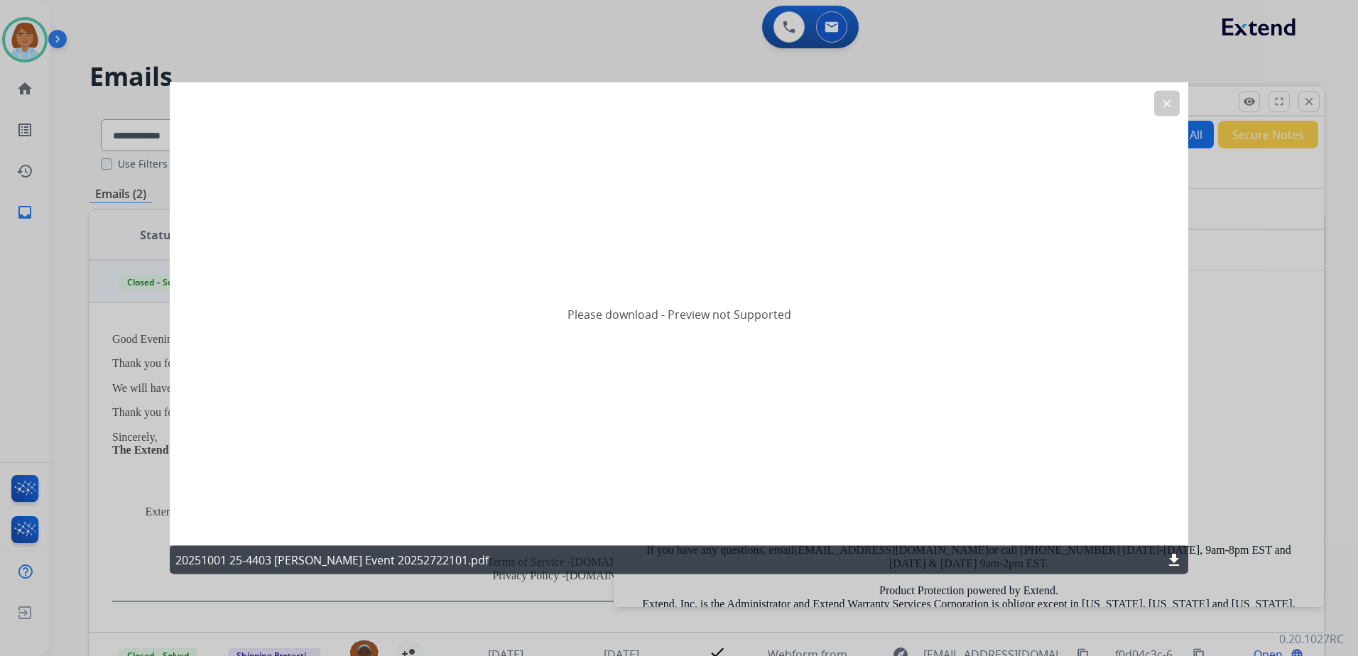
click at [1170, 557] on mat-icon "download" at bounding box center [1173, 560] width 17 height 17
